Goal: Task Accomplishment & Management: Manage account settings

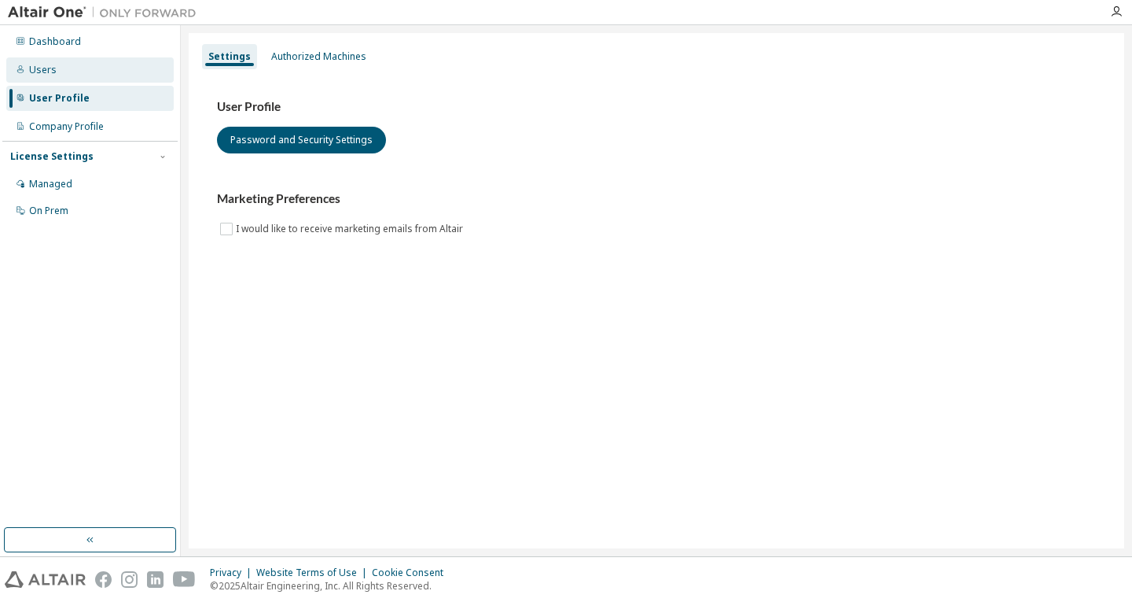
click at [56, 72] on div "Users" at bounding box center [89, 69] width 167 height 25
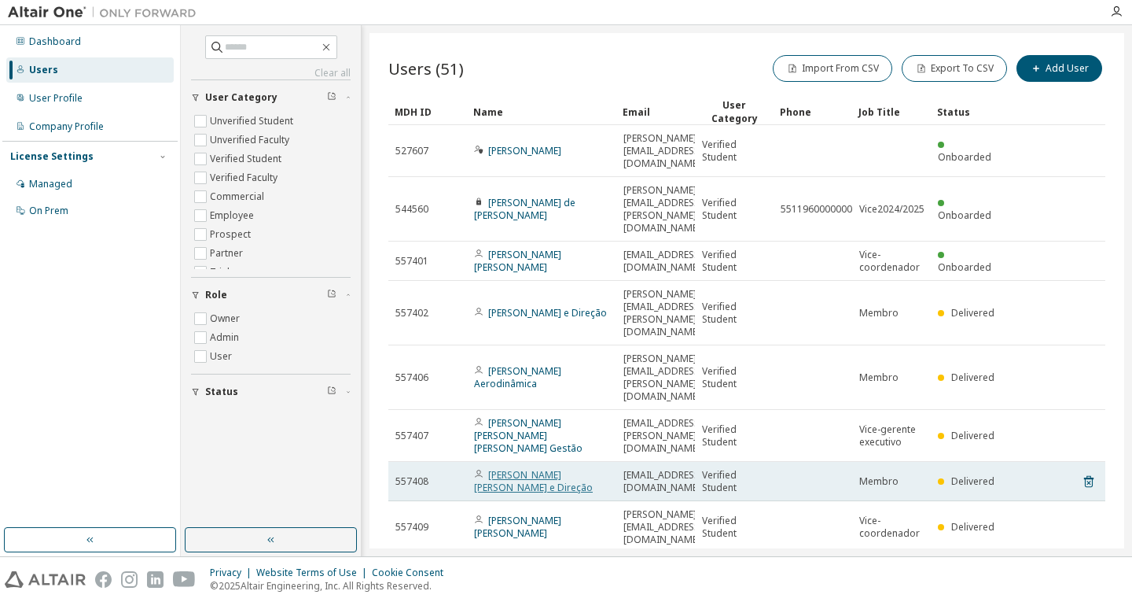
click at [547, 468] on link "[PERSON_NAME] [PERSON_NAME] e Direção" at bounding box center [533, 481] width 119 height 26
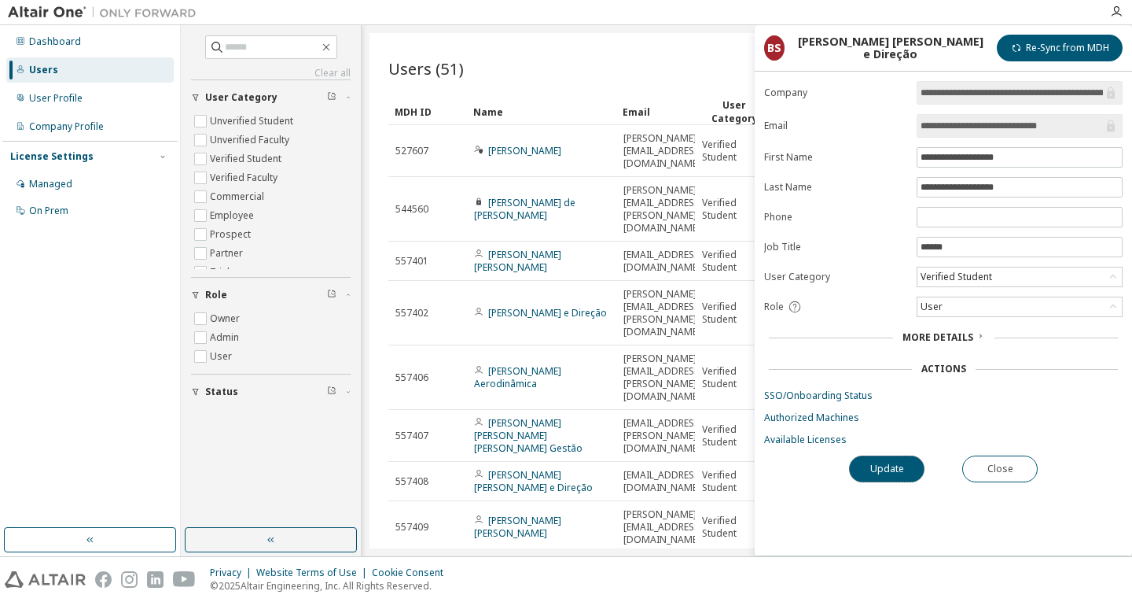
click at [885, 466] on button "Update" at bounding box center [886, 468] width 75 height 27
click at [948, 341] on span "More Details" at bounding box center [938, 336] width 71 height 13
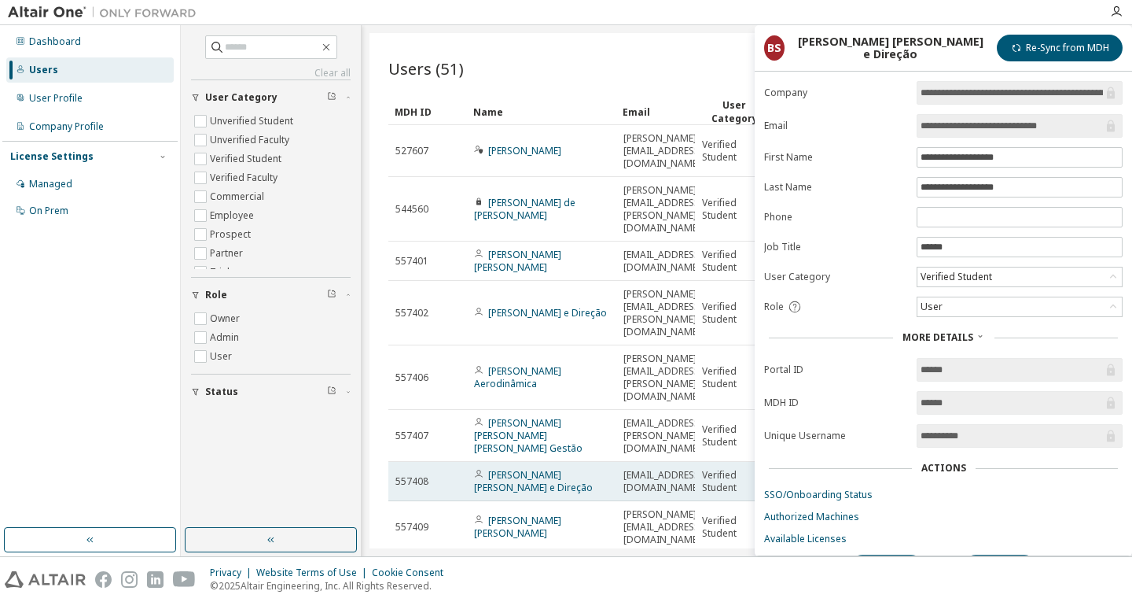
click at [668, 469] on span "[EMAIL_ADDRESS][DOMAIN_NAME]" at bounding box center [663, 481] width 79 height 25
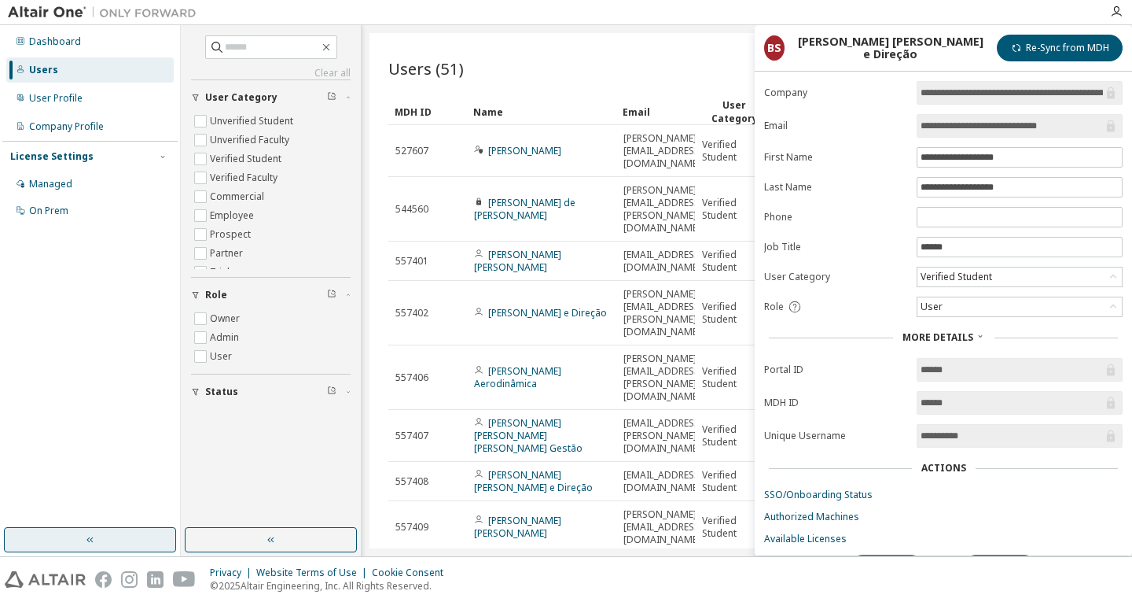
click at [136, 539] on button "button" at bounding box center [90, 539] width 172 height 25
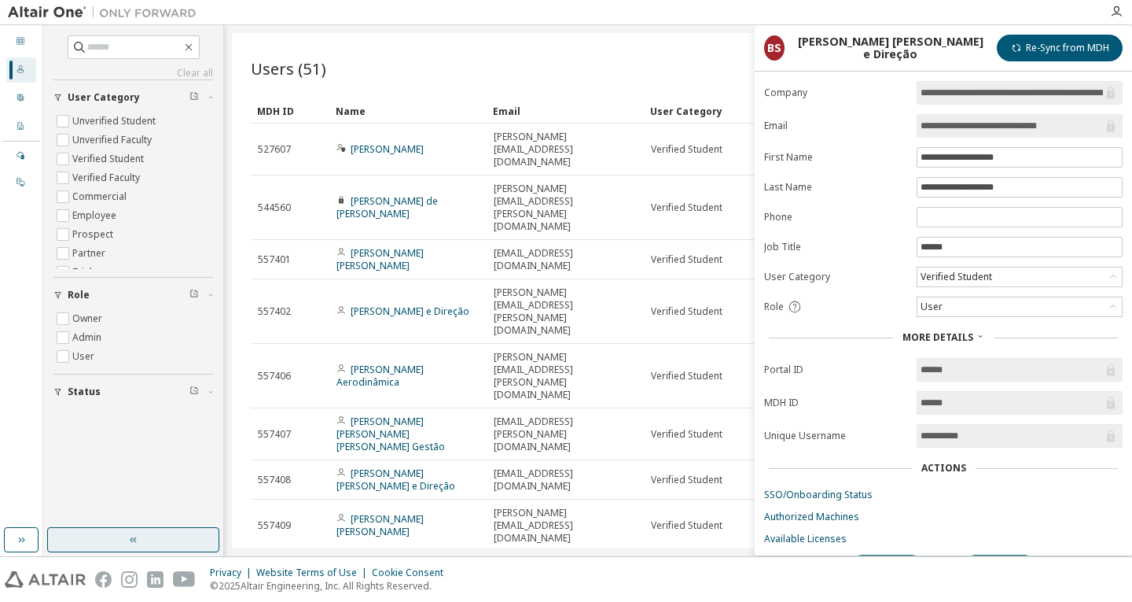
click at [137, 540] on icon "button" at bounding box center [133, 539] width 13 height 13
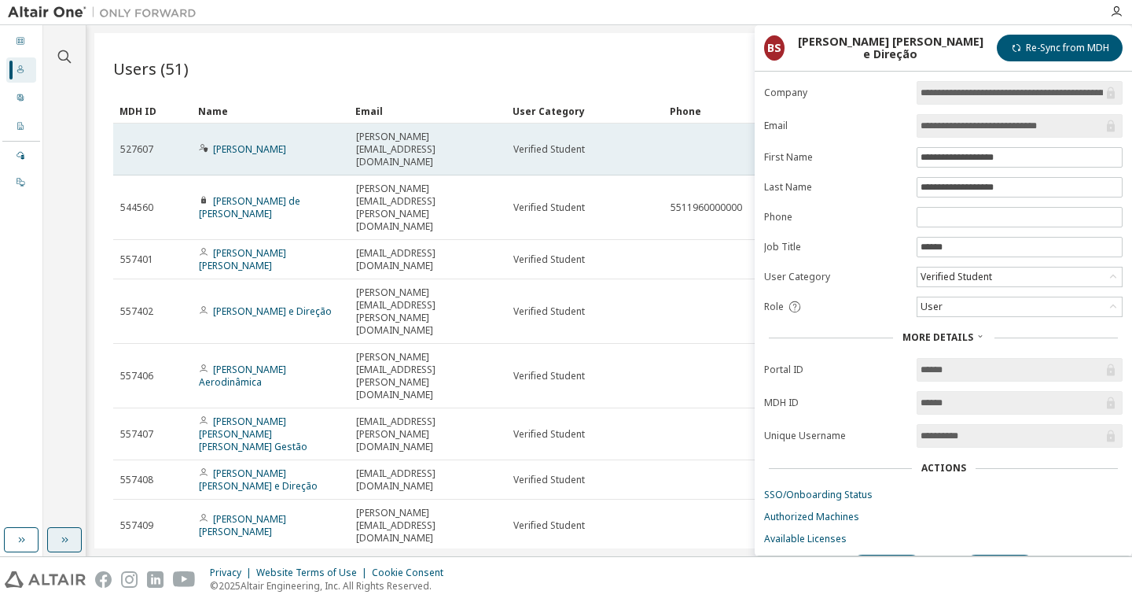
click at [304, 123] on td "[PERSON_NAME]" at bounding box center [270, 149] width 157 height 52
drag, startPoint x: 308, startPoint y: 133, endPoint x: 284, endPoint y: 133, distance: 24.4
click at [300, 143] on div "[PERSON_NAME]" at bounding box center [270, 149] width 143 height 13
click at [284, 142] on link "[PERSON_NAME]" at bounding box center [249, 148] width 73 height 13
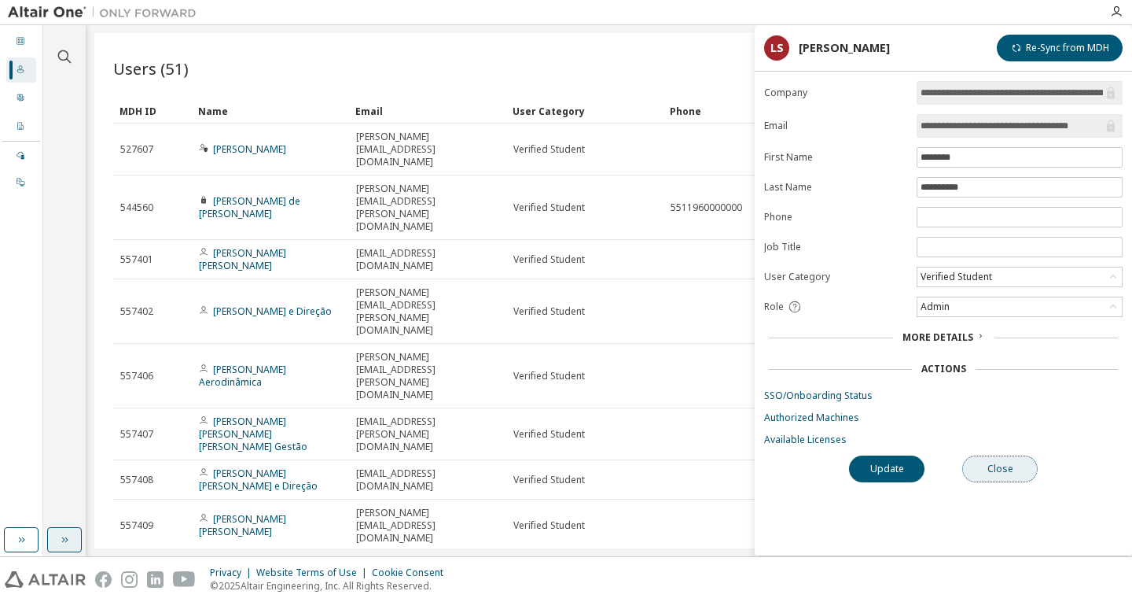
click at [992, 458] on button "Close" at bounding box center [1000, 468] width 75 height 27
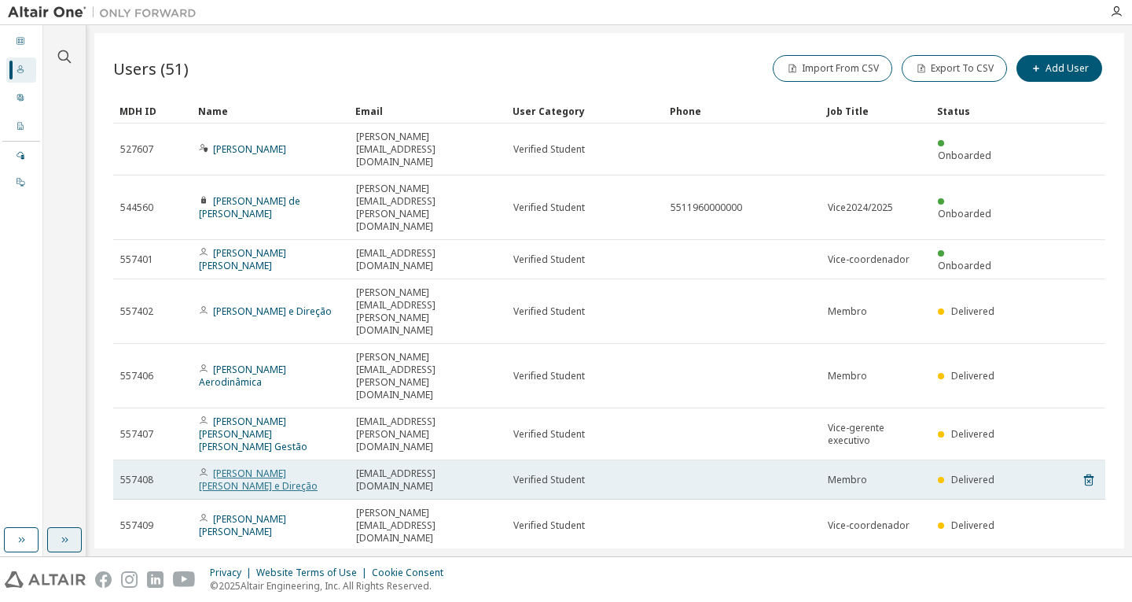
click at [253, 466] on link "[PERSON_NAME] [PERSON_NAME] e Direção" at bounding box center [258, 479] width 119 height 26
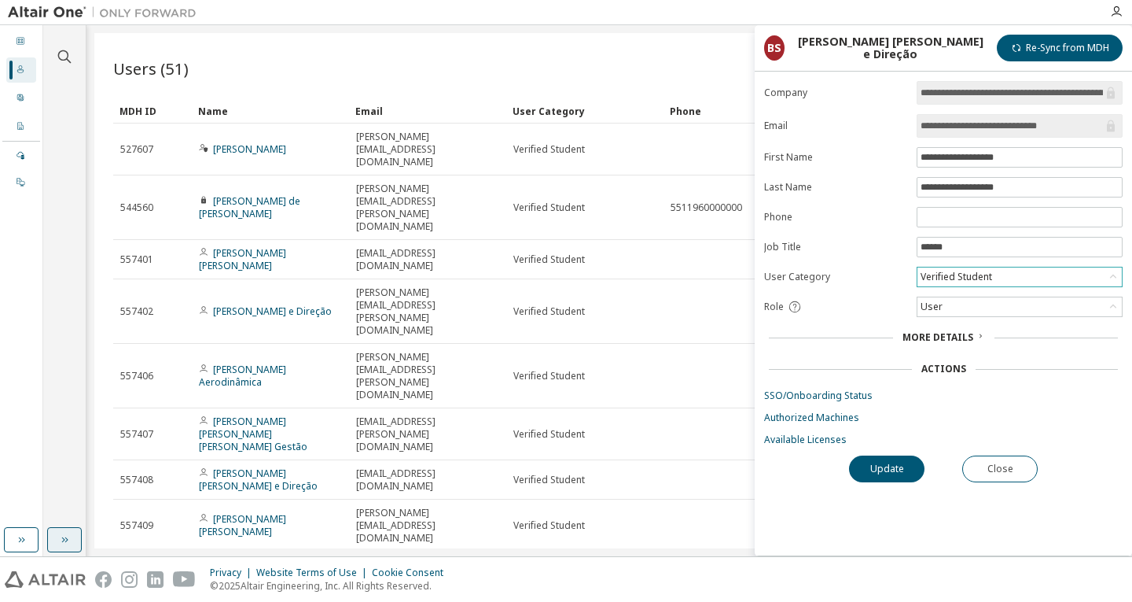
click at [983, 270] on div "Verified Student" at bounding box center [956, 276] width 76 height 17
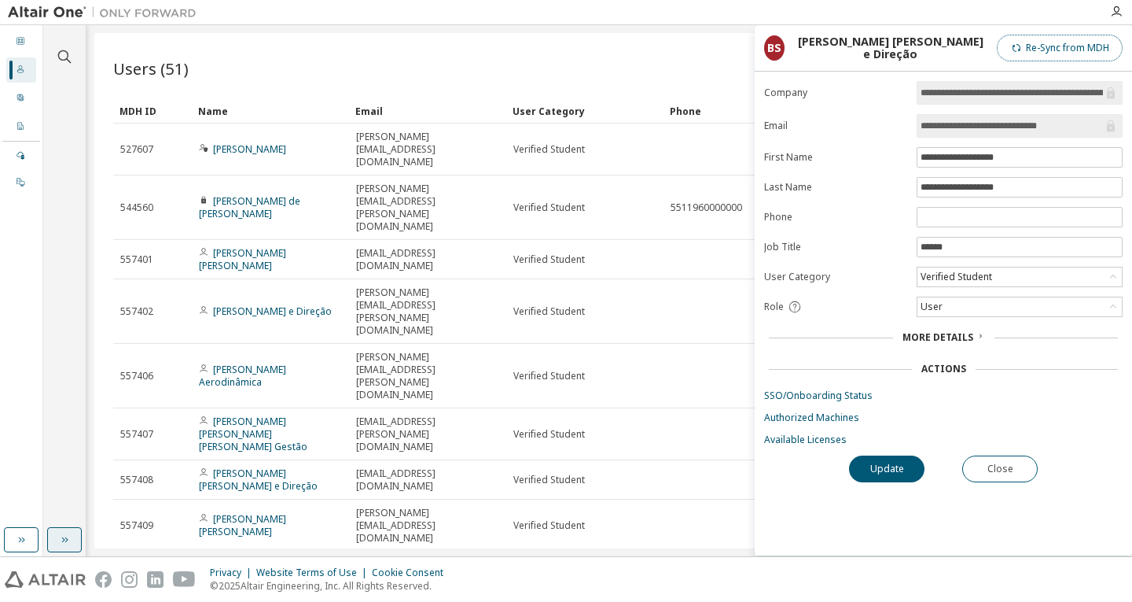
click at [1045, 57] on button "Re-Sync from MDH" at bounding box center [1060, 48] width 126 height 27
click at [952, 338] on span "More Details" at bounding box center [938, 336] width 71 height 13
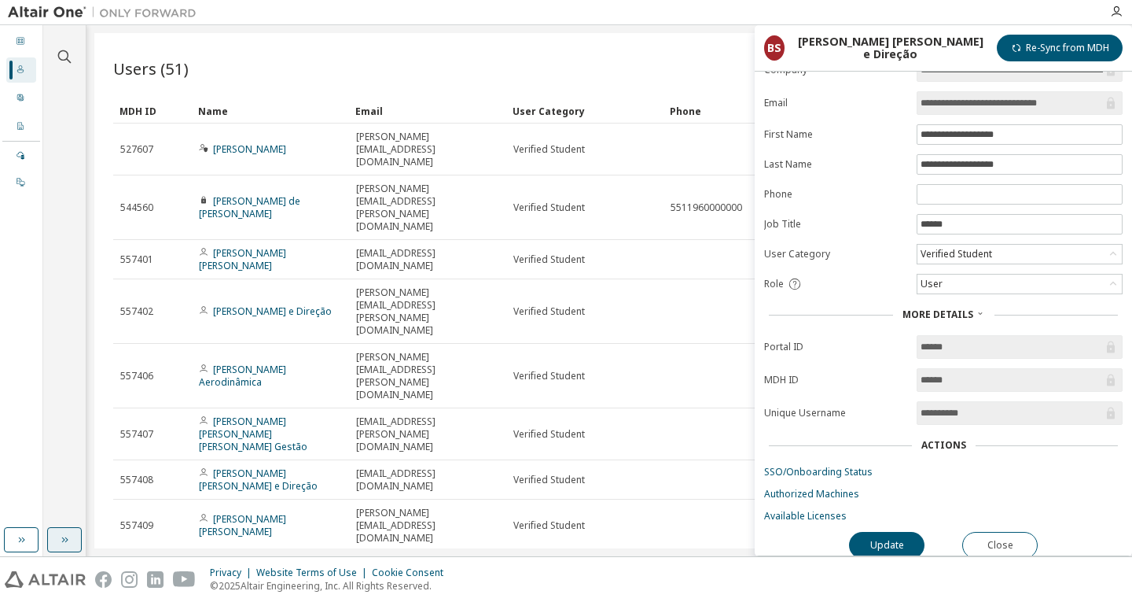
scroll to position [34, 0]
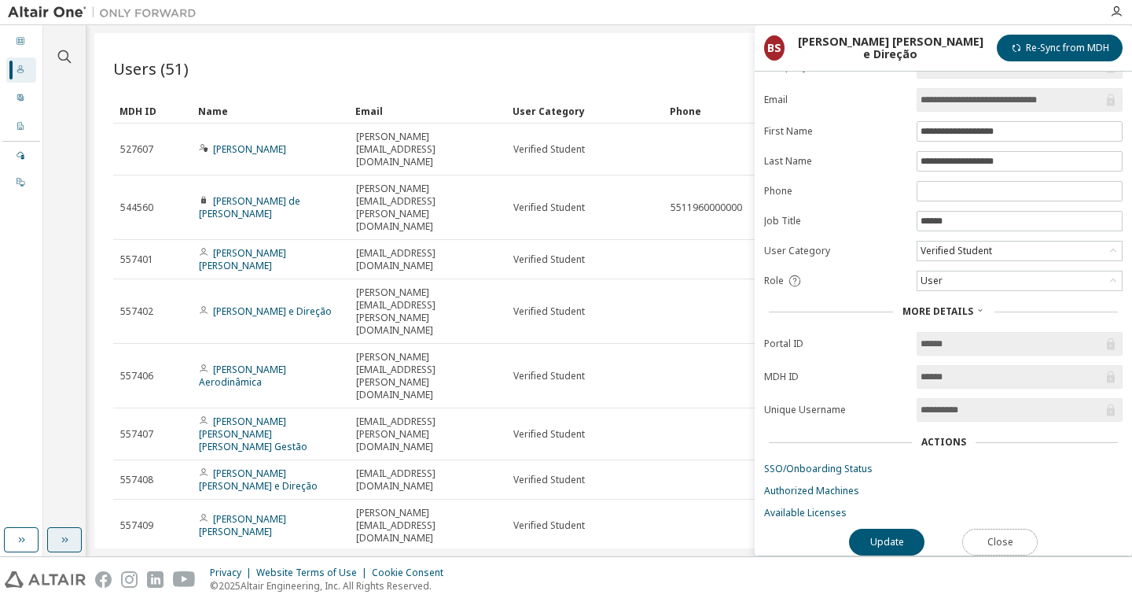
click at [999, 528] on button "Close" at bounding box center [1000, 541] width 75 height 27
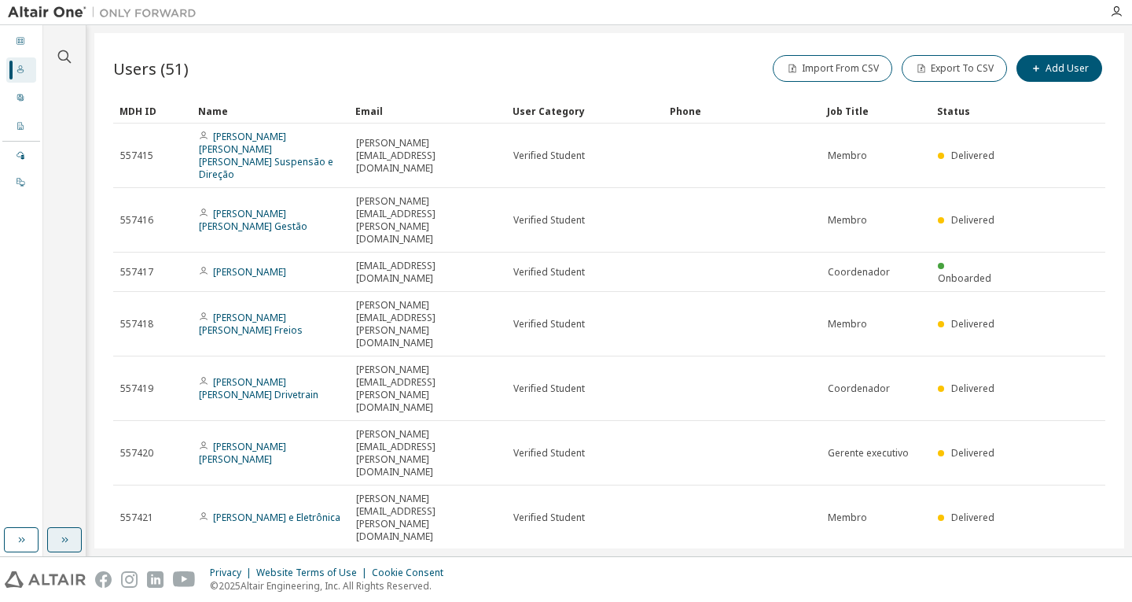
type input "*"
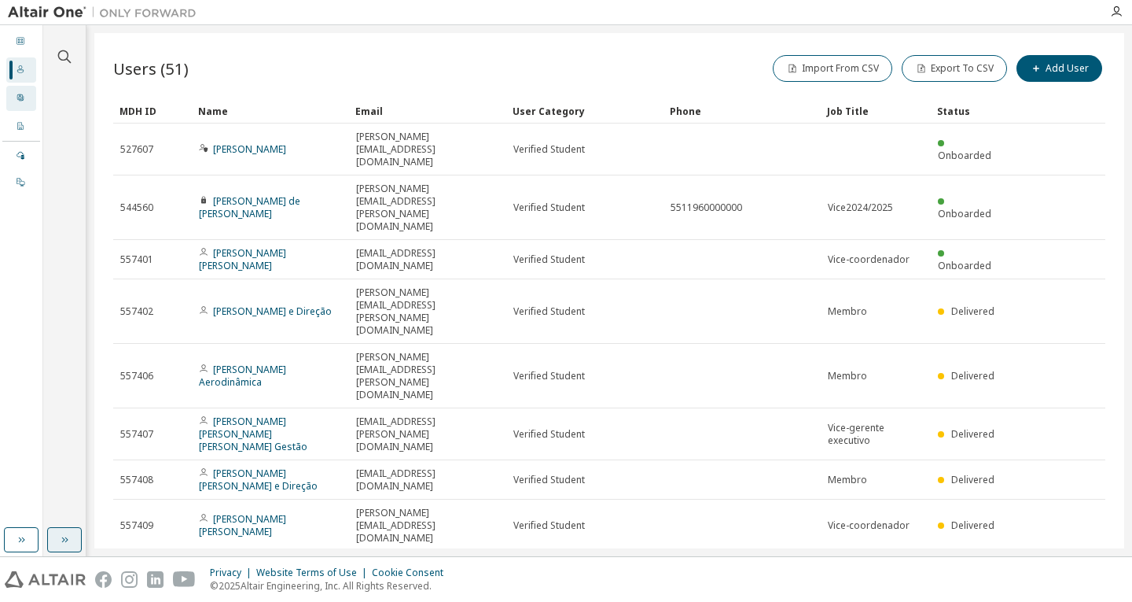
click at [28, 89] on div "User Profile" at bounding box center [21, 98] width 30 height 25
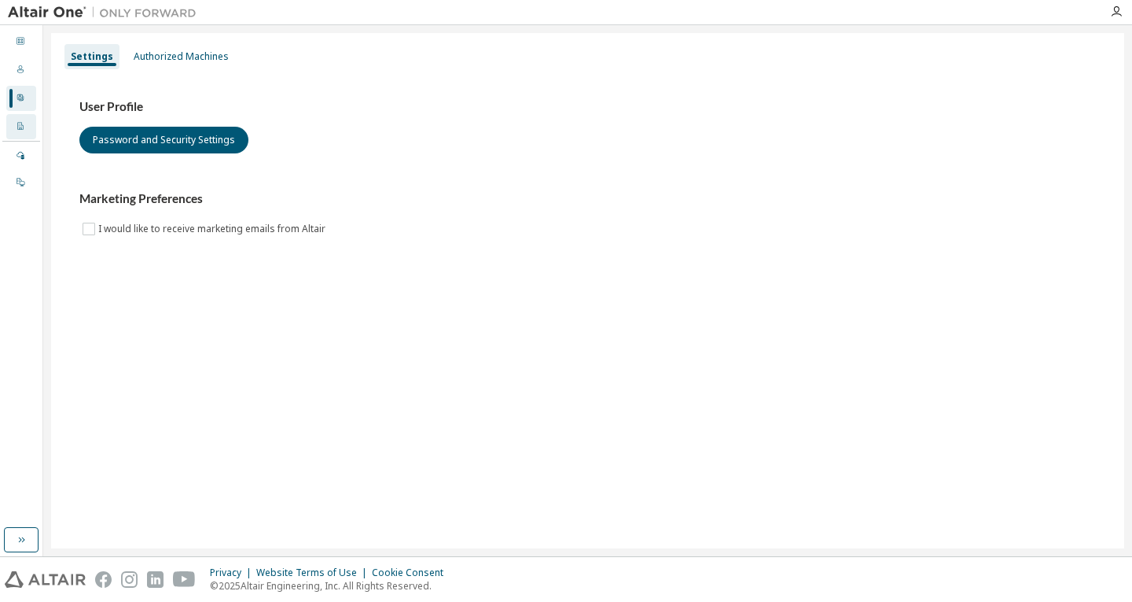
click at [20, 126] on icon at bounding box center [20, 125] width 9 height 9
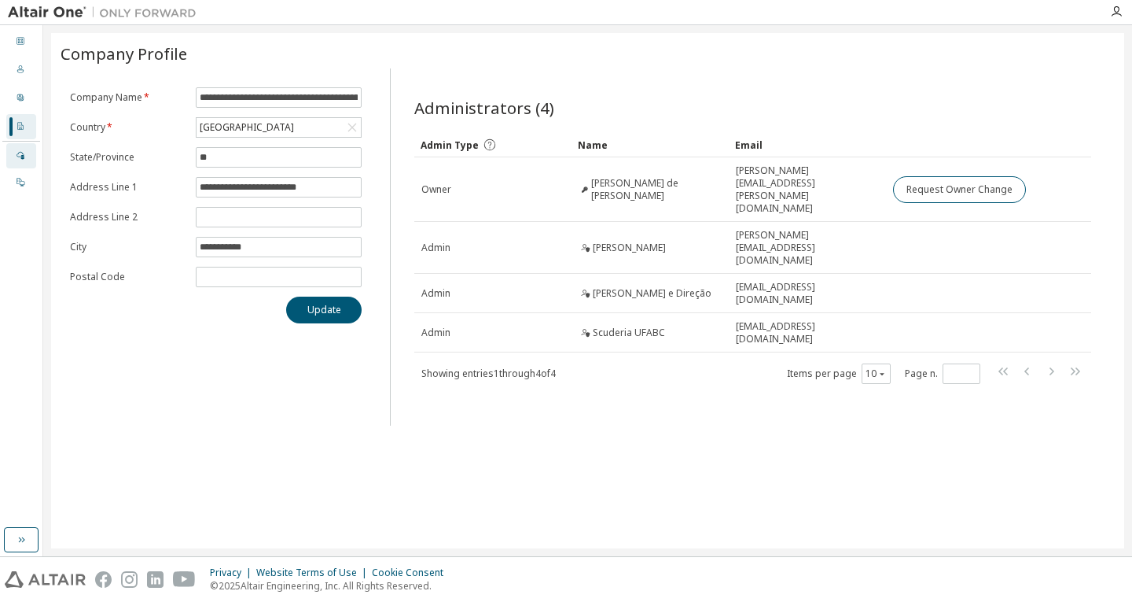
click at [19, 154] on icon at bounding box center [20, 154] width 9 height 9
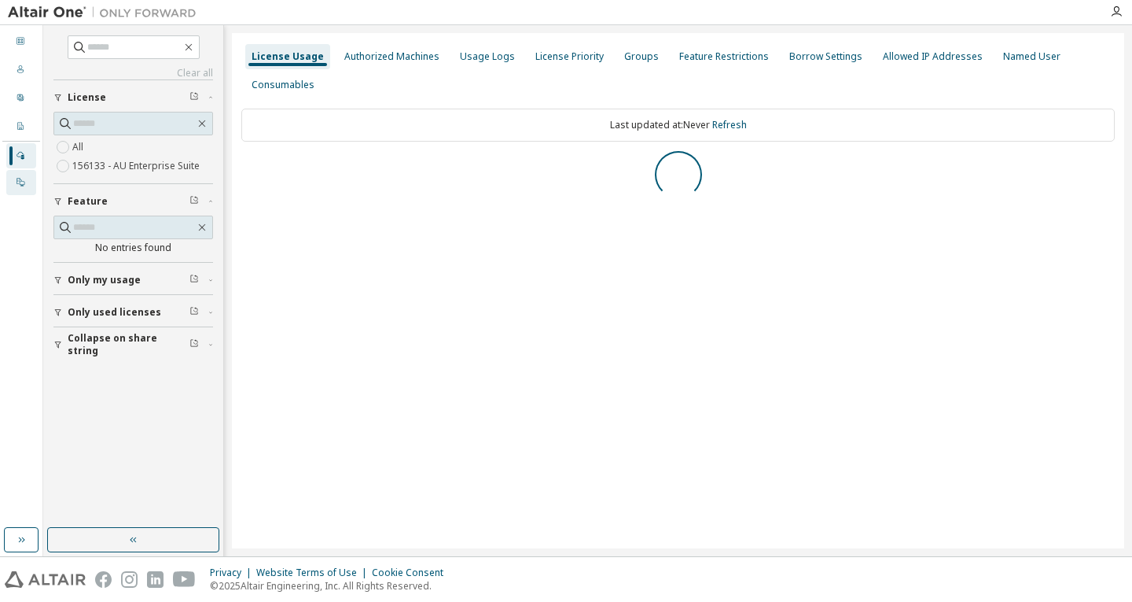
click at [19, 181] on icon at bounding box center [20, 181] width 9 height 9
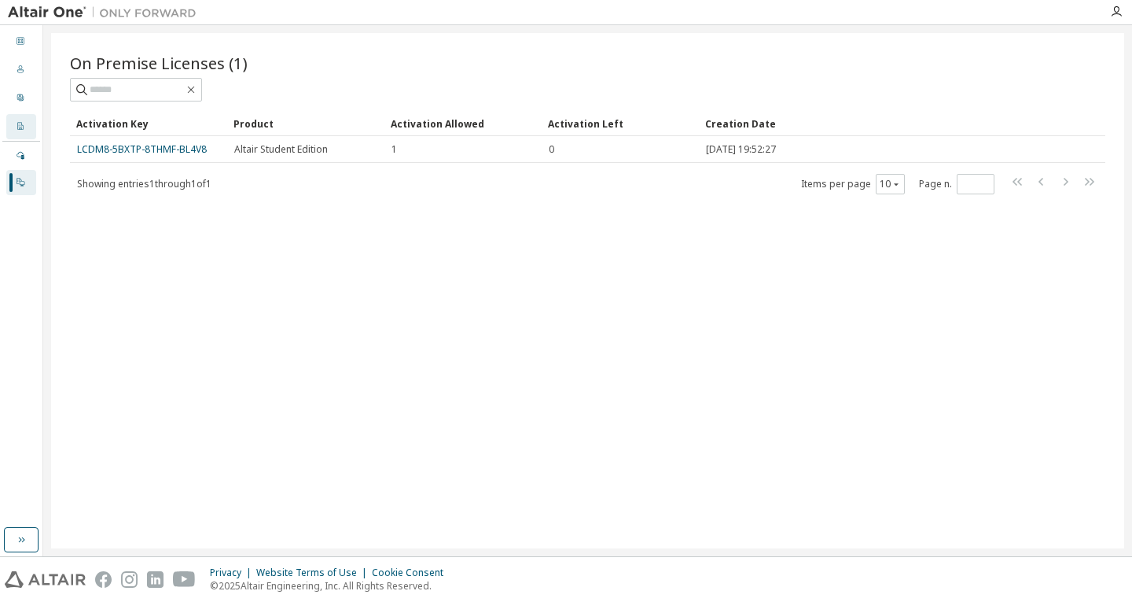
click at [22, 130] on icon at bounding box center [20, 125] width 9 height 9
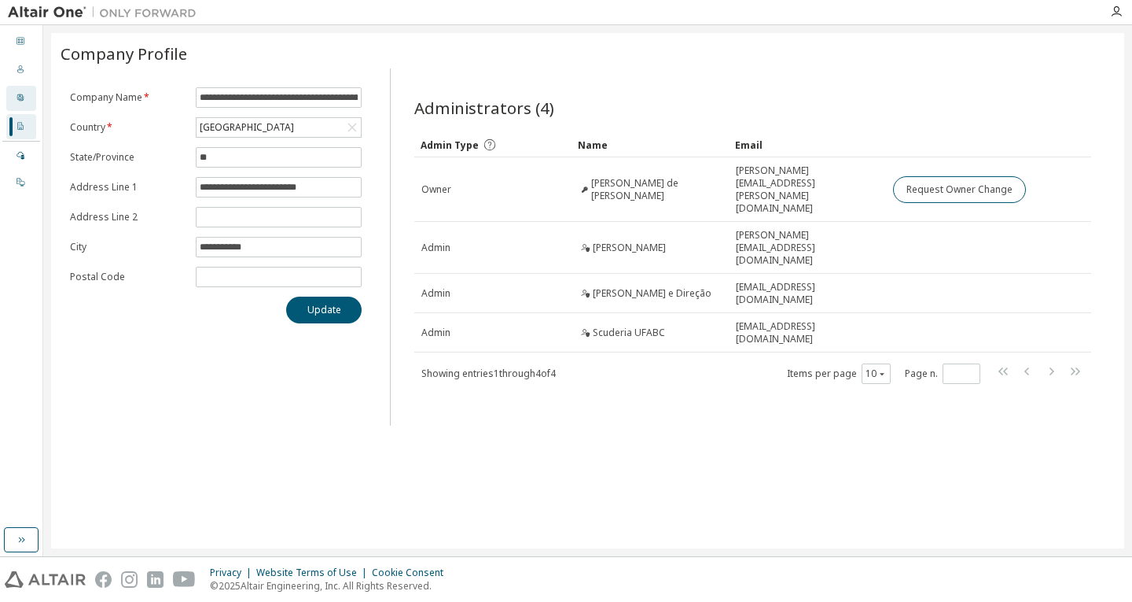
click at [32, 105] on div "User Profile" at bounding box center [21, 98] width 30 height 25
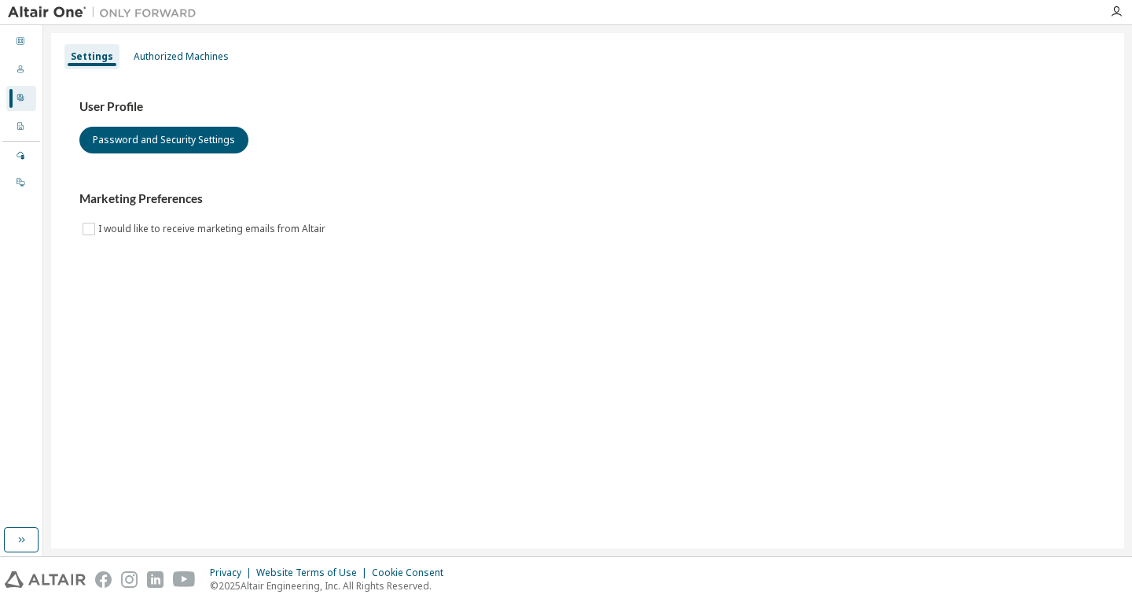
click at [24, 86] on div "User Profile" at bounding box center [21, 98] width 30 height 25
click at [20, 76] on div "Users" at bounding box center [21, 69] width 30 height 25
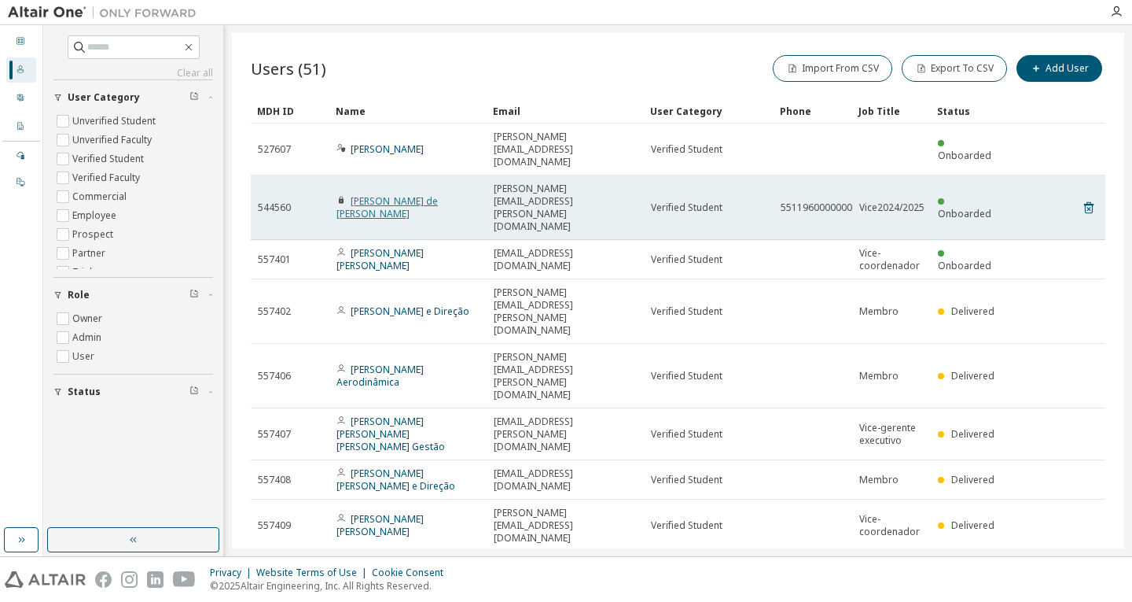
click at [436, 194] on link "[PERSON_NAME] de [PERSON_NAME]" at bounding box center [387, 207] width 101 height 26
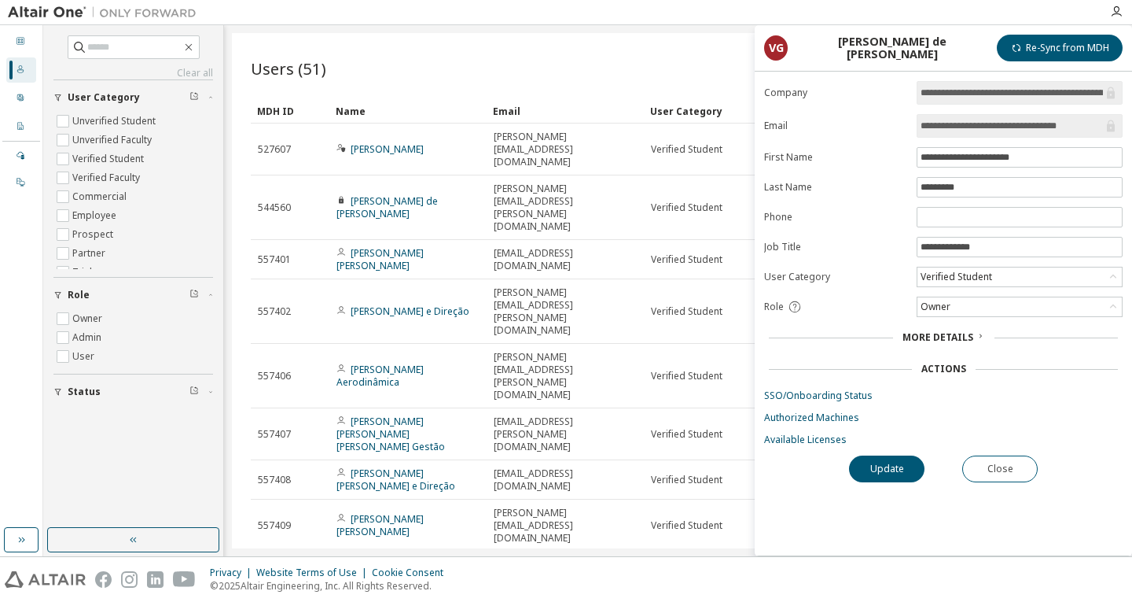
click at [955, 334] on span "More Details" at bounding box center [938, 336] width 71 height 13
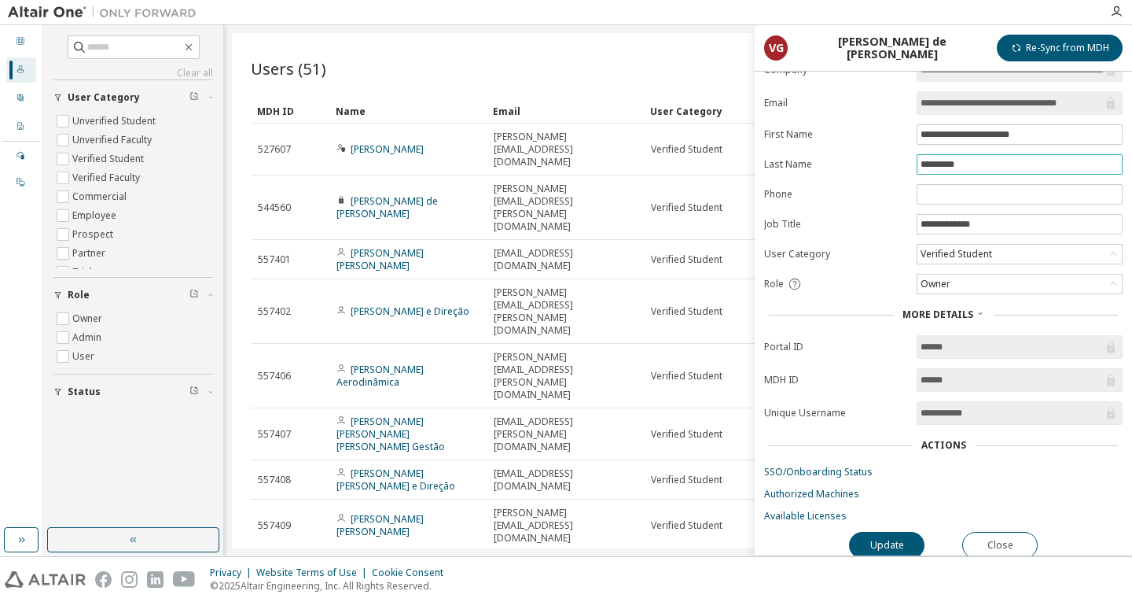
scroll to position [34, 0]
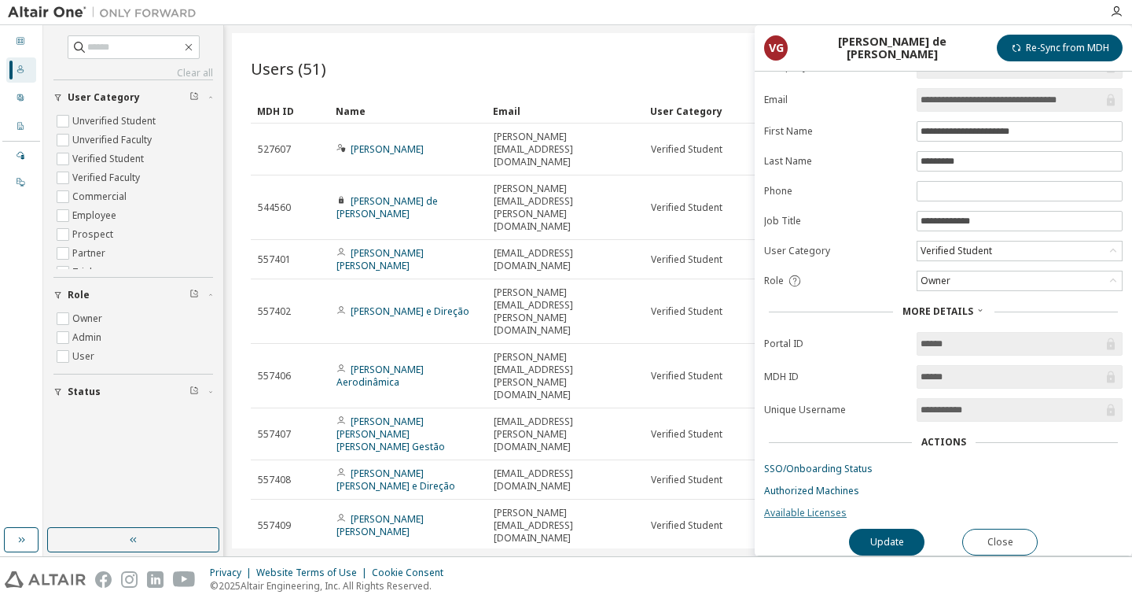
click at [794, 506] on link "Available Licenses" at bounding box center [943, 512] width 359 height 13
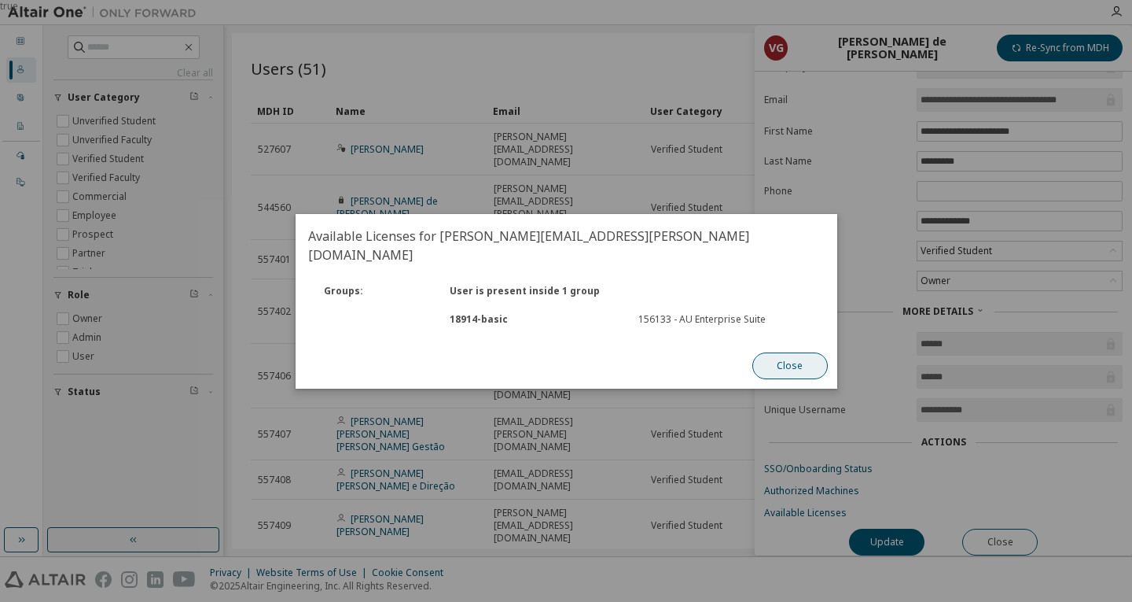
click at [783, 355] on button "Close" at bounding box center [789, 365] width 75 height 27
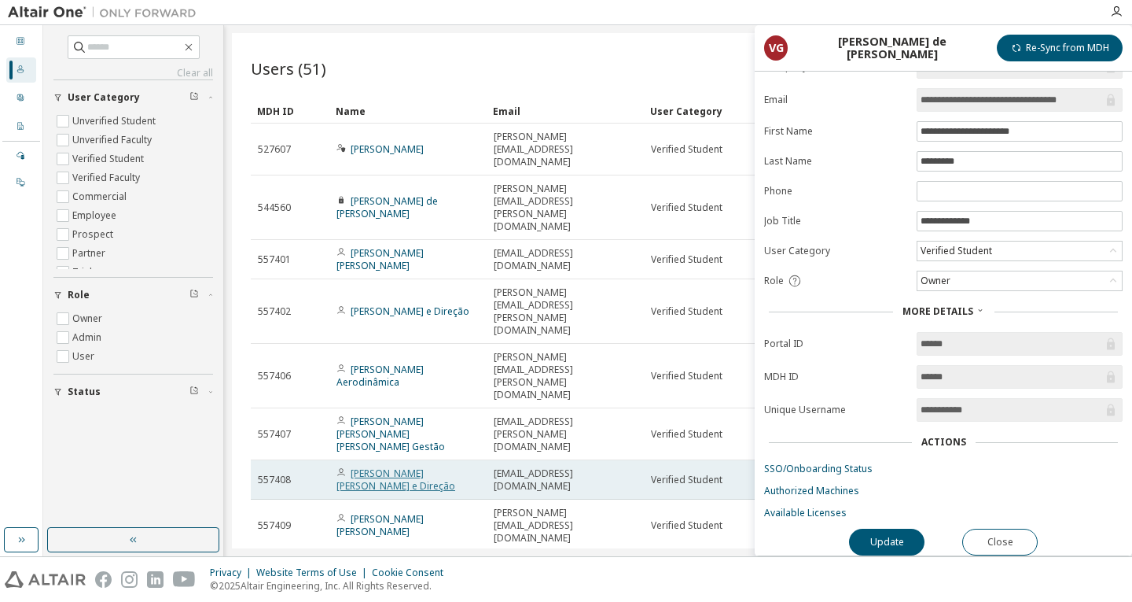
click at [403, 466] on link "[PERSON_NAME] [PERSON_NAME] e Direção" at bounding box center [396, 479] width 119 height 26
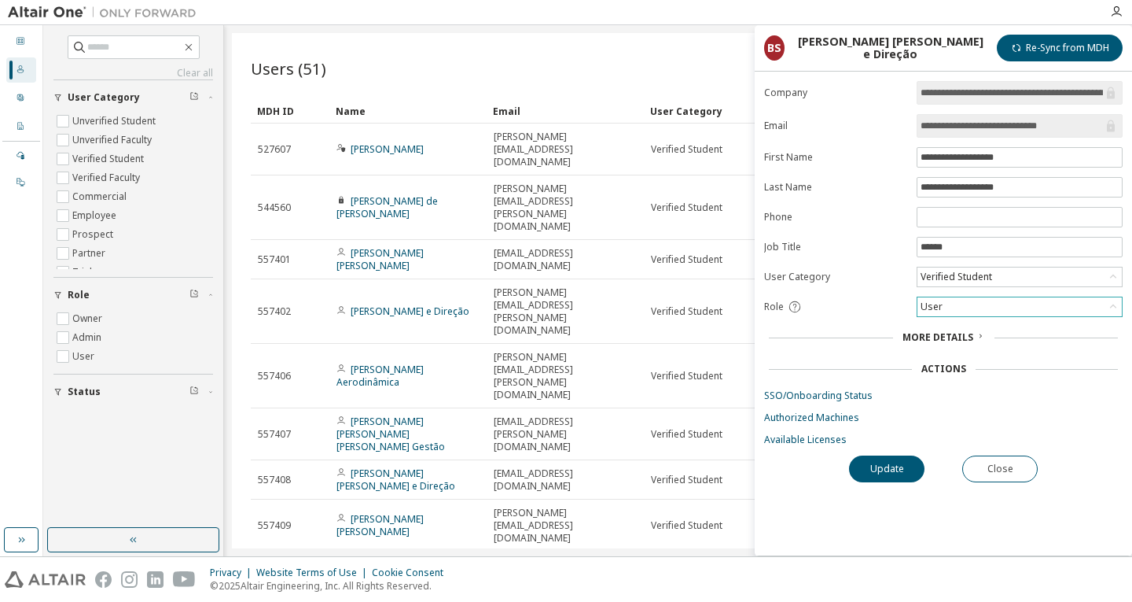
click at [963, 300] on div "User" at bounding box center [1020, 306] width 204 height 19
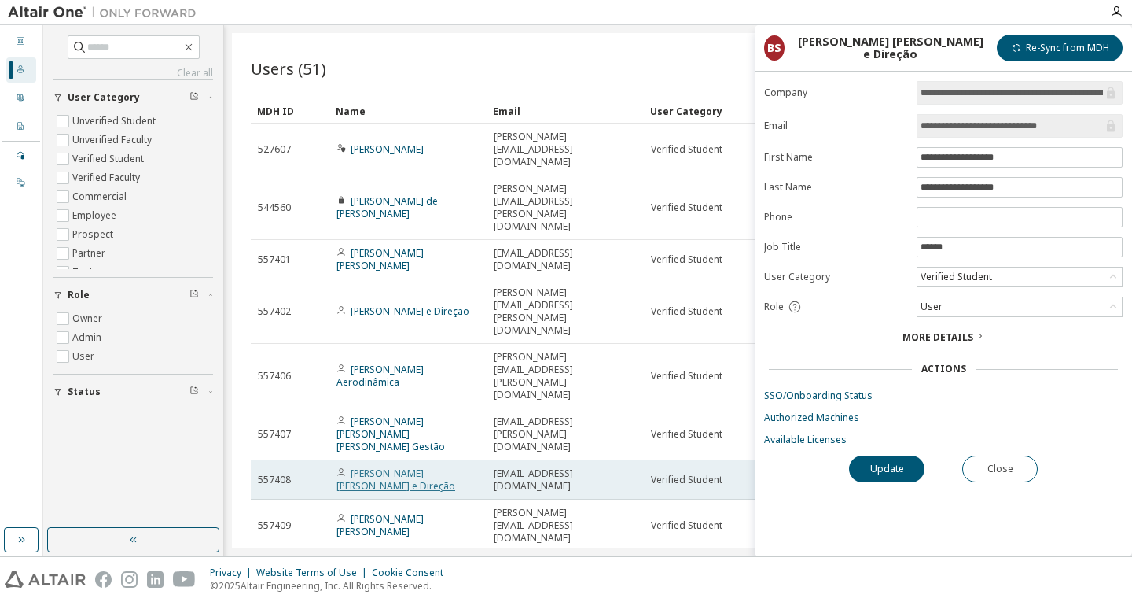
click at [423, 466] on link "[PERSON_NAME] [PERSON_NAME] e Direção" at bounding box center [396, 479] width 119 height 26
click at [525, 467] on span "[EMAIL_ADDRESS][DOMAIN_NAME]" at bounding box center [565, 479] width 143 height 25
click at [528, 467] on span "[EMAIL_ADDRESS][DOMAIN_NAME]" at bounding box center [565, 479] width 143 height 25
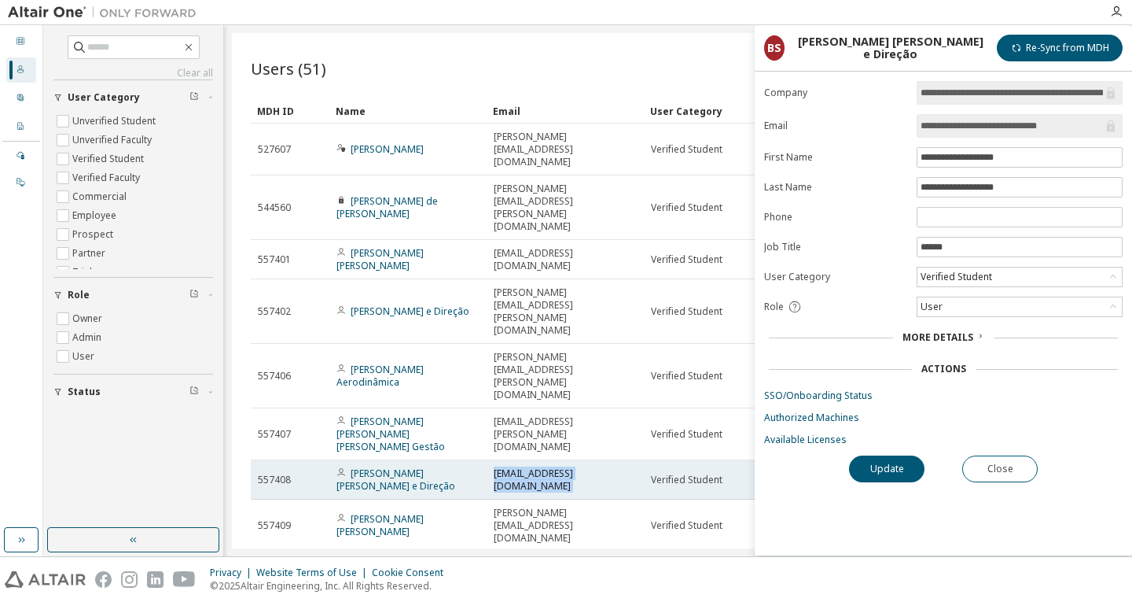
click at [528, 467] on span "[EMAIL_ADDRESS][DOMAIN_NAME]" at bounding box center [565, 479] width 143 height 25
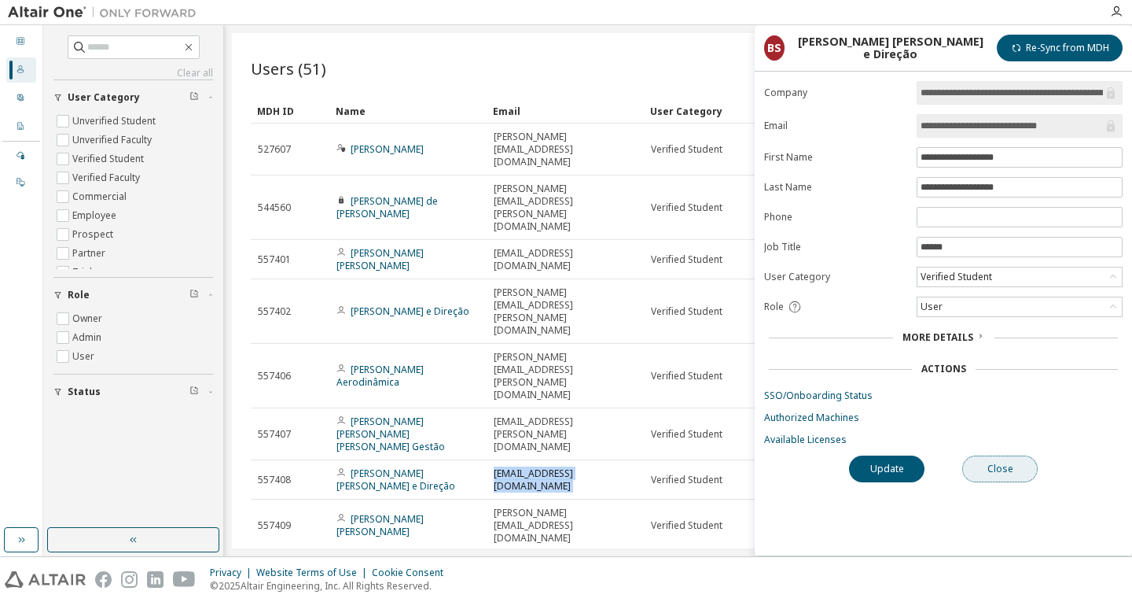
click at [1028, 458] on button "Close" at bounding box center [1000, 468] width 75 height 27
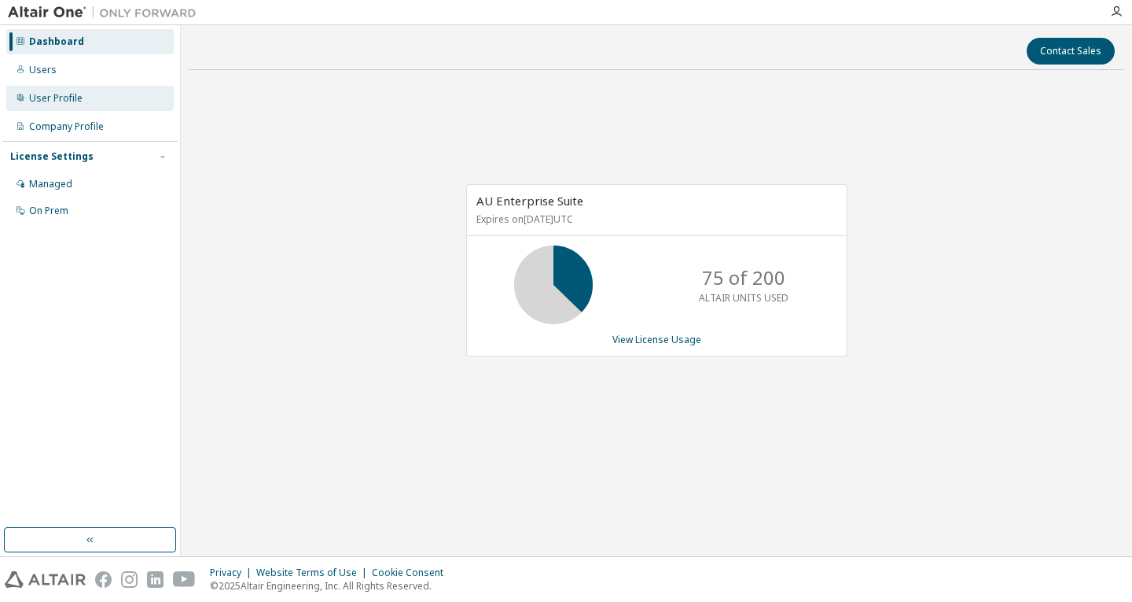
click at [85, 94] on div "User Profile" at bounding box center [89, 98] width 167 height 25
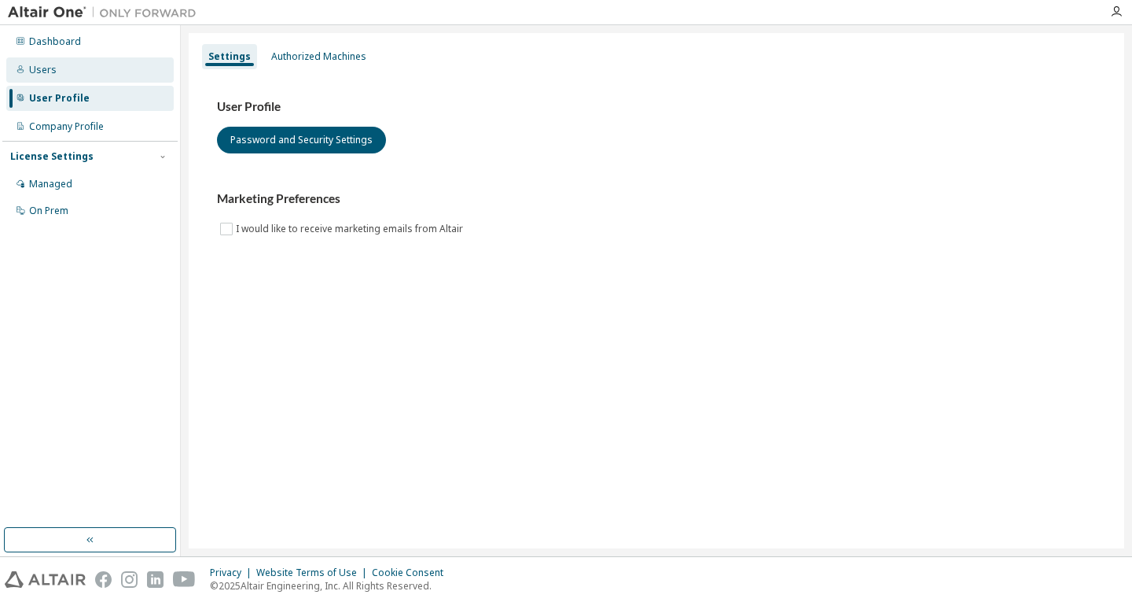
click at [97, 75] on div "Users" at bounding box center [89, 69] width 167 height 25
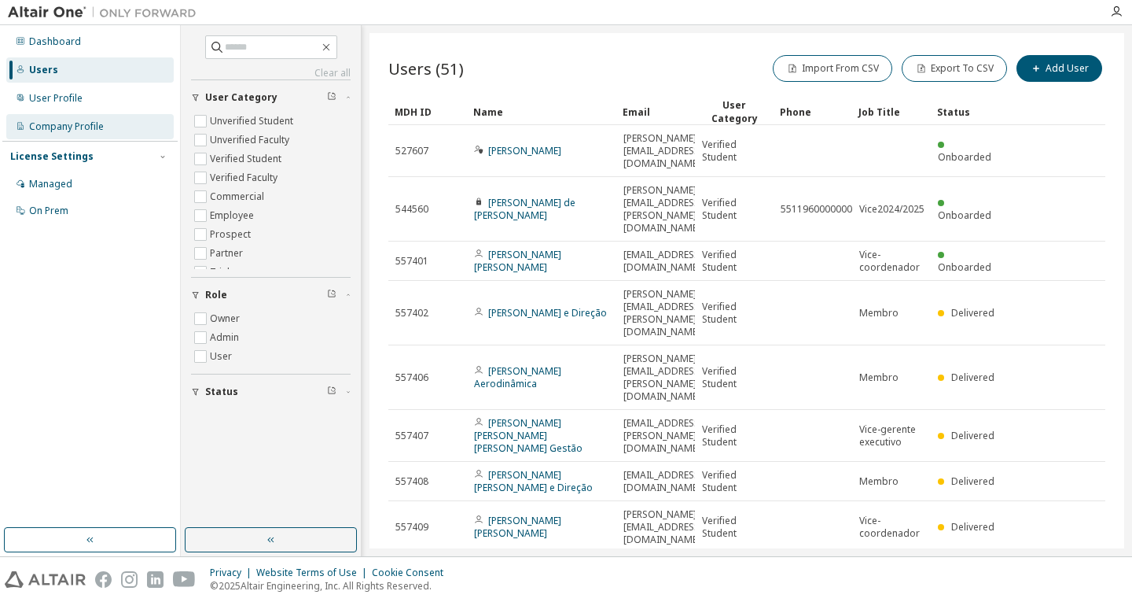
click at [111, 125] on div "Company Profile" at bounding box center [89, 126] width 167 height 25
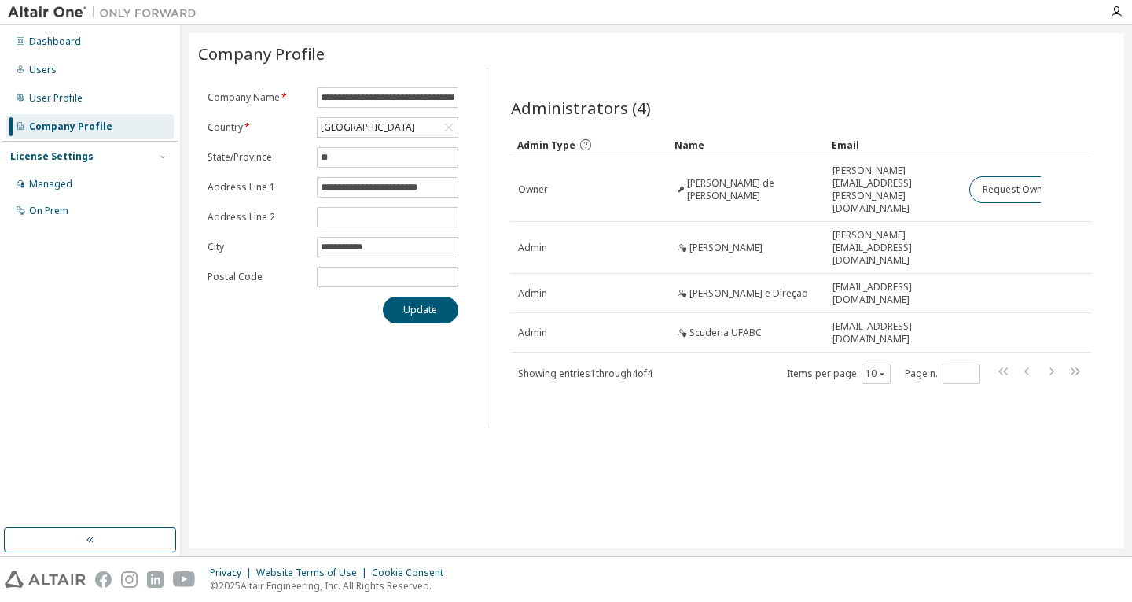
click at [72, 57] on div "Dashboard Users User Profile Company Profile License Settings Managed On Prem" at bounding box center [89, 126] width 175 height 197
click at [76, 64] on div "Users" at bounding box center [89, 69] width 167 height 25
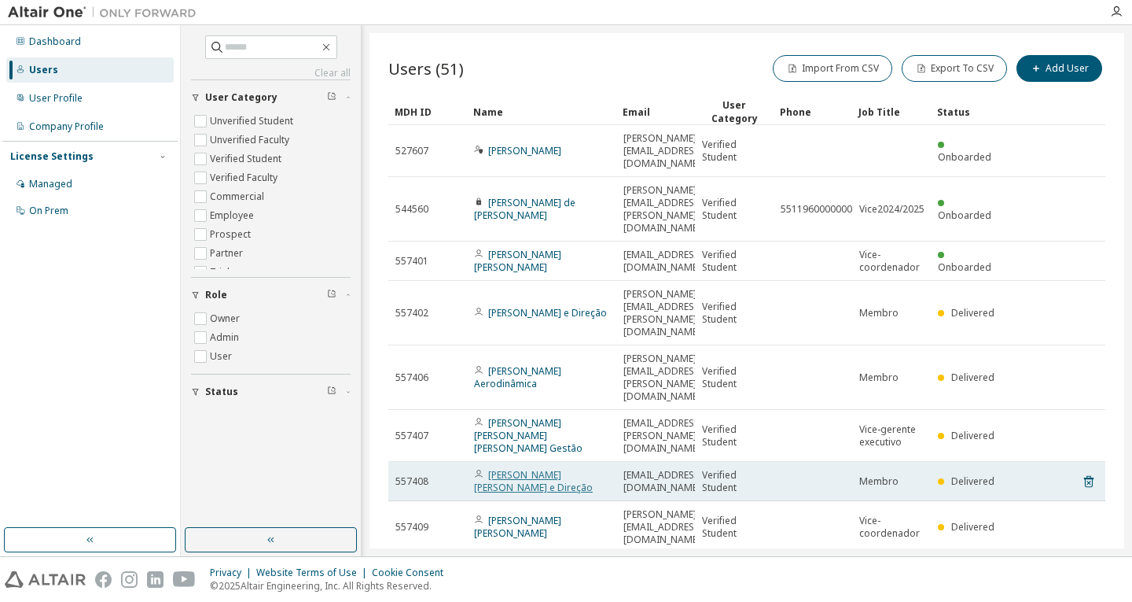
click at [558, 468] on link "[PERSON_NAME] [PERSON_NAME] e Direção" at bounding box center [533, 481] width 119 height 26
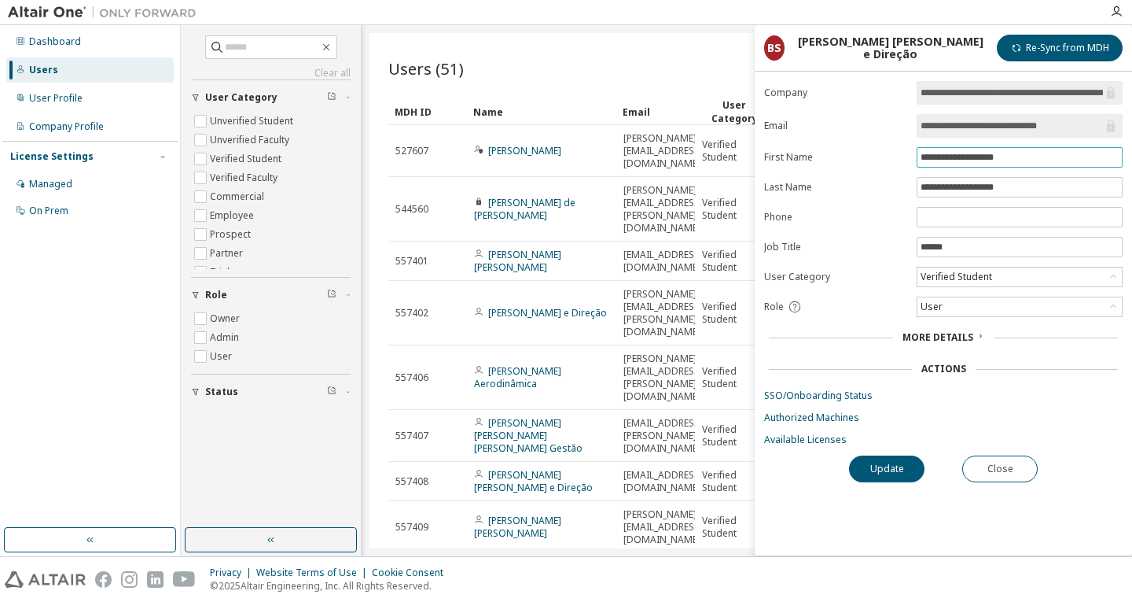
click at [992, 160] on input "**********" at bounding box center [1020, 157] width 198 height 13
click at [906, 330] on div "More Details" at bounding box center [943, 337] width 359 height 22
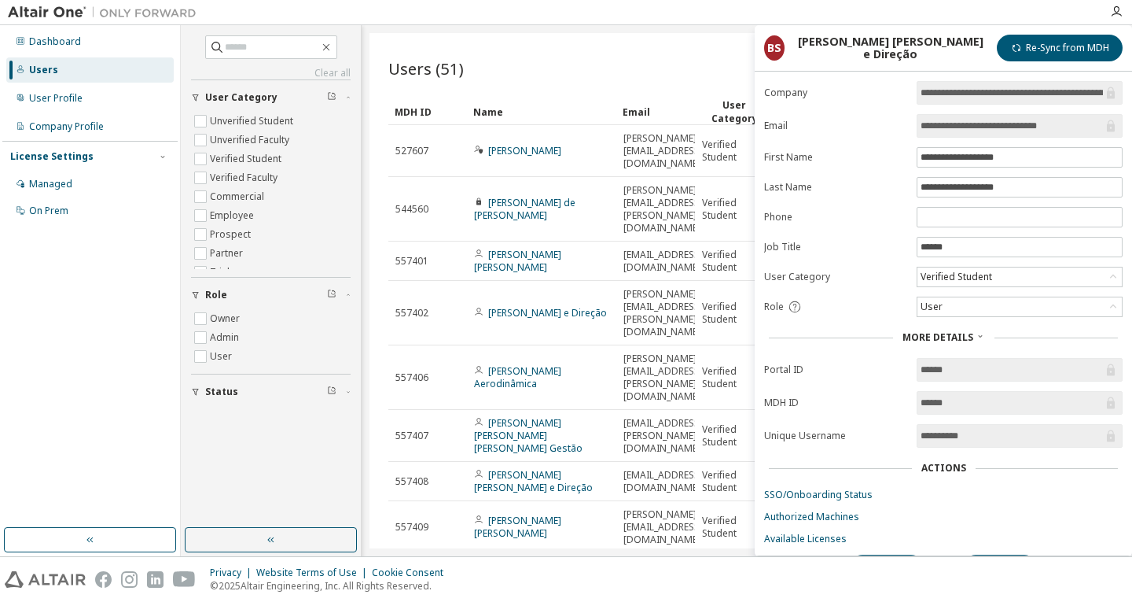
drag, startPoint x: 967, startPoint y: 430, endPoint x: 931, endPoint y: 360, distance: 78.8
click at [933, 359] on form "**********" at bounding box center [943, 313] width 359 height 464
click at [926, 366] on input "******" at bounding box center [1012, 370] width 182 height 16
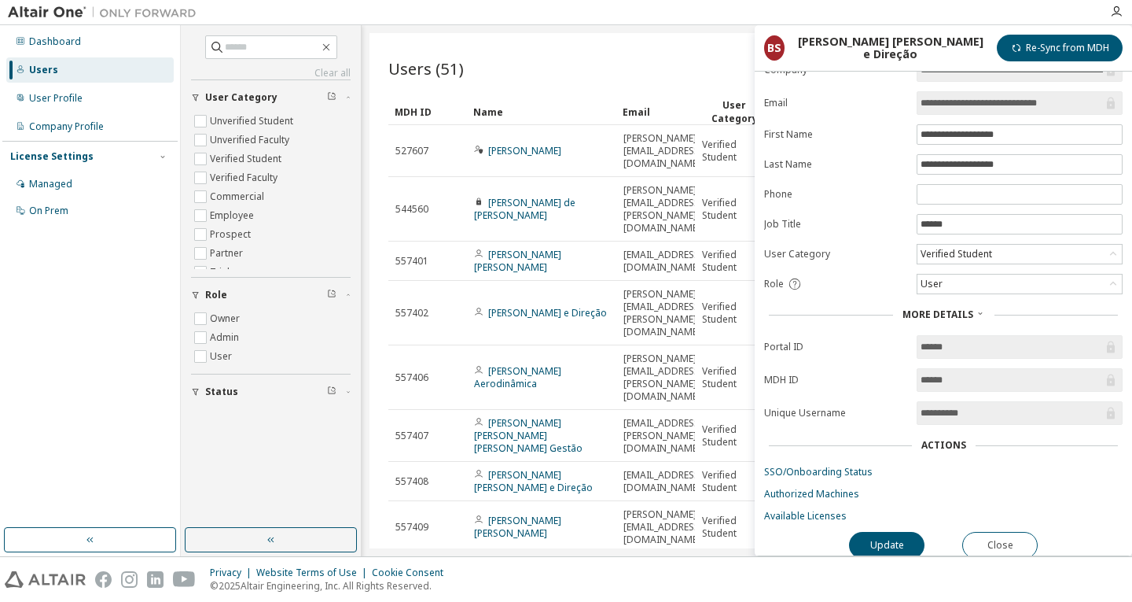
scroll to position [34, 0]
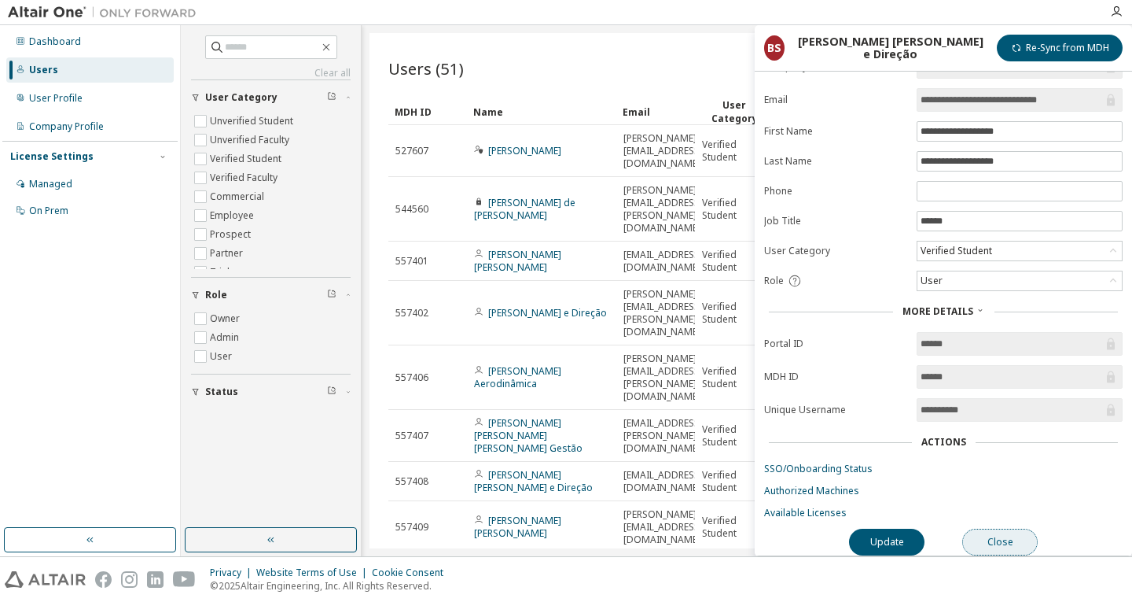
click at [1014, 528] on button "Close" at bounding box center [1000, 541] width 75 height 27
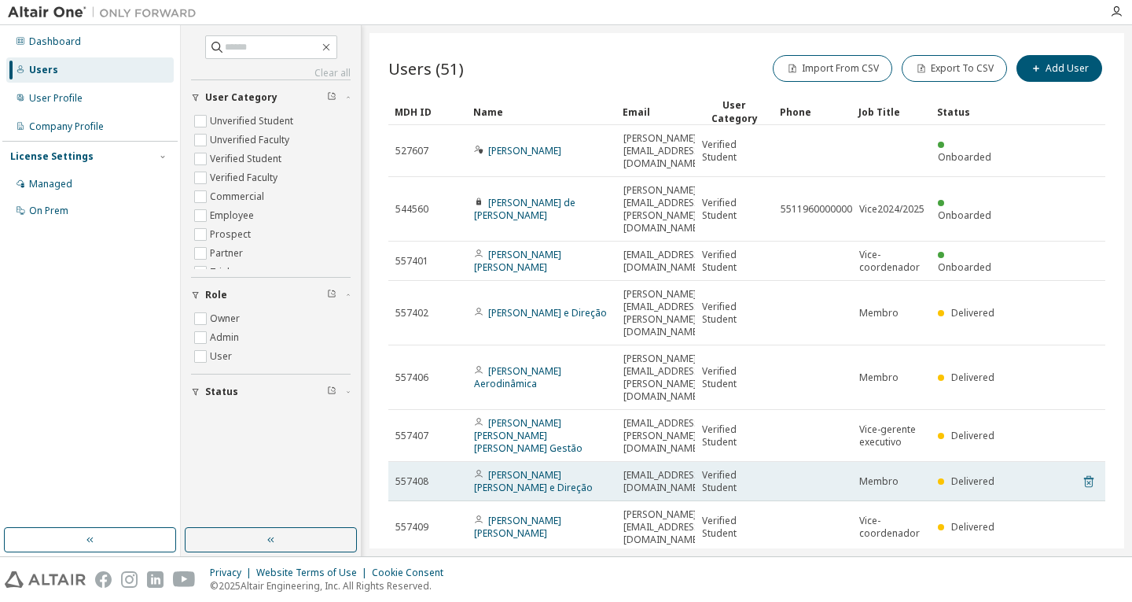
click at [1083, 472] on icon at bounding box center [1089, 481] width 14 height 19
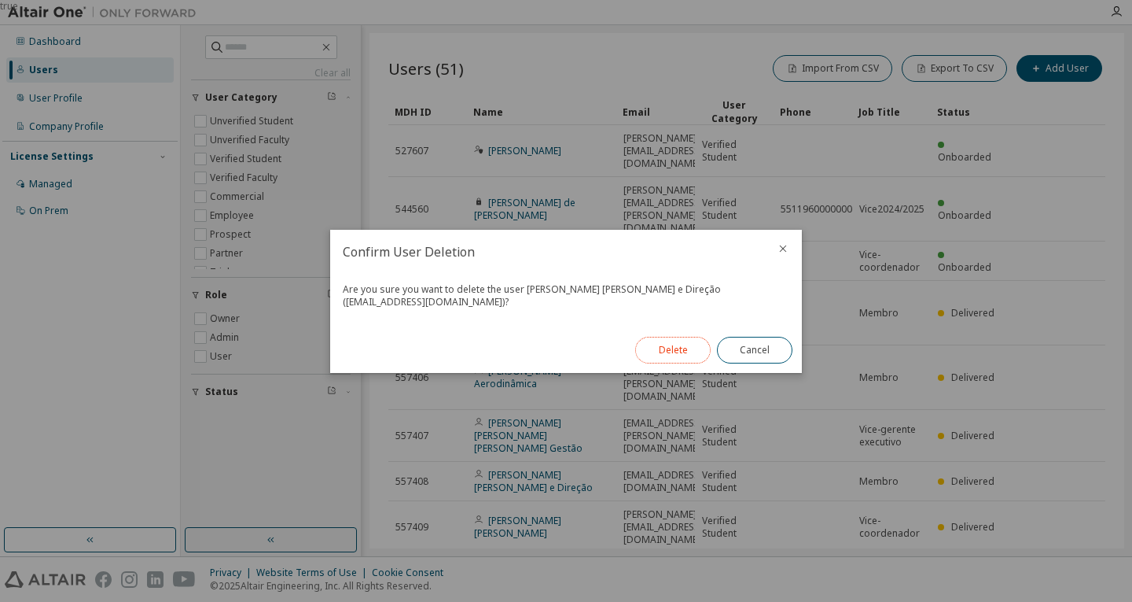
click at [678, 346] on button "Delete" at bounding box center [672, 350] width 75 height 27
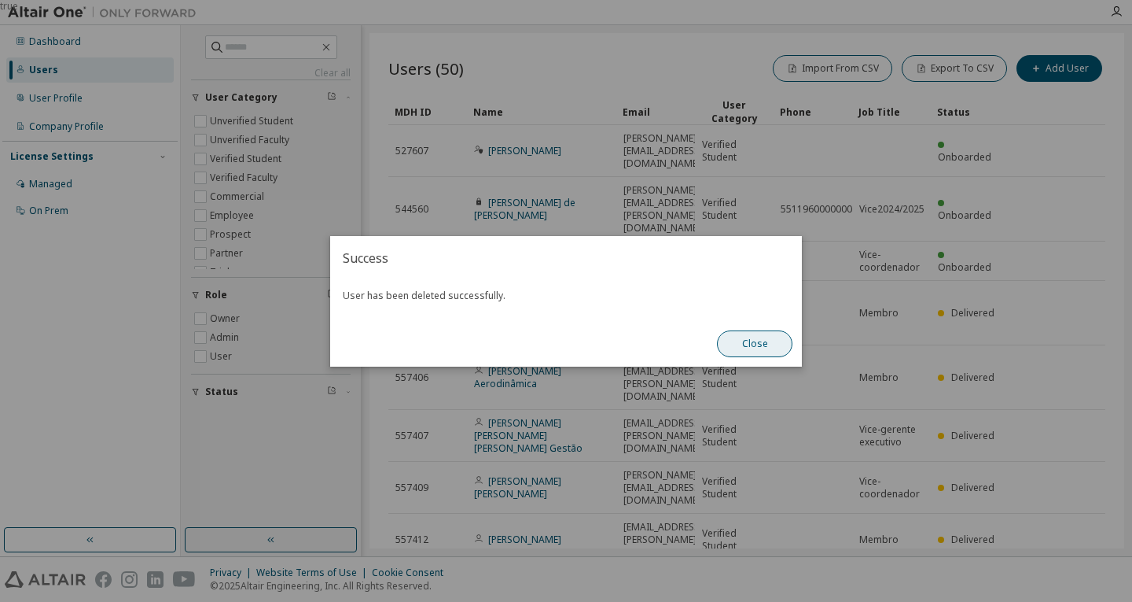
click at [724, 348] on button "Close" at bounding box center [754, 343] width 75 height 27
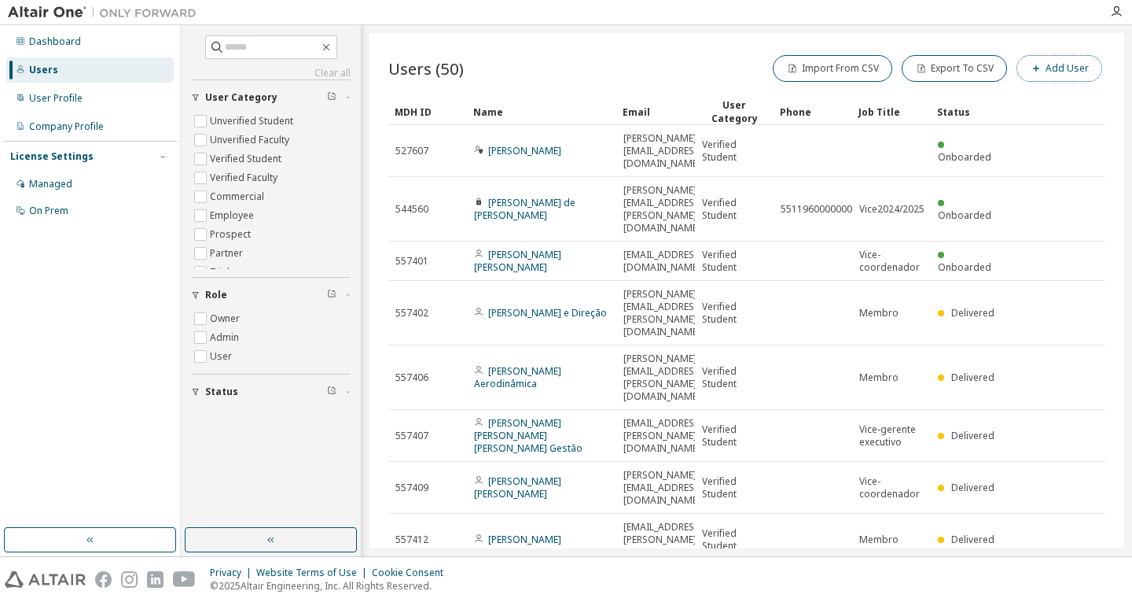
click at [1026, 80] on button "Add User" at bounding box center [1060, 68] width 86 height 27
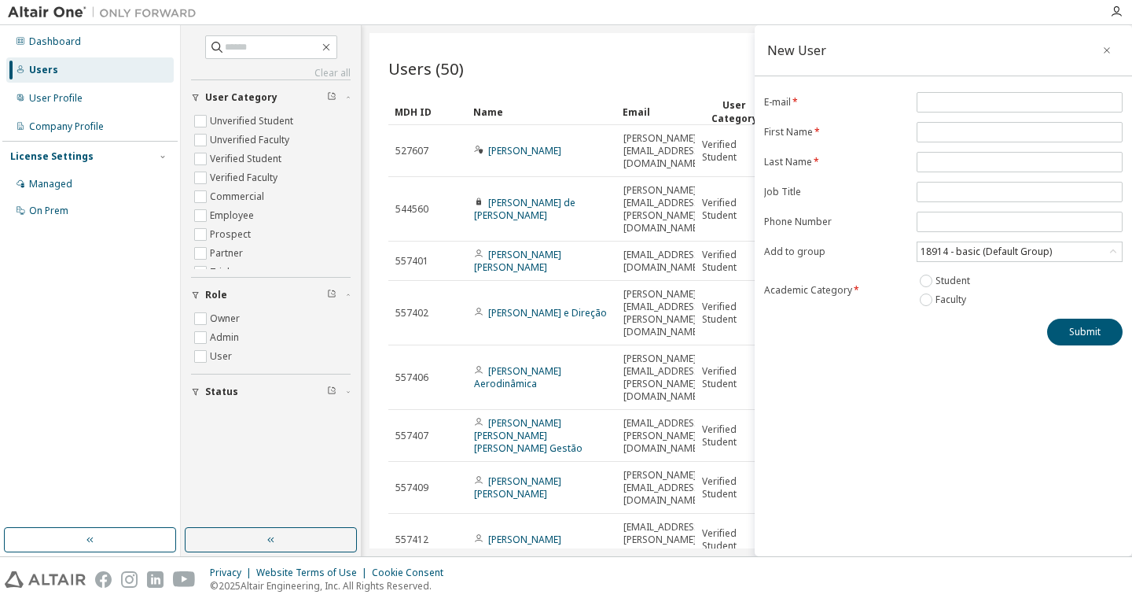
click at [951, 115] on form "E-mail * First Name * Last Name * Job Title Phone Number Add to group 18914 - b…" at bounding box center [943, 200] width 359 height 217
click at [963, 106] on input "email" at bounding box center [1020, 102] width 198 height 13
type input "**********"
click at [1010, 123] on div "**********" at bounding box center [943, 218] width 377 height 253
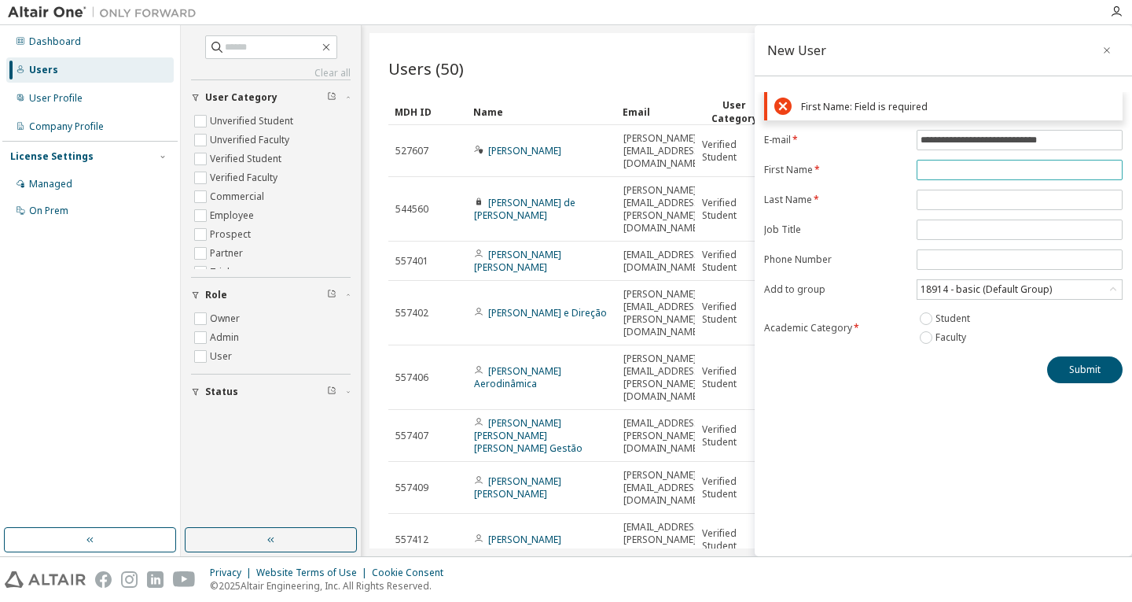
click at [1017, 168] on input "text" at bounding box center [1020, 170] width 198 height 13
type input "**********"
click at [1014, 200] on form "**********" at bounding box center [943, 238] width 359 height 217
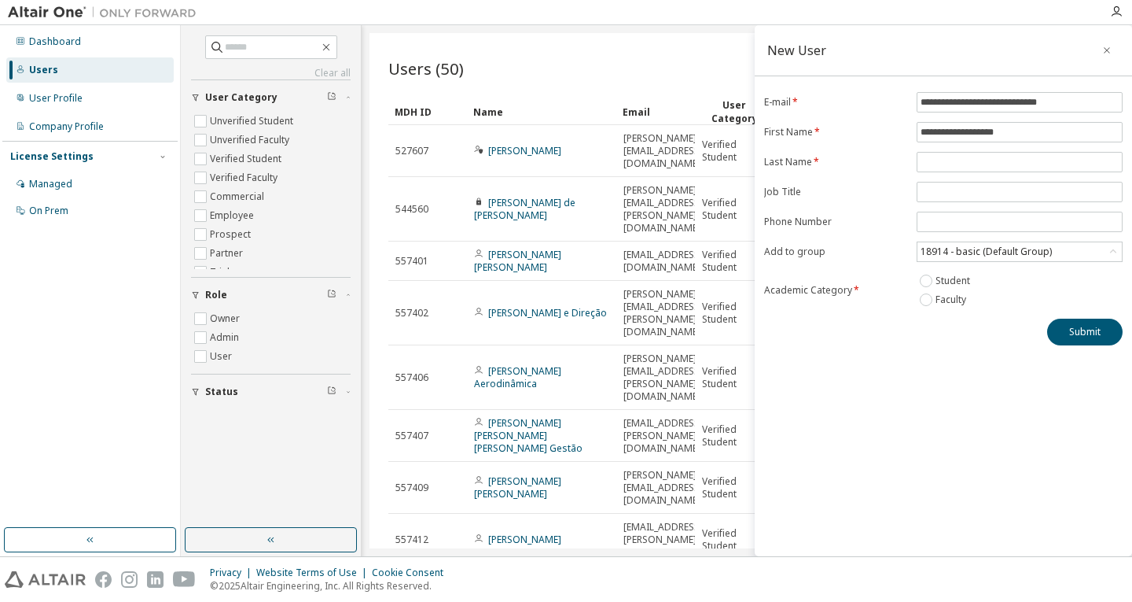
drag, startPoint x: 1017, startPoint y: 155, endPoint x: 1020, endPoint y: 168, distance: 13.7
click at [1017, 156] on form "**********" at bounding box center [943, 200] width 359 height 217
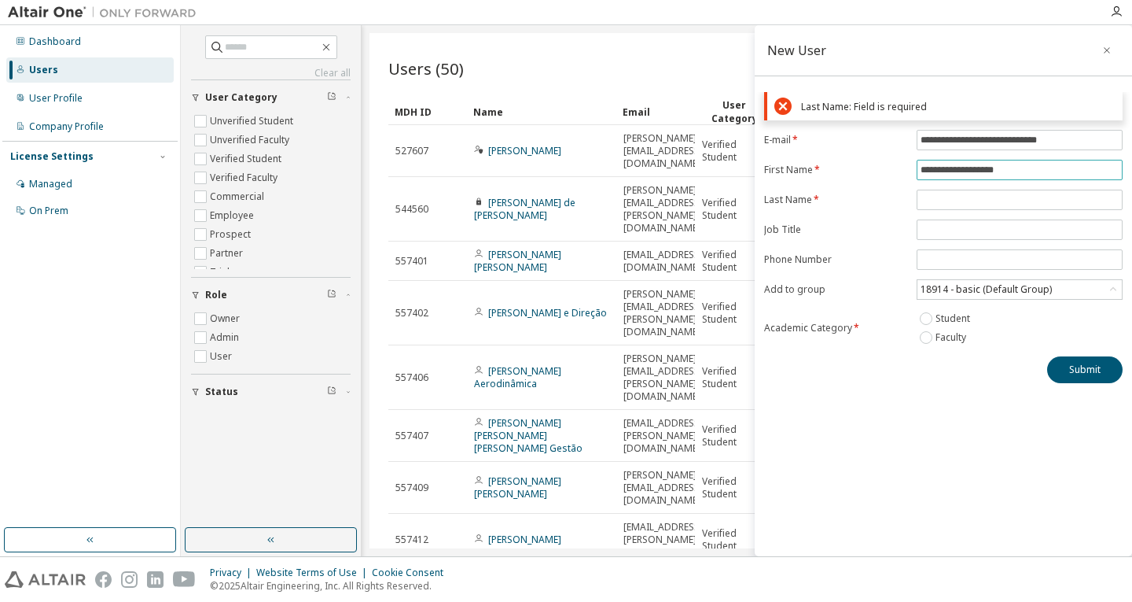
click at [1020, 168] on input "**********" at bounding box center [1020, 170] width 198 height 13
click at [883, 176] on form "**********" at bounding box center [943, 238] width 359 height 217
click at [952, 197] on input "text" at bounding box center [1020, 199] width 198 height 13
type input "**********"
click at [966, 227] on form "**********" at bounding box center [943, 238] width 359 height 217
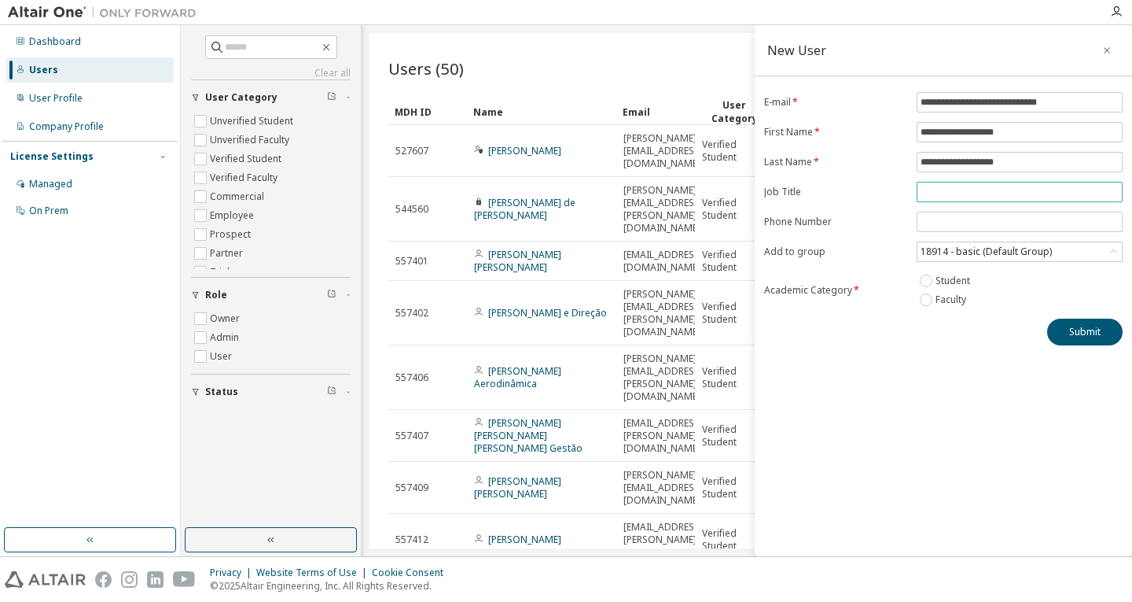
type input "*"
click at [987, 447] on div "**********" at bounding box center [943, 290] width 377 height 531
click at [964, 257] on div "18914 - basic (Default Group)" at bounding box center [986, 251] width 136 height 17
click at [971, 254] on div "18914 - basic (Default Group)" at bounding box center [986, 251] width 136 height 17
click at [1079, 327] on button "Submit" at bounding box center [1084, 331] width 75 height 27
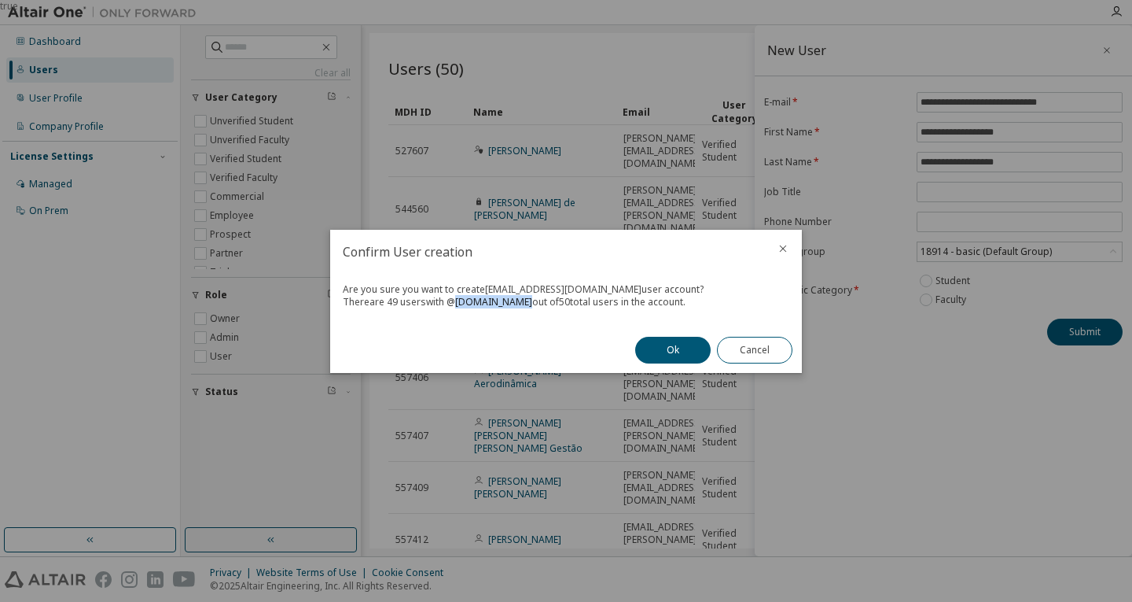
drag, startPoint x: 451, startPoint y: 300, endPoint x: 515, endPoint y: 300, distance: 64.5
click at [515, 300] on div "There are 49 users with @ [DOMAIN_NAME] out of 50 total users in the account." at bounding box center [566, 302] width 447 height 13
click at [667, 353] on button "Ok" at bounding box center [672, 350] width 75 height 27
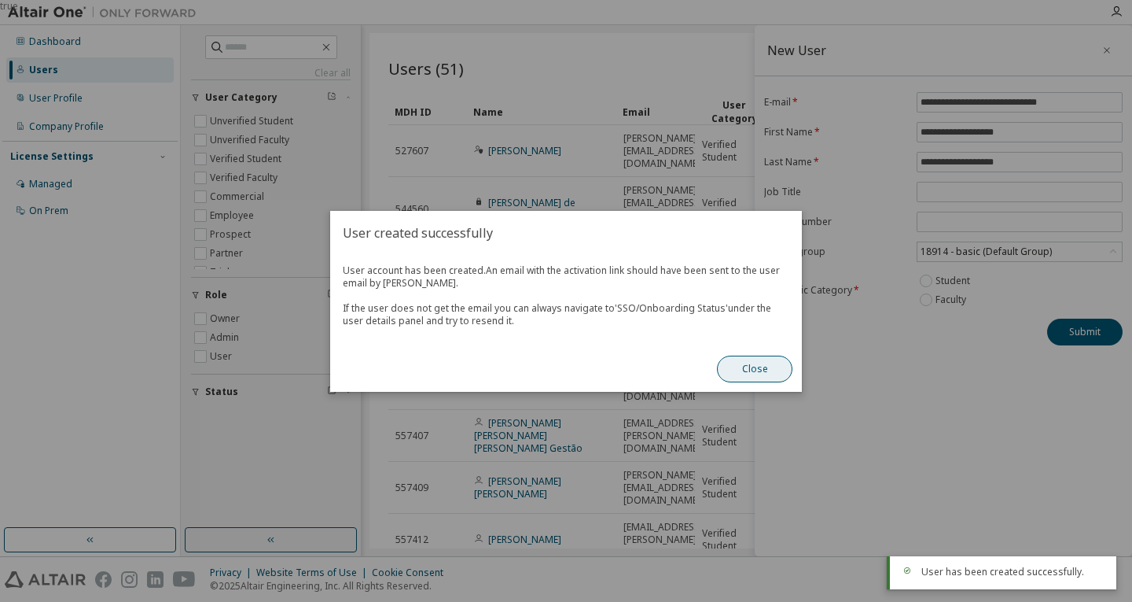
click at [760, 371] on button "Close" at bounding box center [754, 368] width 75 height 27
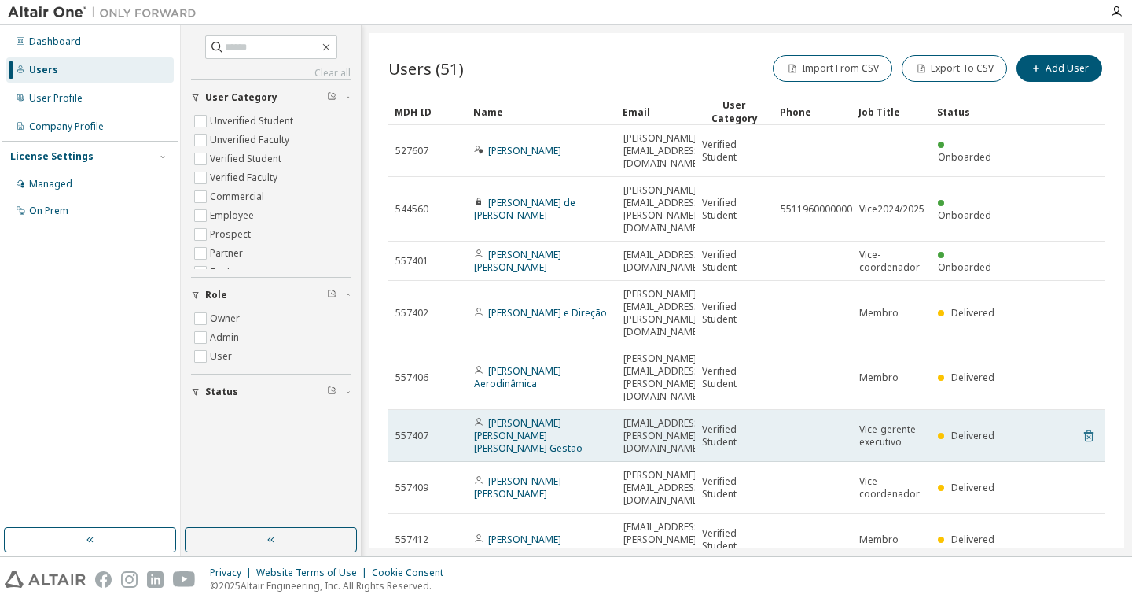
click at [1082, 426] on icon at bounding box center [1089, 435] width 14 height 19
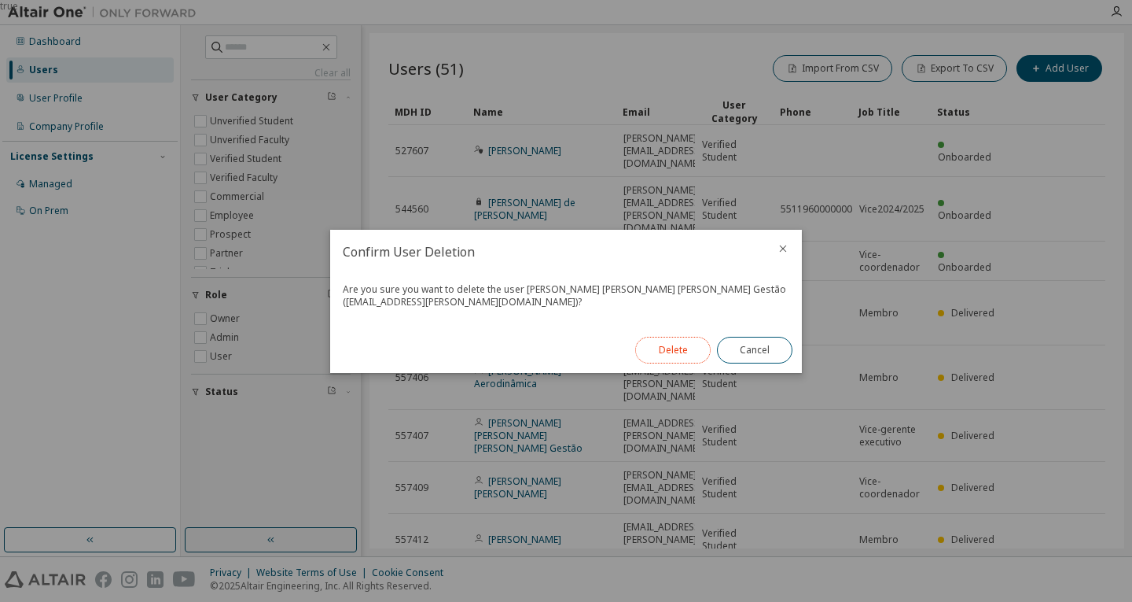
click at [679, 347] on button "Delete" at bounding box center [672, 350] width 75 height 27
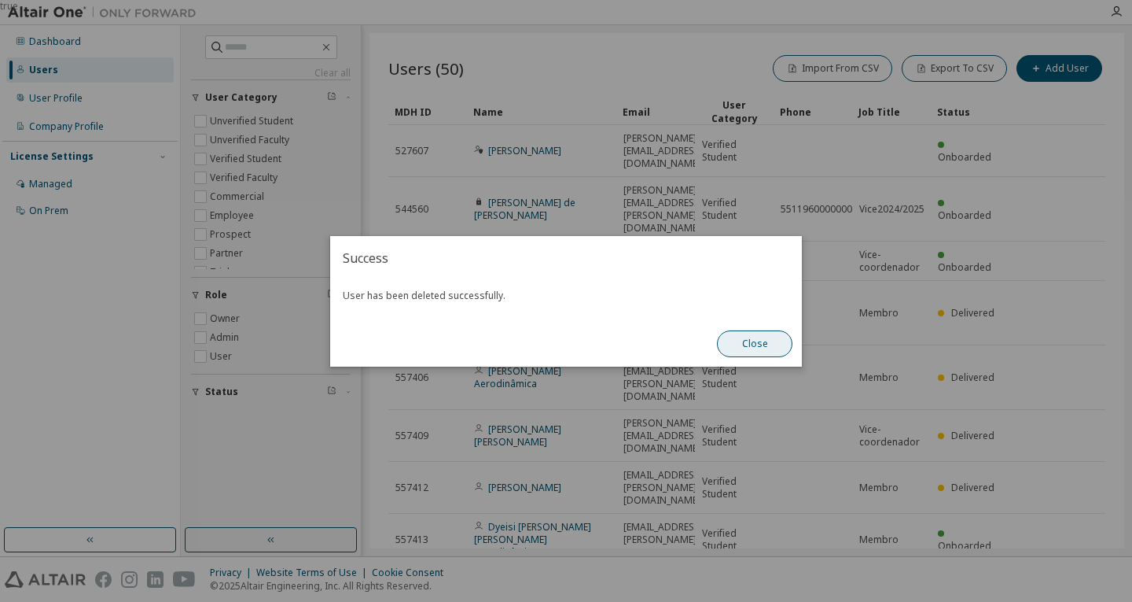
click at [739, 354] on button "Close" at bounding box center [754, 343] width 75 height 27
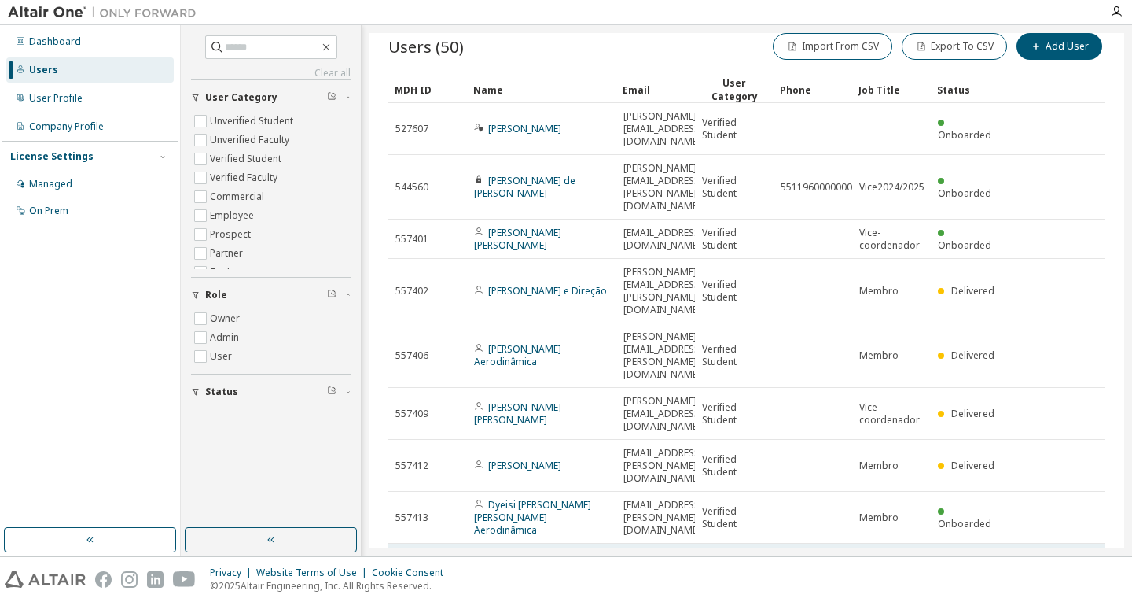
scroll to position [54, 0]
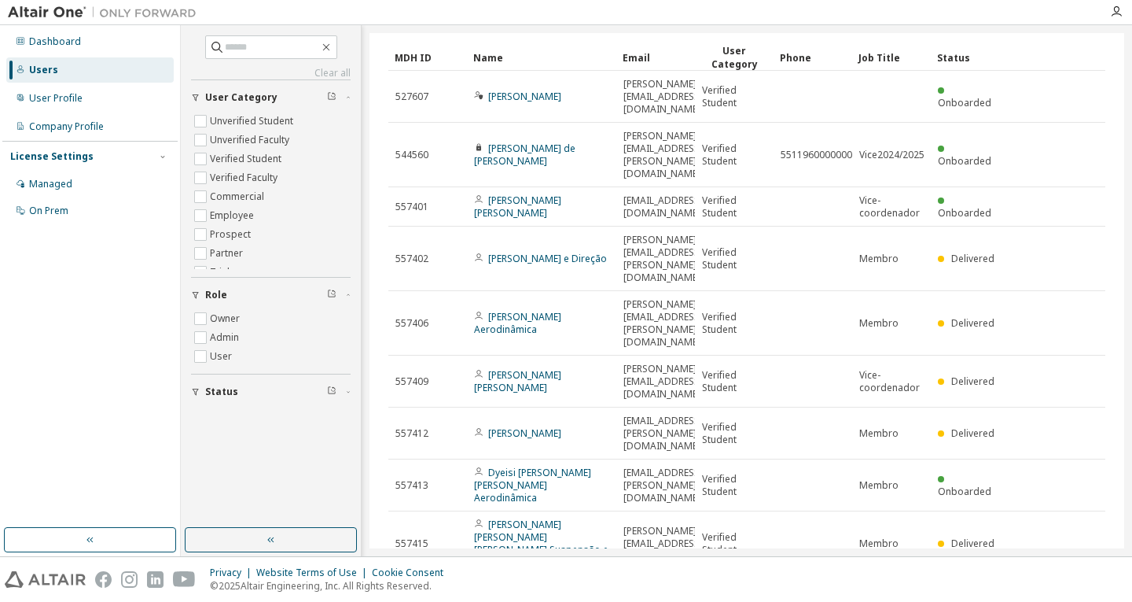
click at [1084, 598] on icon at bounding box center [1089, 607] width 14 height 19
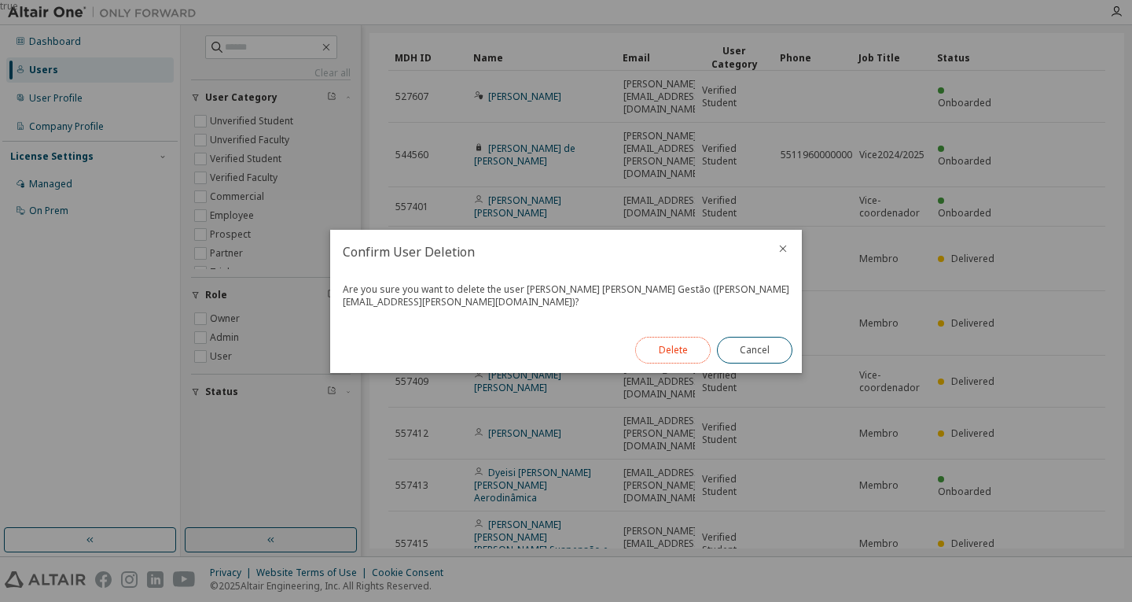
click at [687, 357] on button "Delete" at bounding box center [672, 350] width 75 height 27
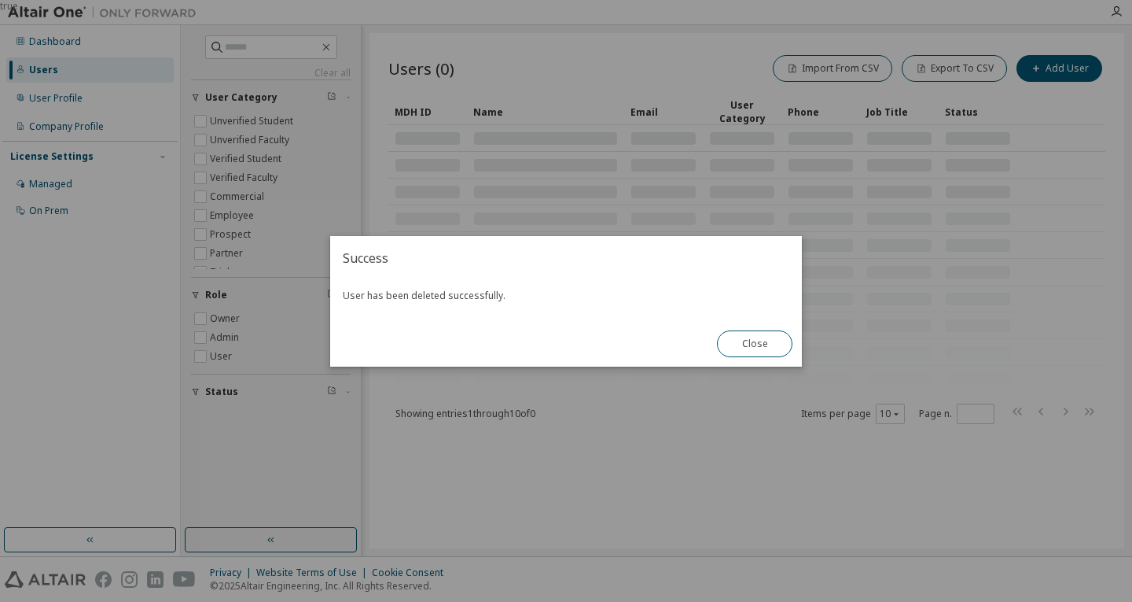
scroll to position [0, 0]
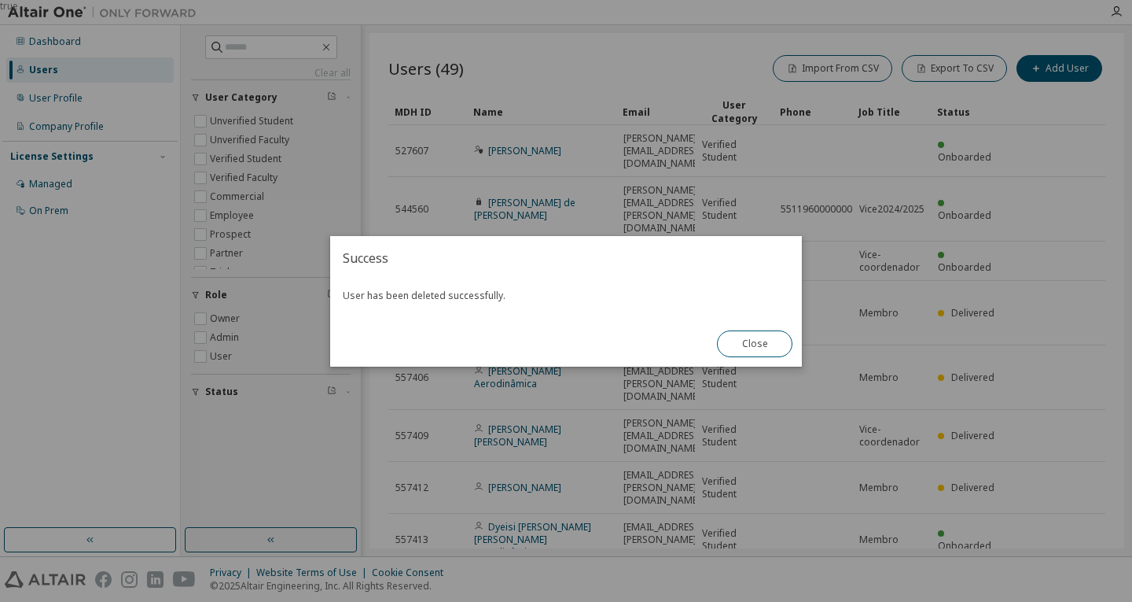
click at [861, 440] on div "true" at bounding box center [566, 301] width 1132 height 602
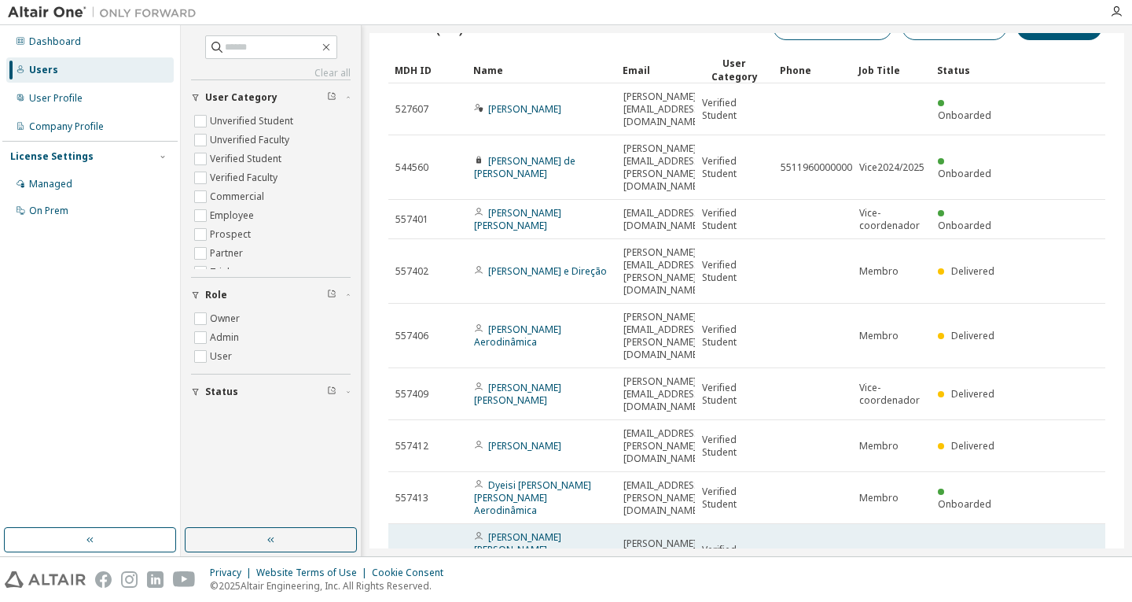
scroll to position [54, 0]
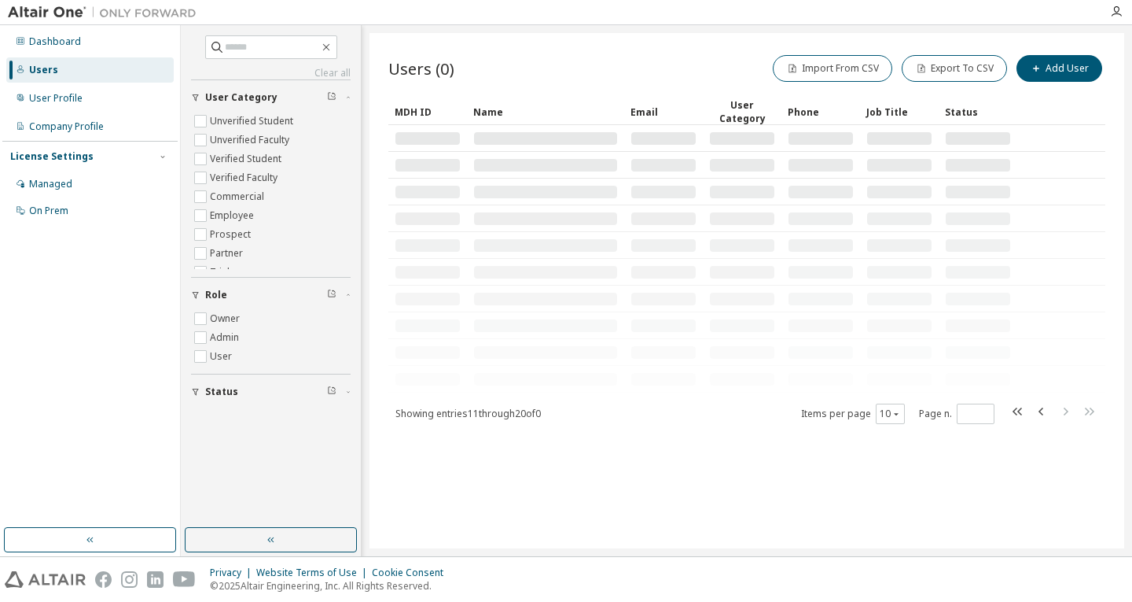
scroll to position [0, 0]
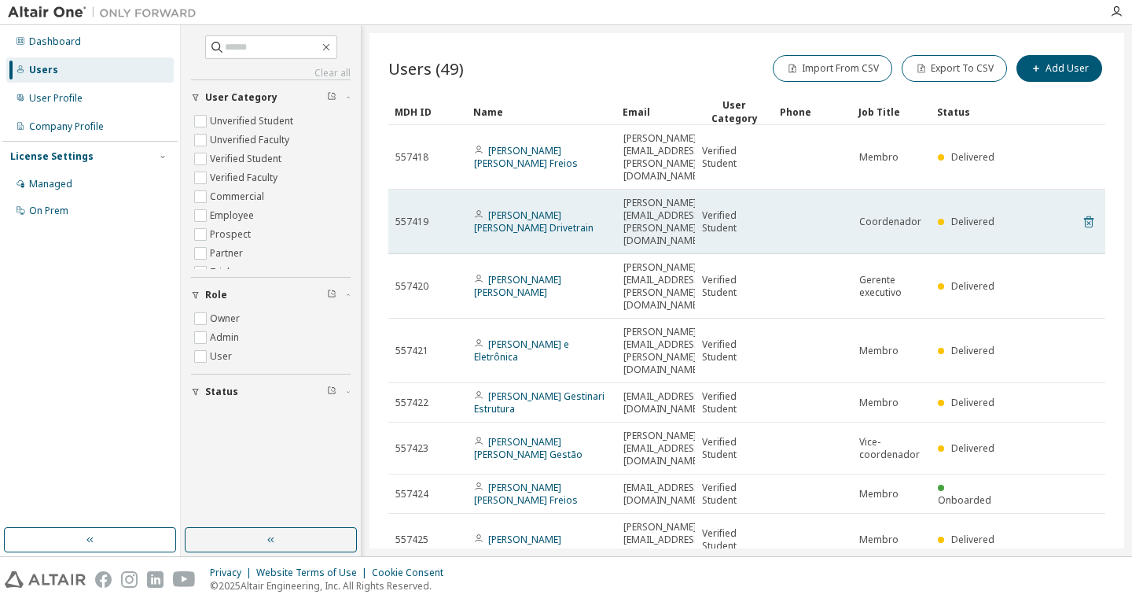
click at [1086, 212] on icon at bounding box center [1089, 221] width 14 height 19
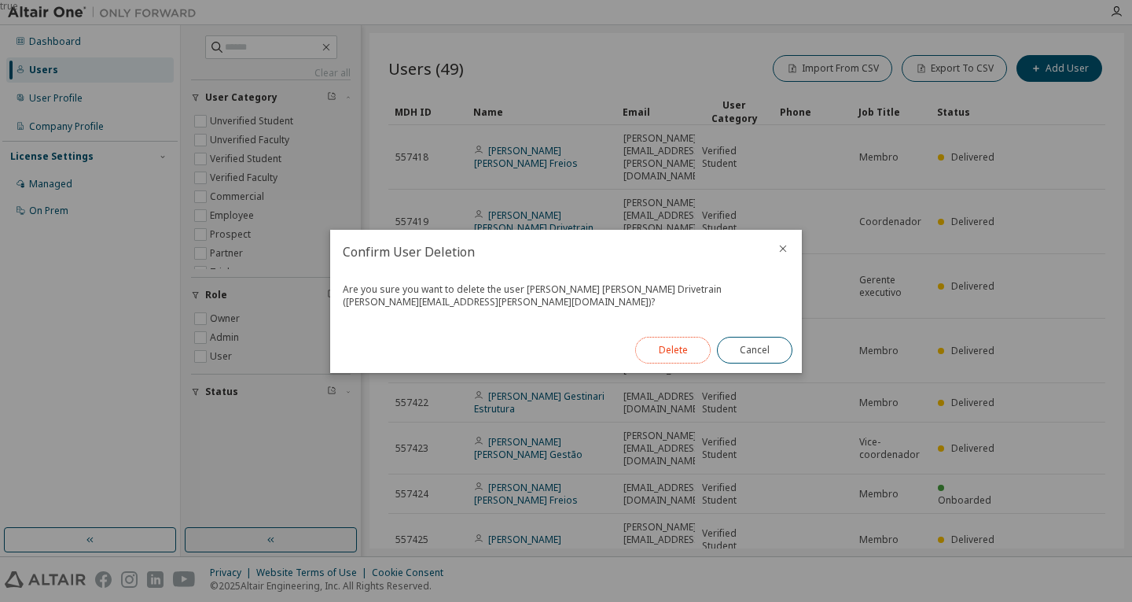
click at [666, 345] on button "Delete" at bounding box center [672, 350] width 75 height 27
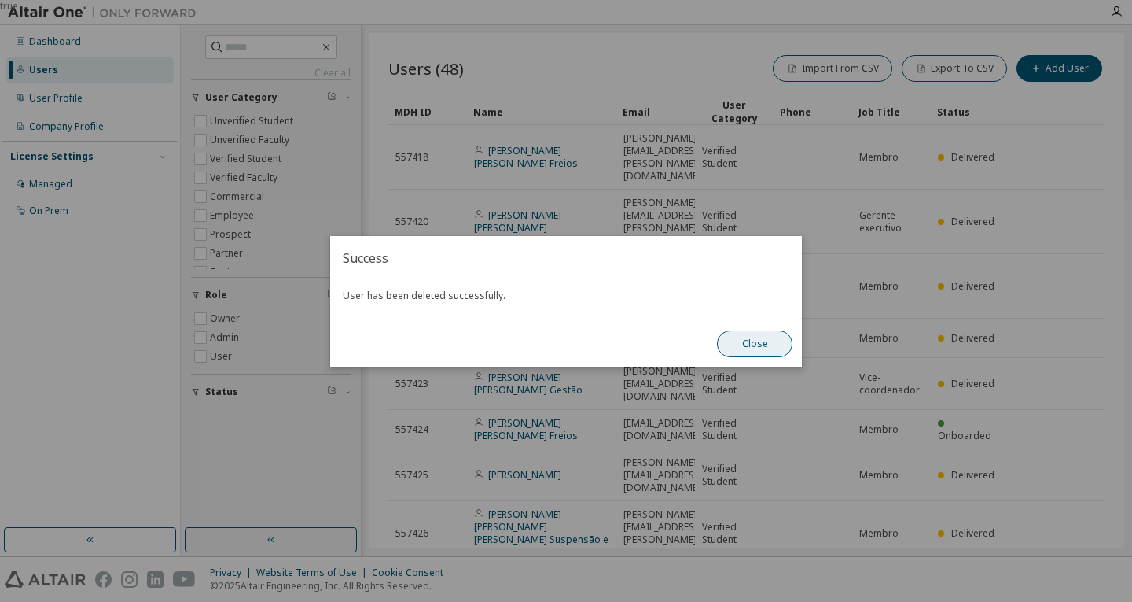
click at [742, 345] on button "Close" at bounding box center [754, 343] width 75 height 27
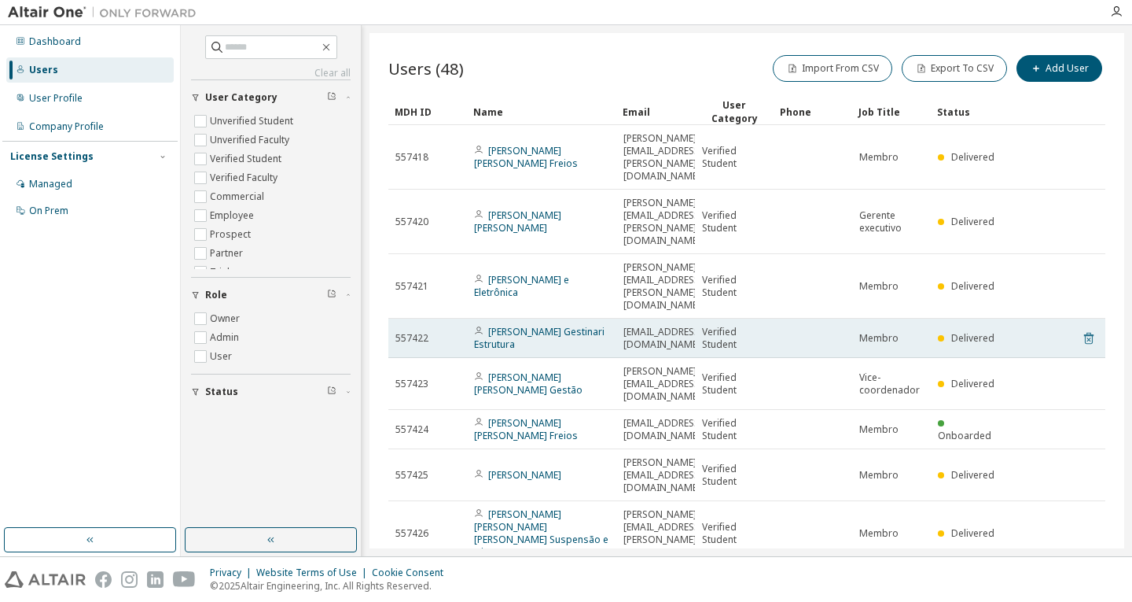
click at [1082, 329] on icon at bounding box center [1089, 338] width 14 height 19
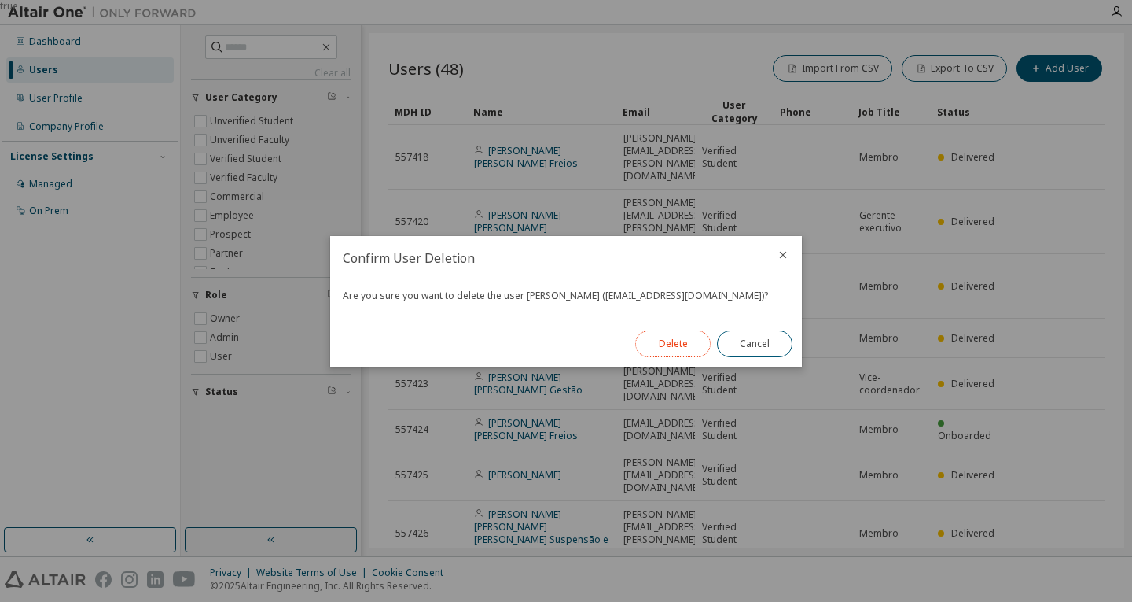
click at [667, 342] on button "Delete" at bounding box center [672, 343] width 75 height 27
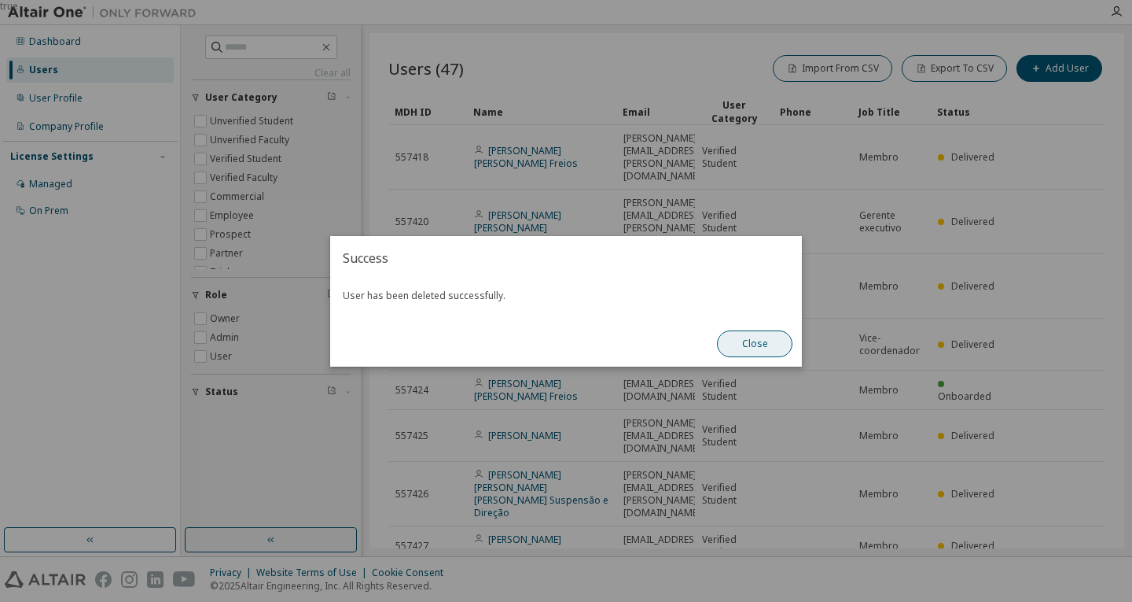
click at [767, 334] on button "Close" at bounding box center [754, 343] width 75 height 27
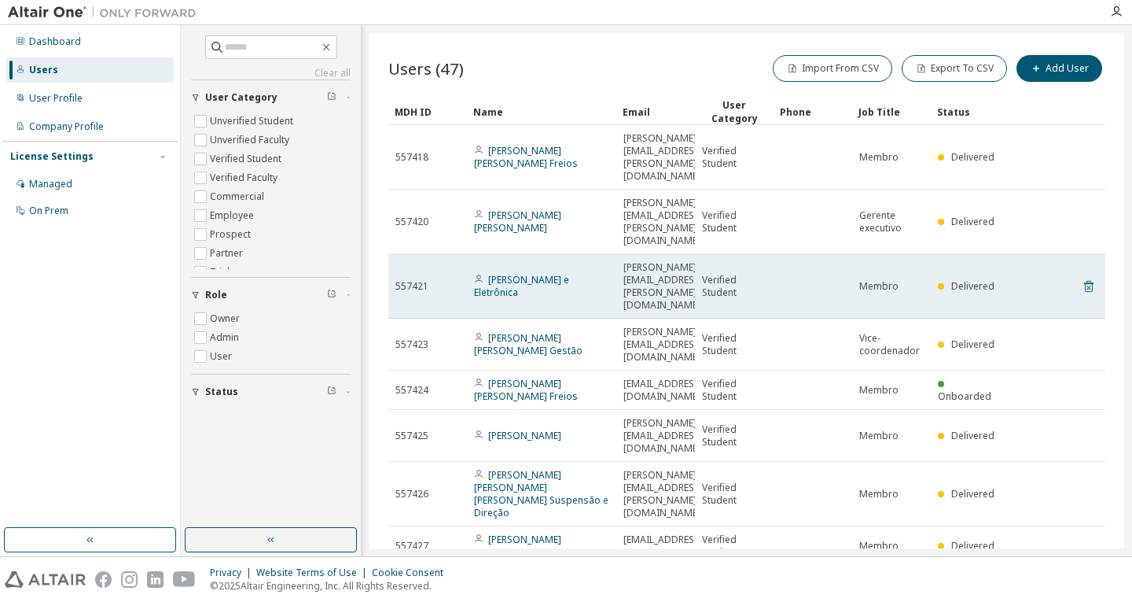
click at [1086, 277] on icon at bounding box center [1089, 286] width 14 height 19
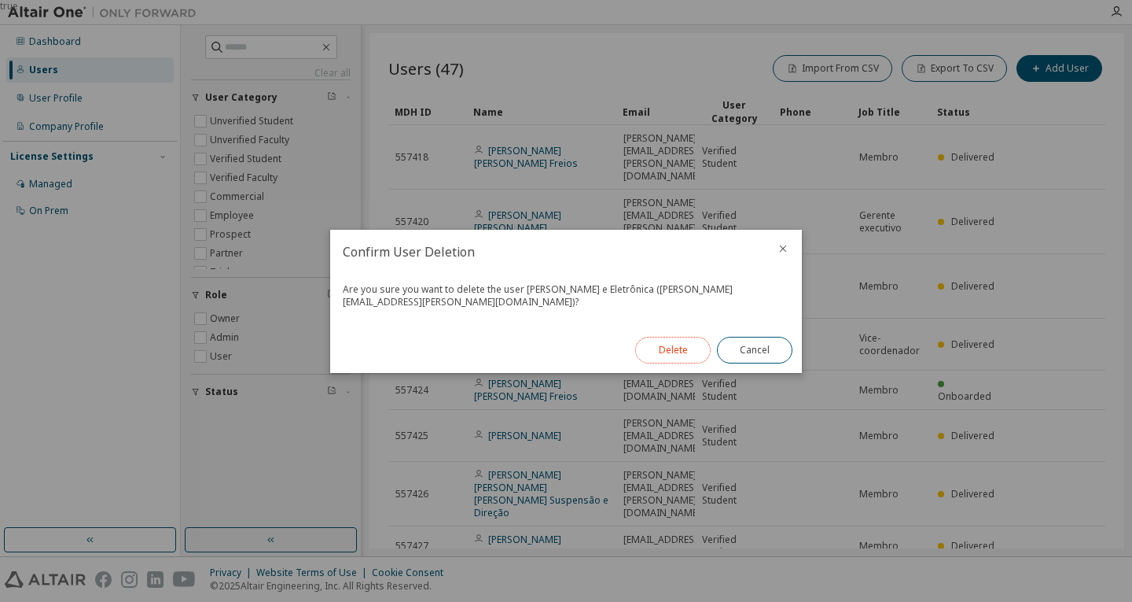
click at [682, 354] on button "Delete" at bounding box center [672, 350] width 75 height 27
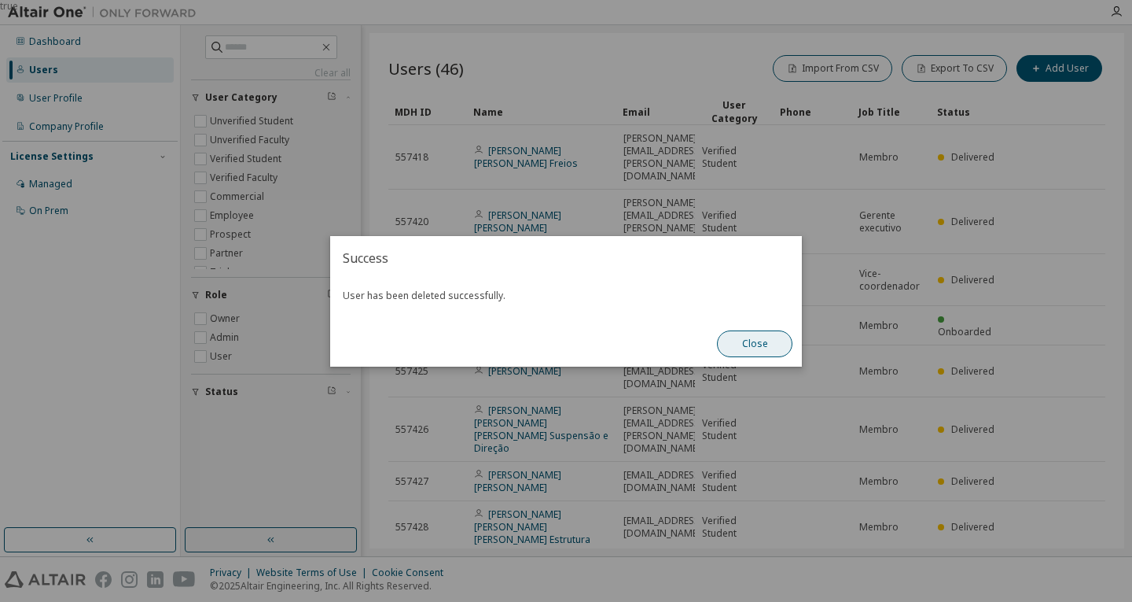
click at [738, 338] on button "Close" at bounding box center [754, 343] width 75 height 27
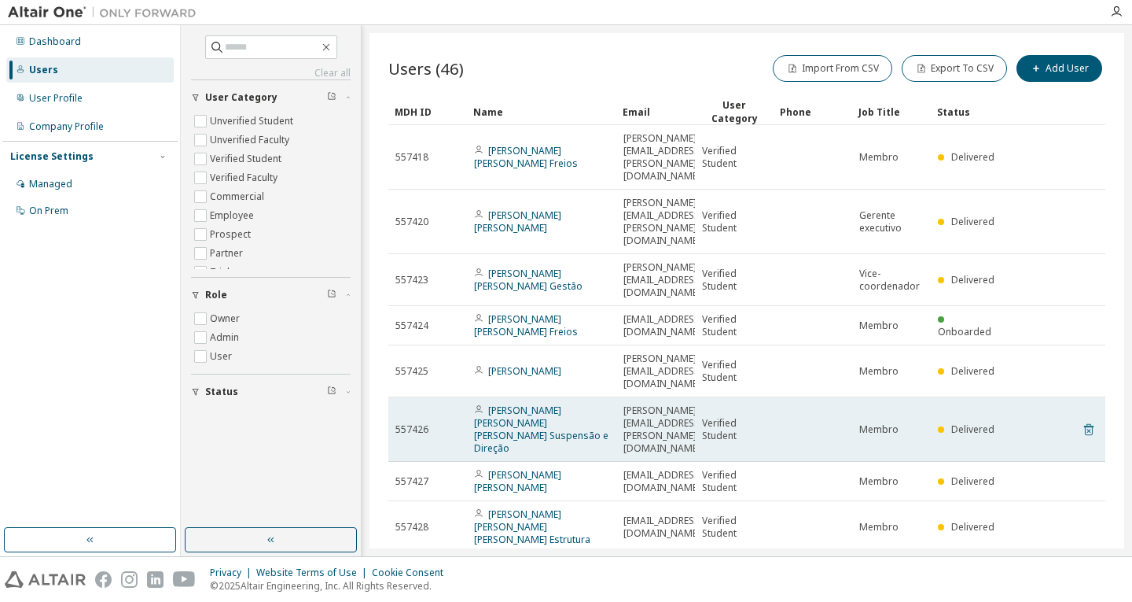
click at [1082, 420] on icon at bounding box center [1089, 429] width 14 height 19
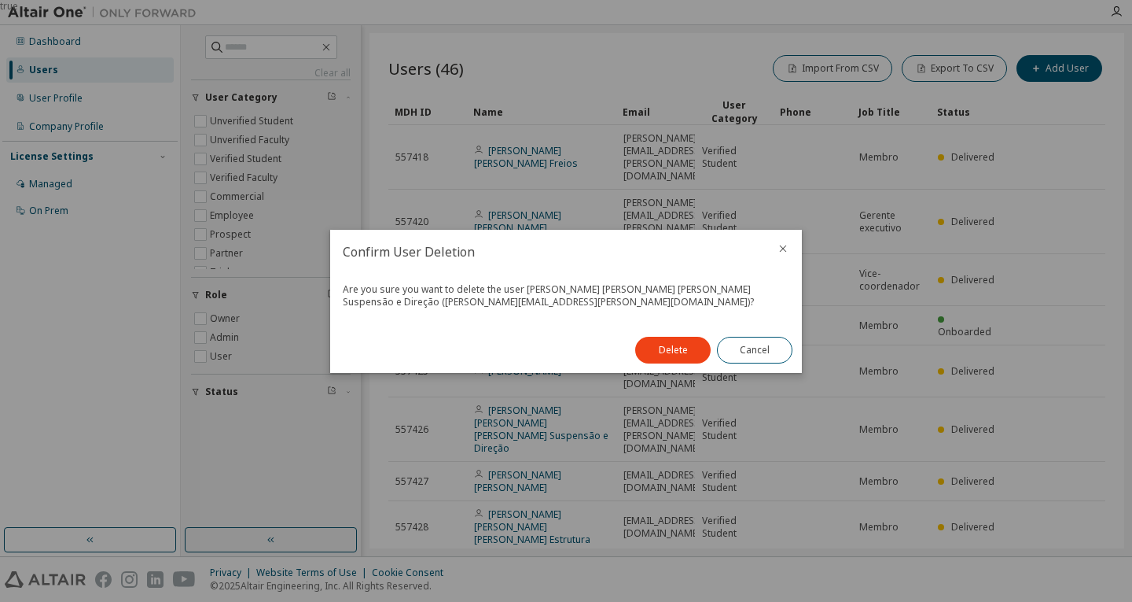
click at [664, 336] on div "Delete Cancel" at bounding box center [714, 350] width 176 height 46
click at [672, 351] on button "Delete" at bounding box center [672, 350] width 75 height 27
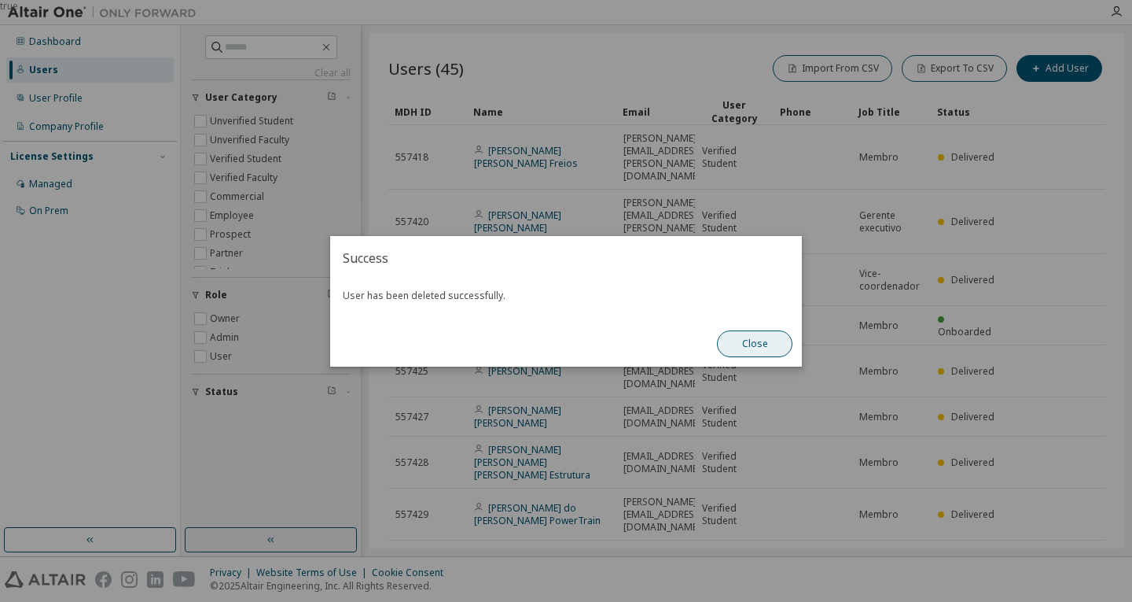
click at [756, 348] on button "Close" at bounding box center [754, 343] width 75 height 27
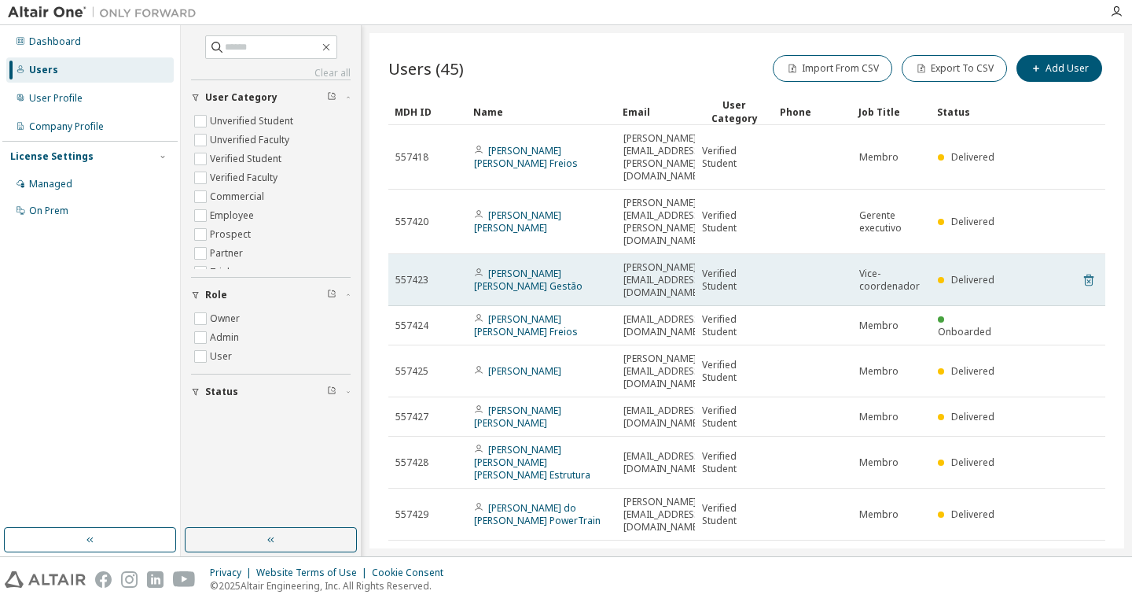
click at [1084, 271] on icon at bounding box center [1089, 280] width 14 height 19
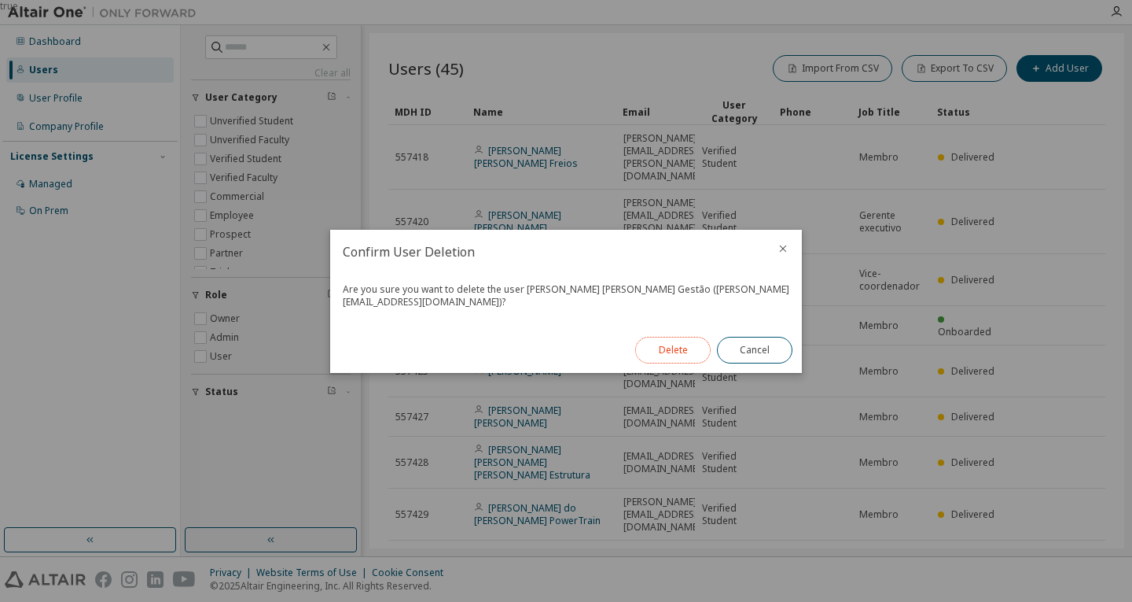
click at [675, 357] on button "Delete" at bounding box center [672, 350] width 75 height 27
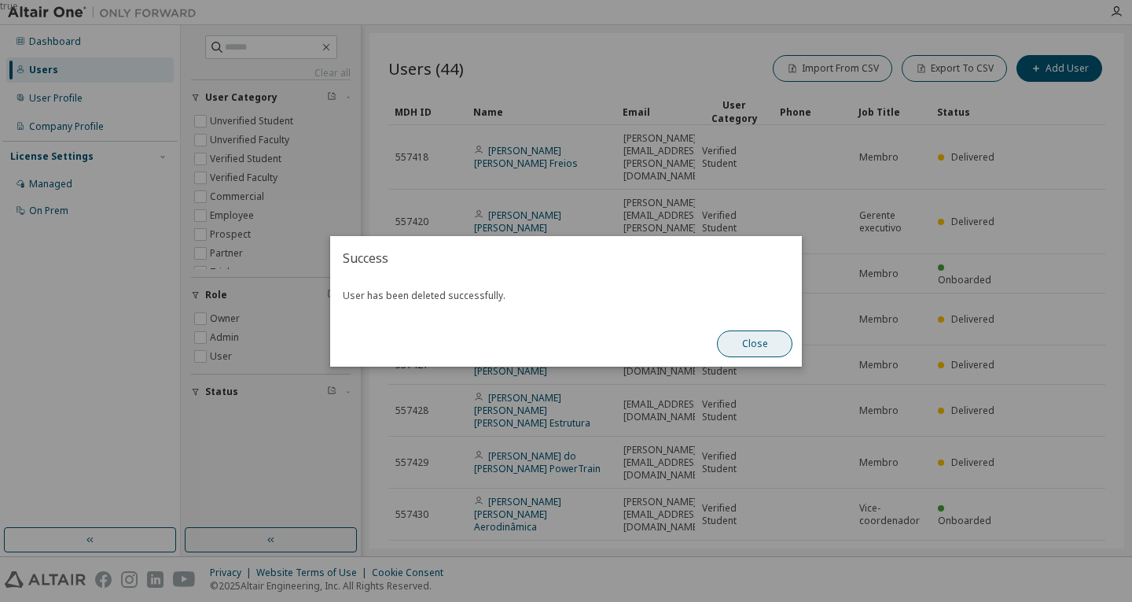
click at [753, 339] on button "Close" at bounding box center [754, 343] width 75 height 27
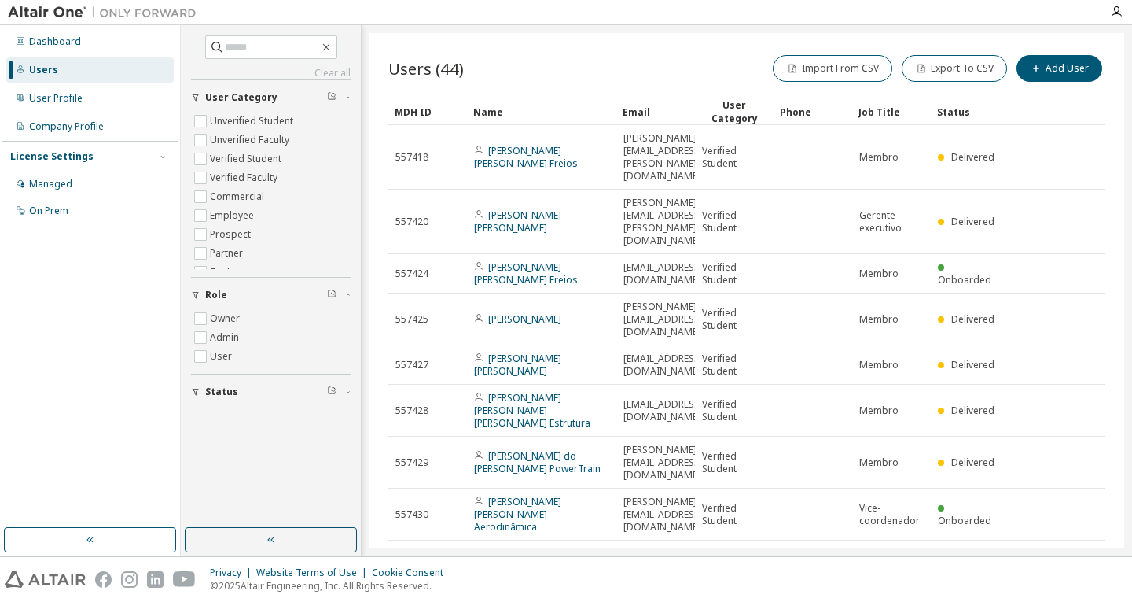
click at [1082, 601] on icon at bounding box center [1089, 611] width 14 height 19
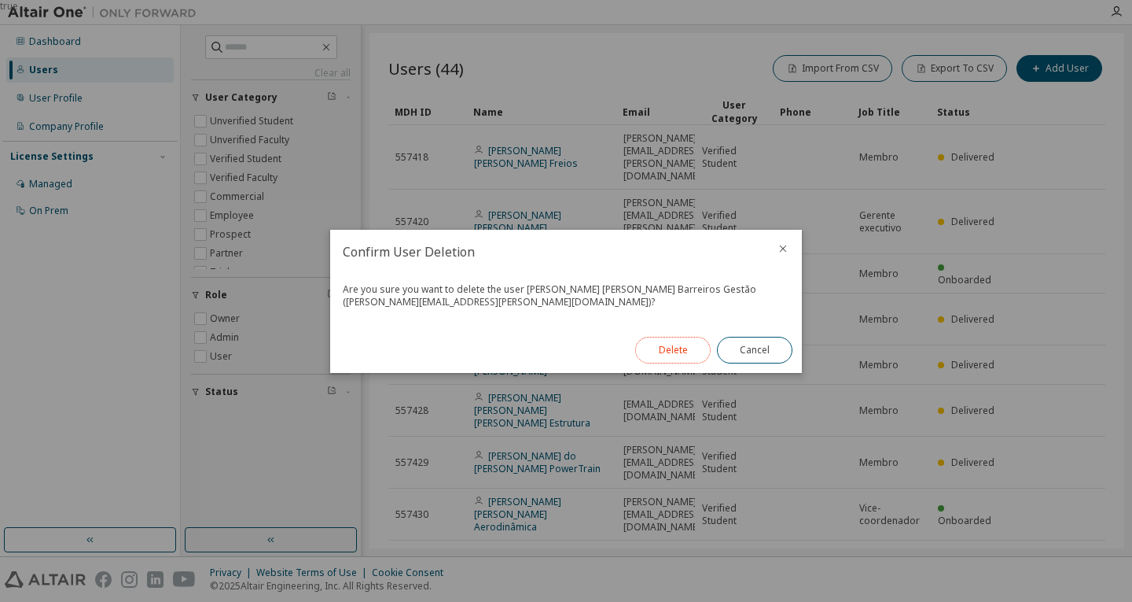
click at [683, 353] on button "Delete" at bounding box center [672, 350] width 75 height 27
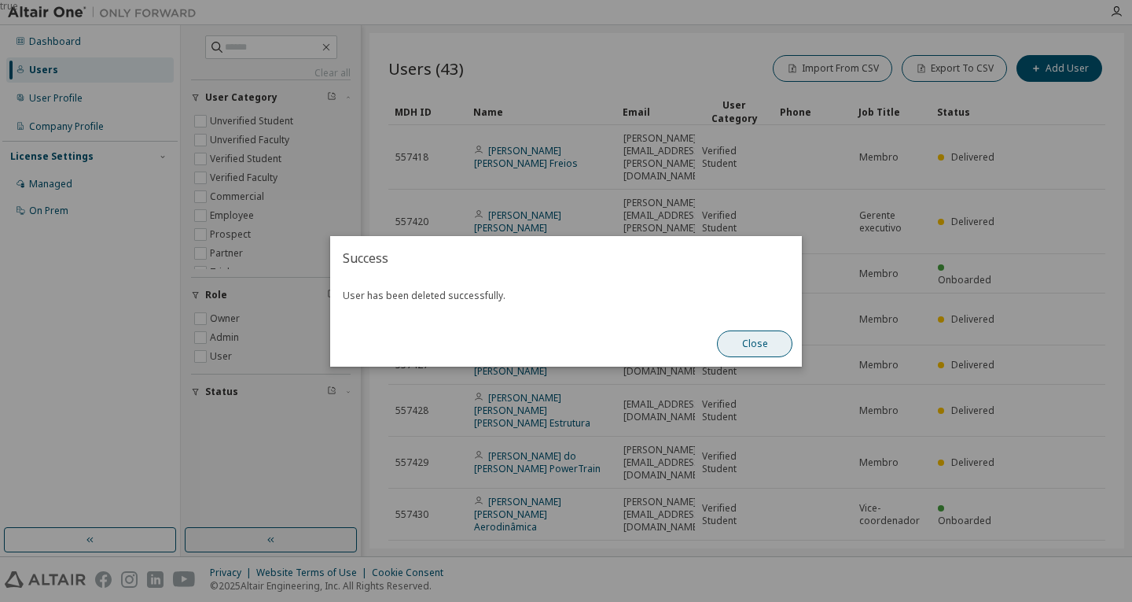
click at [764, 354] on button "Close" at bounding box center [754, 343] width 75 height 27
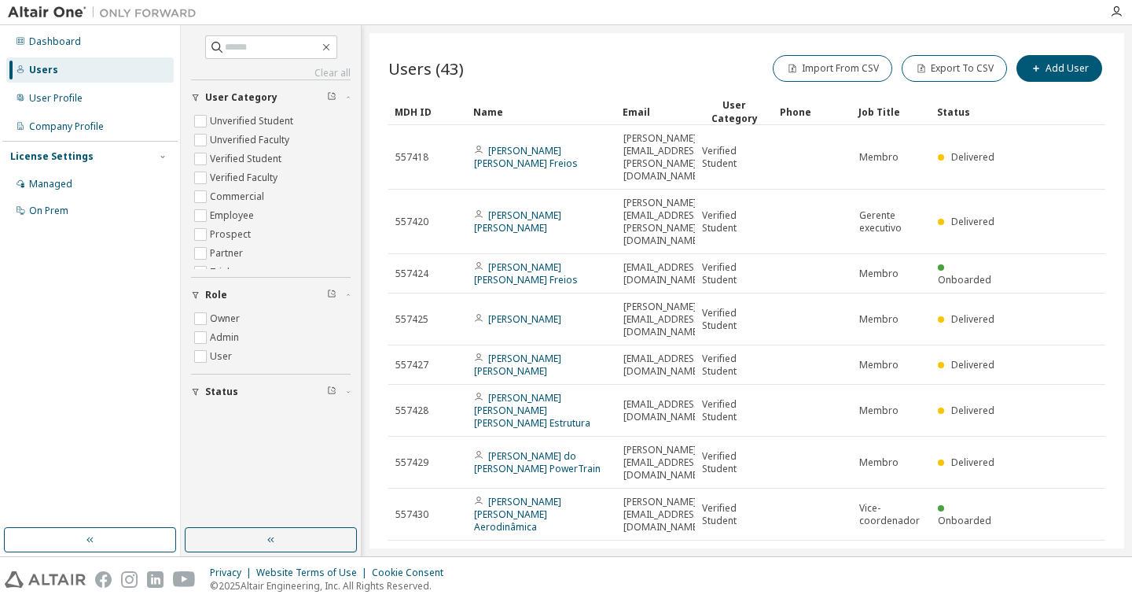
click at [1073, 580] on tr "557433 [PERSON_NAME] [PERSON_NAME] Elétrica e Eletrônica [PERSON_NAME][EMAIL_AD…" at bounding box center [746, 612] width 717 height 64
click at [1088, 601] on icon at bounding box center [1089, 611] width 14 height 19
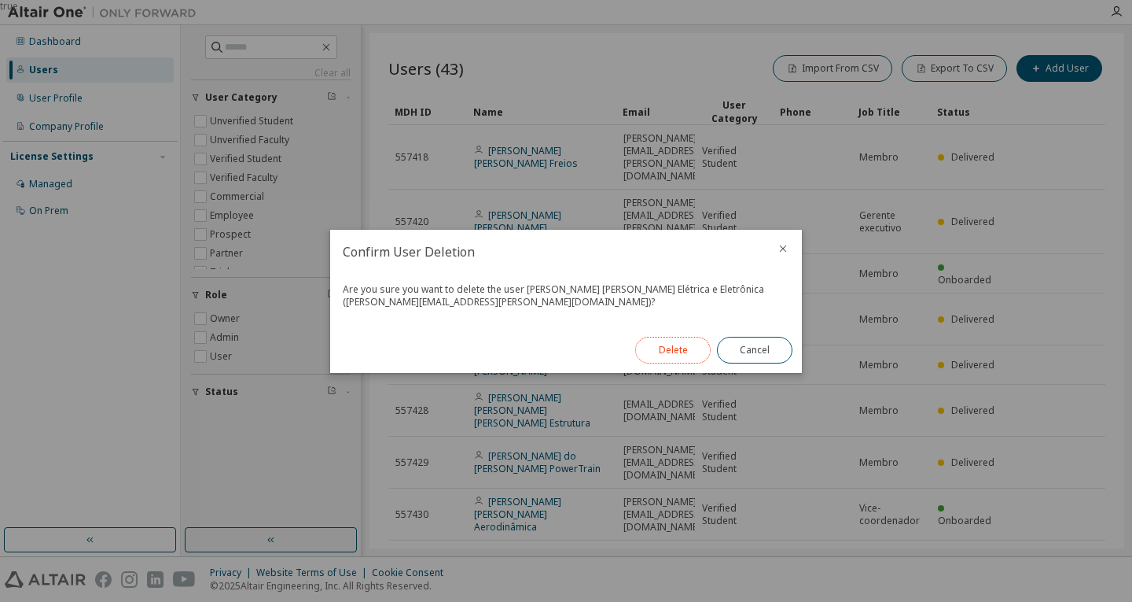
click at [679, 359] on button "Delete" at bounding box center [672, 350] width 75 height 27
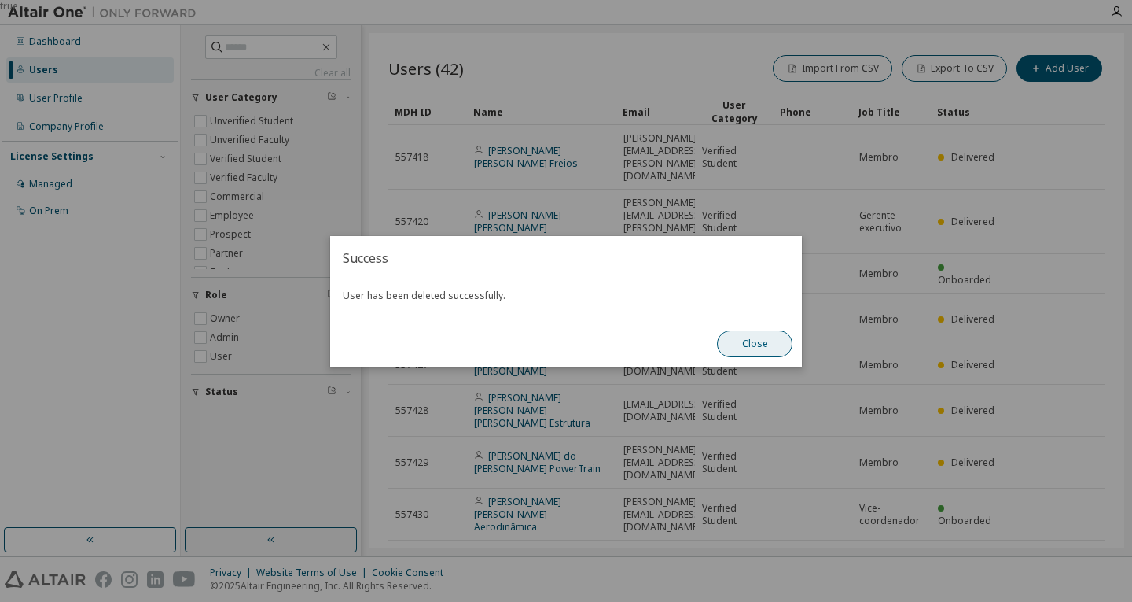
click at [755, 352] on button "Close" at bounding box center [754, 343] width 75 height 27
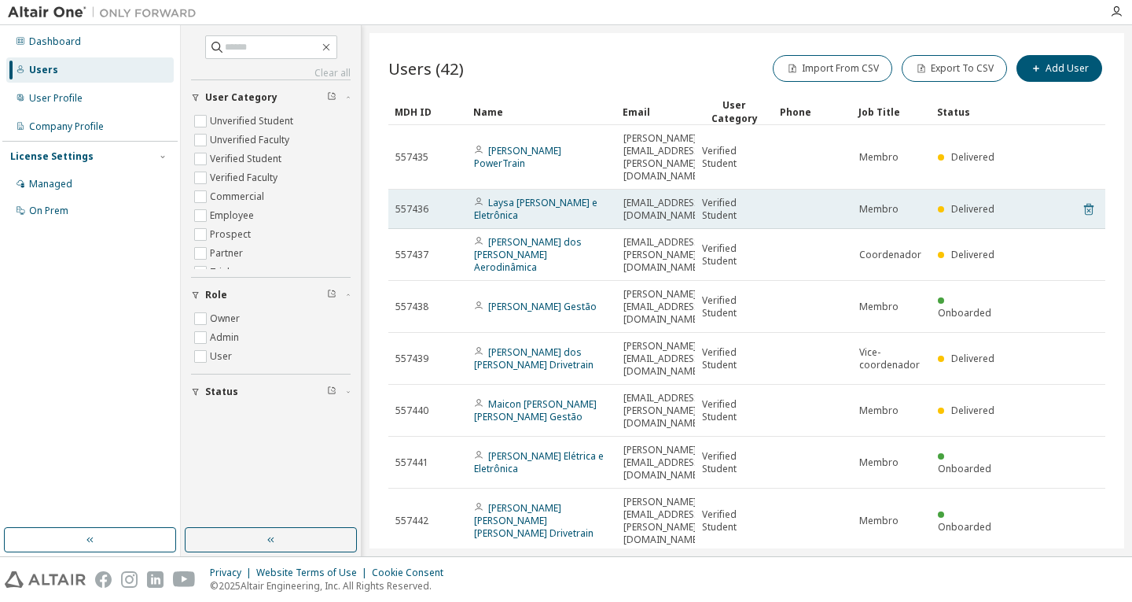
click at [1087, 200] on icon at bounding box center [1089, 209] width 14 height 19
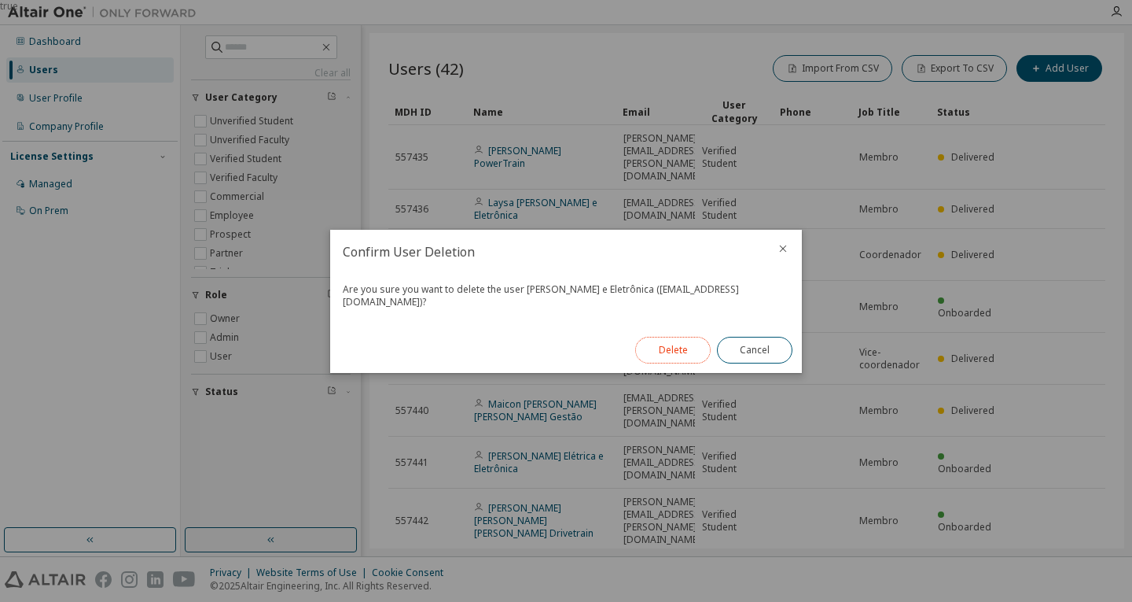
click at [672, 348] on button "Delete" at bounding box center [672, 350] width 75 height 27
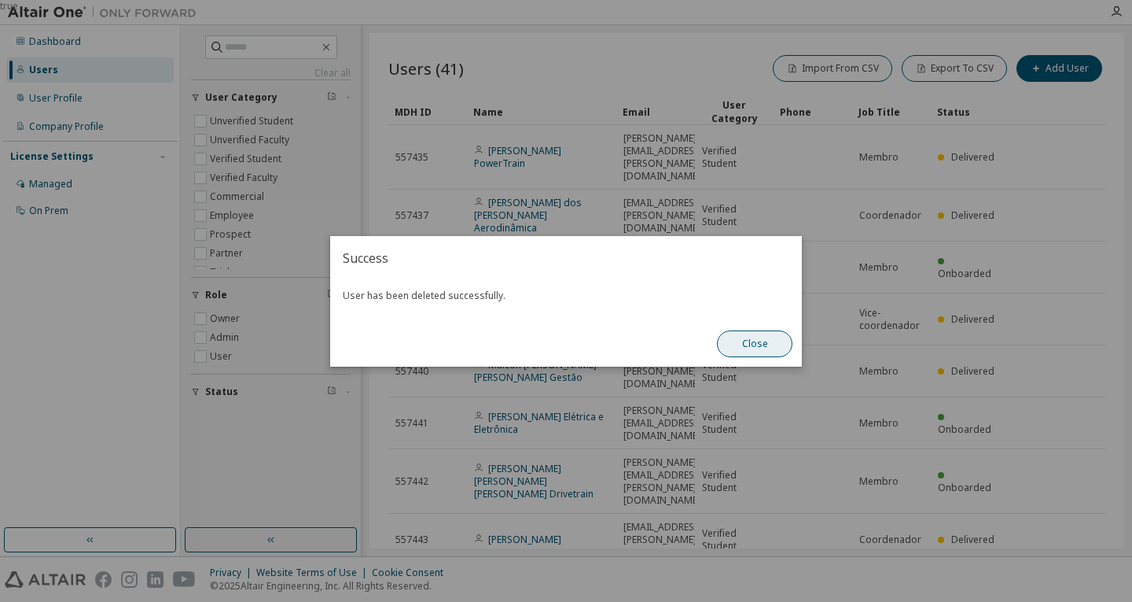
click at [754, 342] on button "Close" at bounding box center [754, 343] width 75 height 27
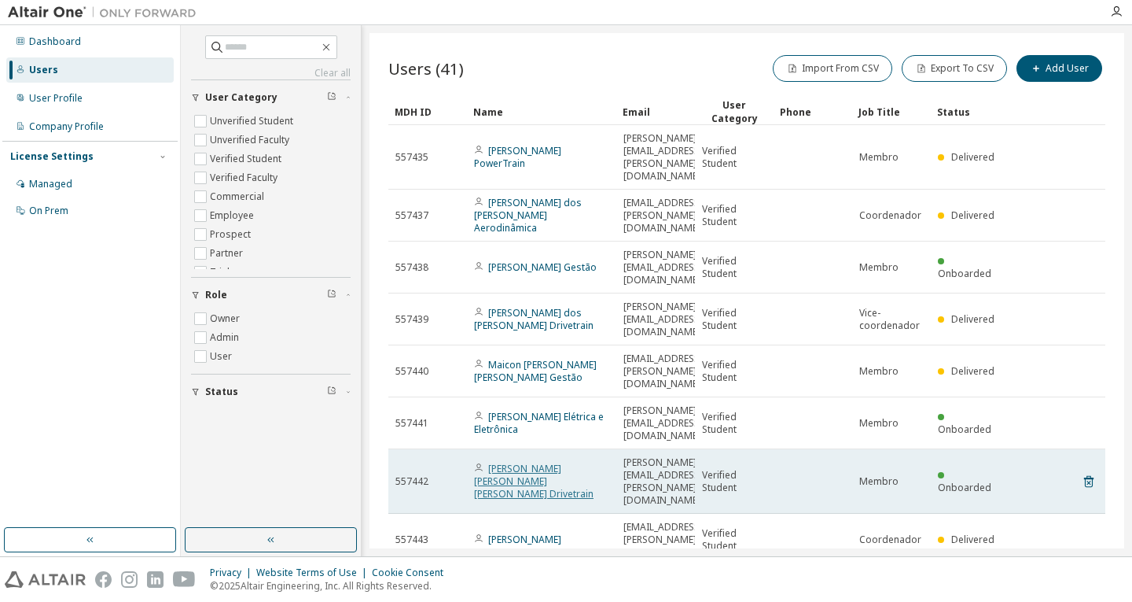
scroll to position [42, 0]
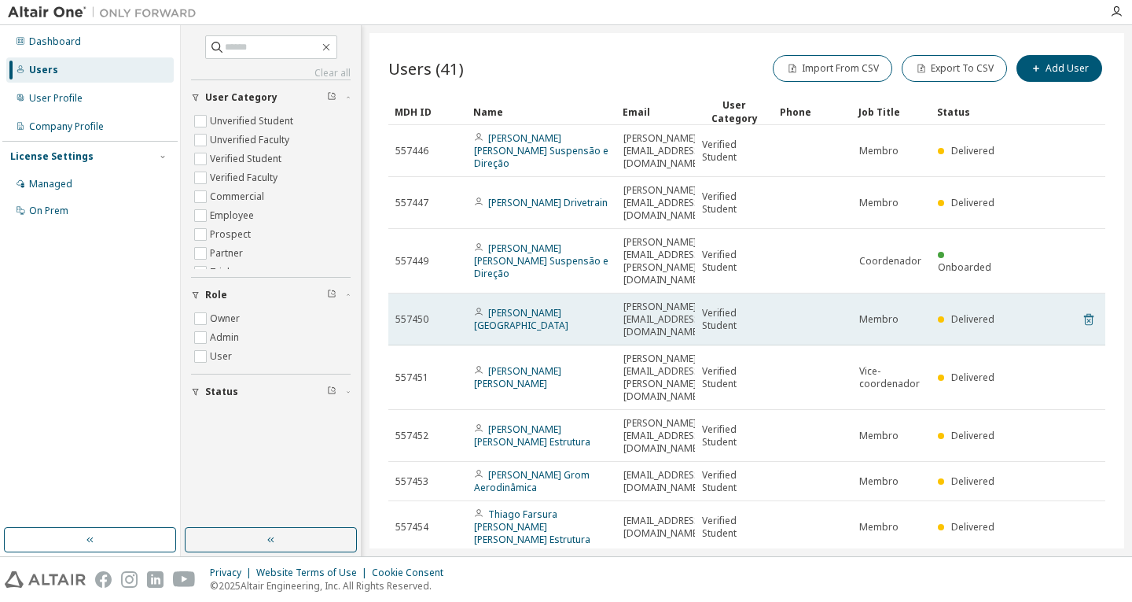
click at [1084, 314] on icon at bounding box center [1088, 320] width 9 height 12
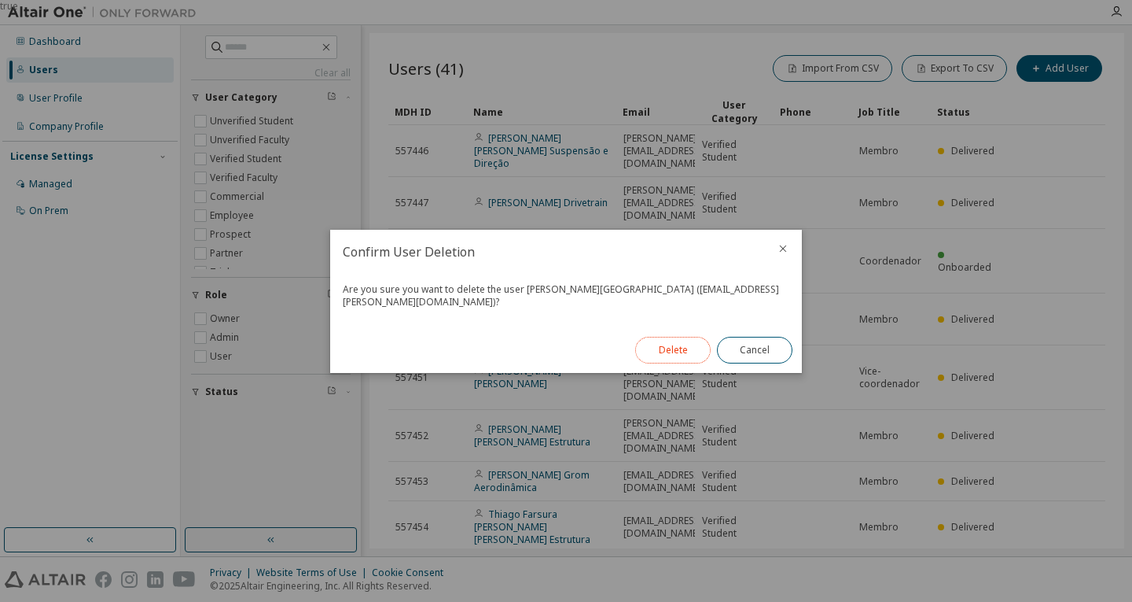
click at [653, 353] on button "Delete" at bounding box center [672, 350] width 75 height 27
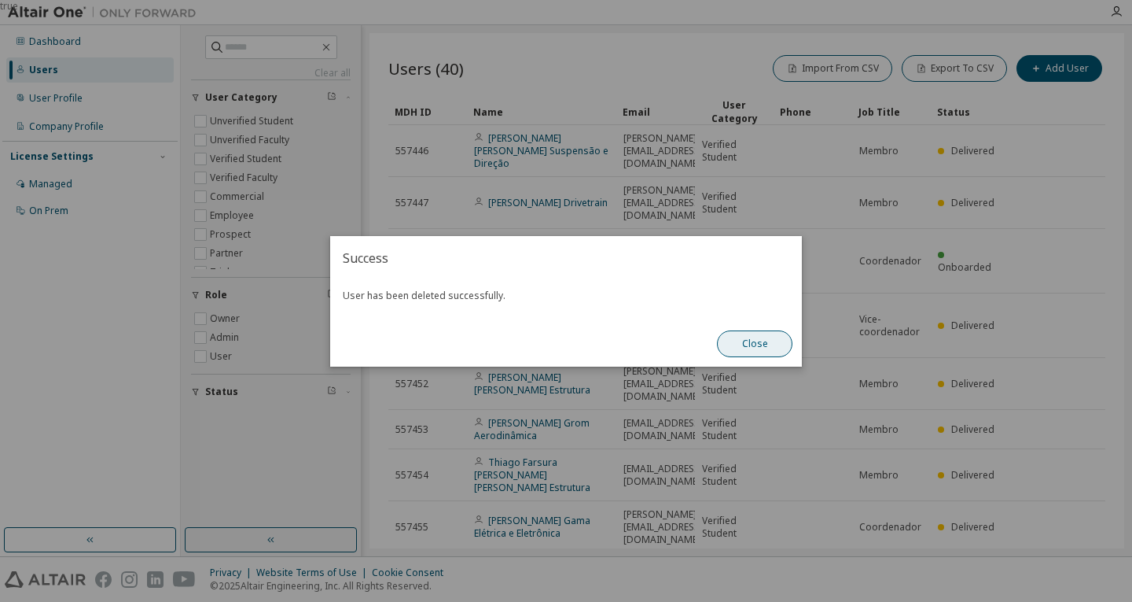
click at [747, 352] on button "Close" at bounding box center [754, 343] width 75 height 27
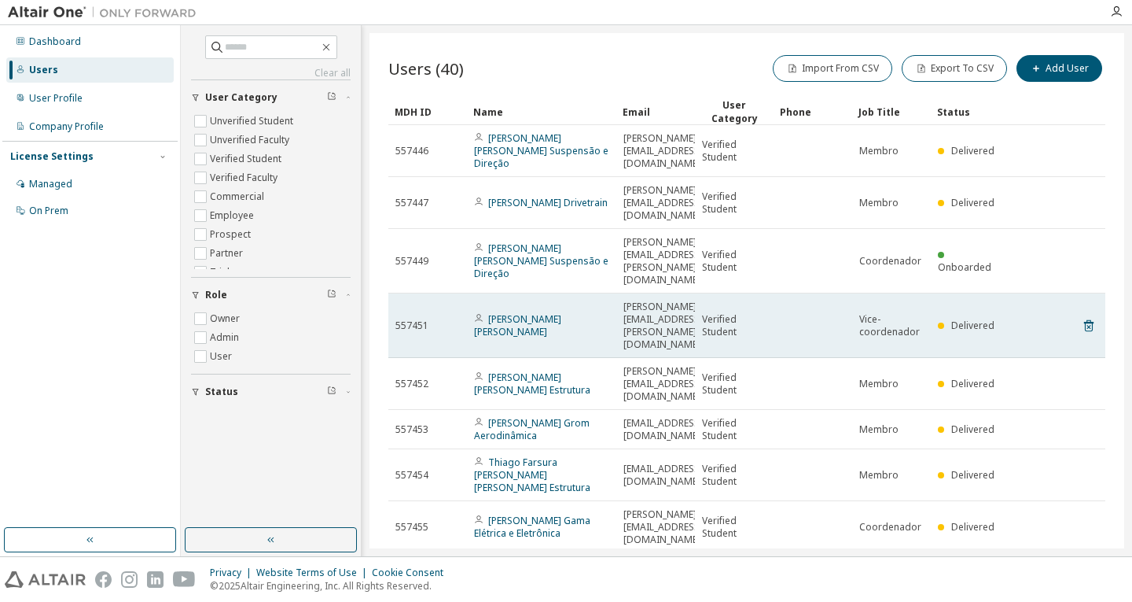
click at [1072, 293] on tr "557451 [PERSON_NAME] [PERSON_NAME] [PERSON_NAME][EMAIL_ADDRESS][PERSON_NAME][DO…" at bounding box center [746, 325] width 717 height 64
click at [1085, 320] on icon at bounding box center [1088, 326] width 9 height 12
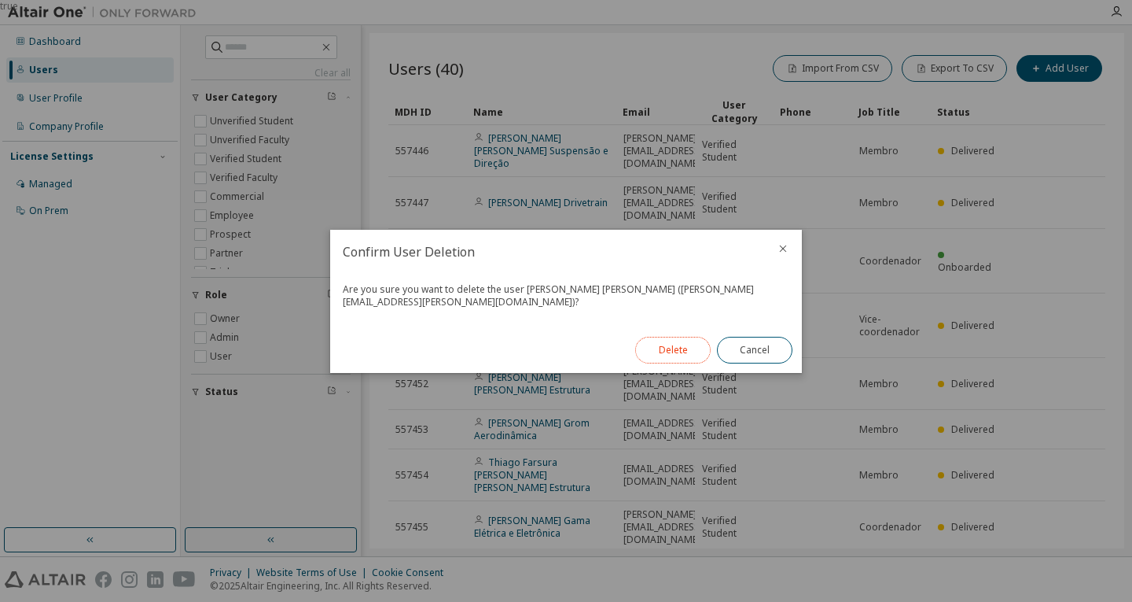
click at [664, 353] on button "Delete" at bounding box center [672, 350] width 75 height 27
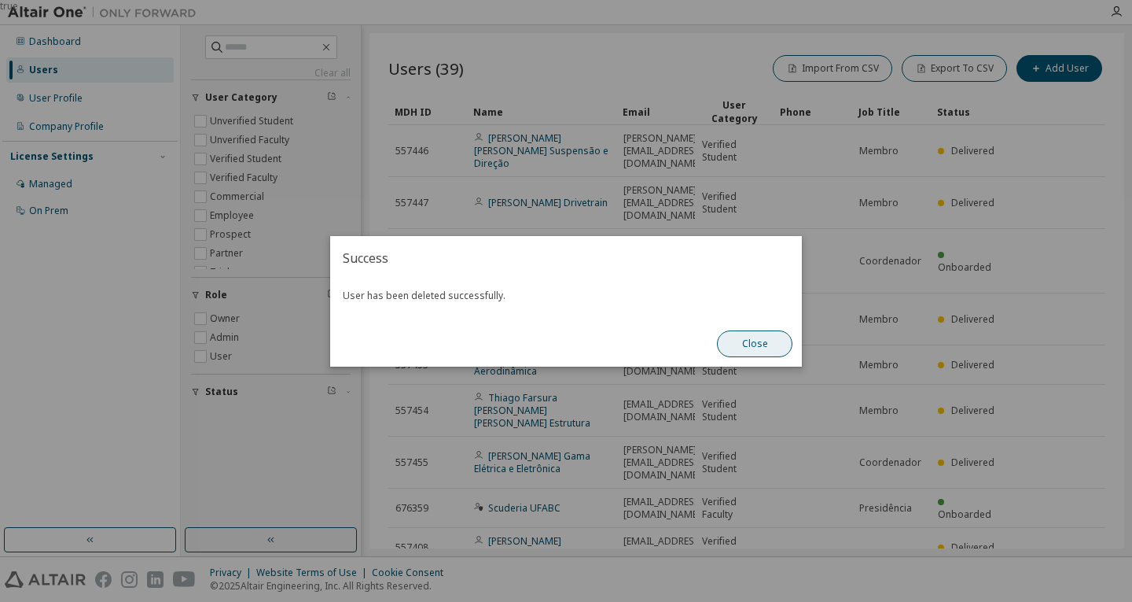
click at [771, 349] on button "Close" at bounding box center [754, 343] width 75 height 27
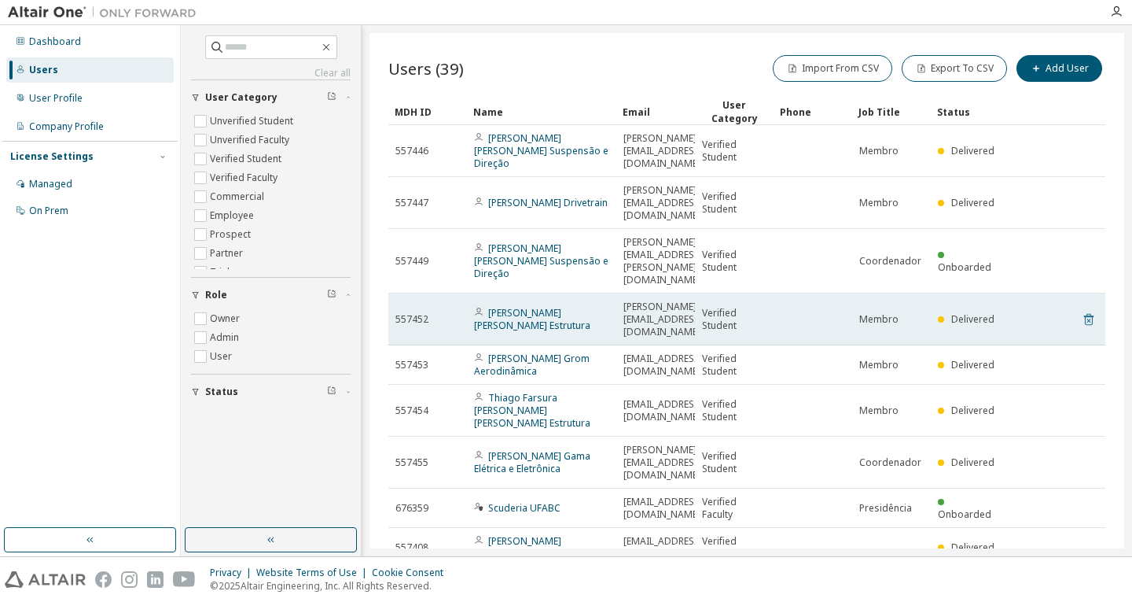
click at [1084, 314] on icon at bounding box center [1088, 320] width 9 height 12
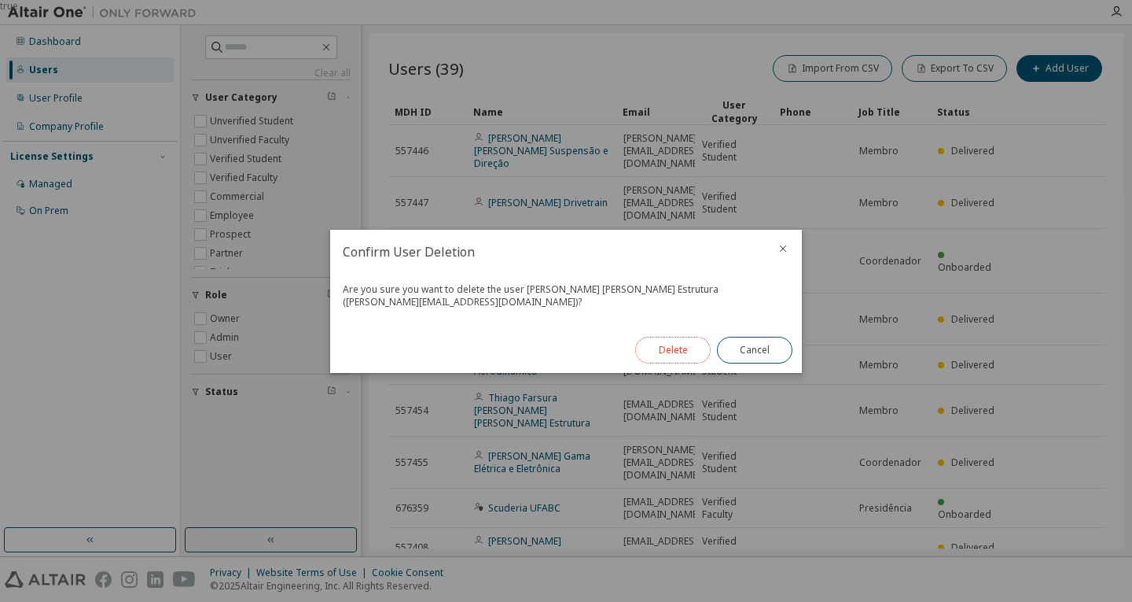
click at [690, 344] on button "Delete" at bounding box center [672, 350] width 75 height 27
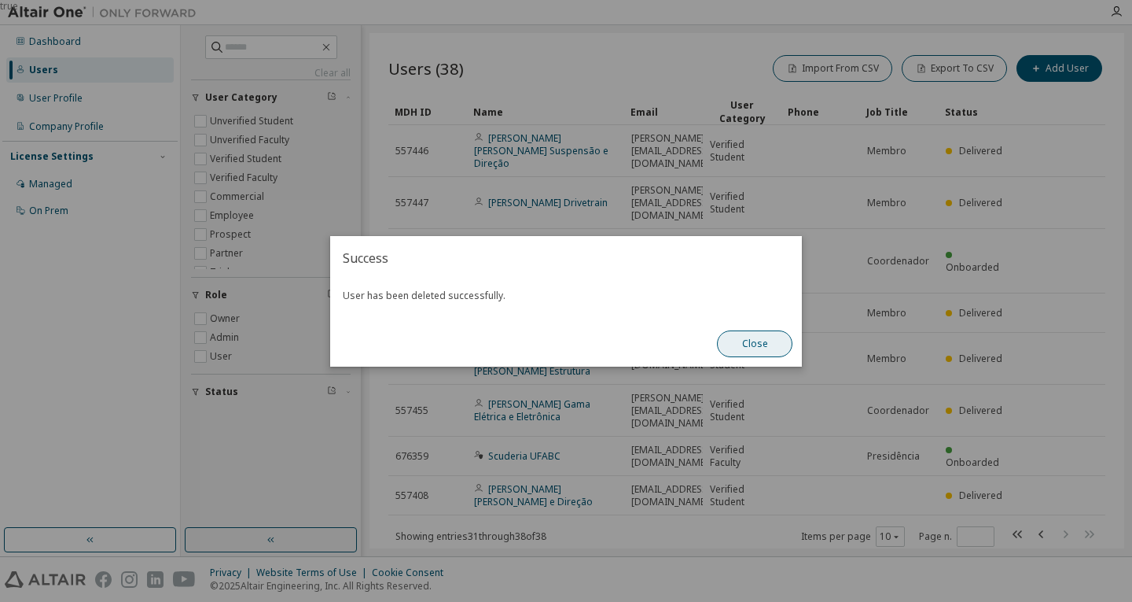
click at [778, 339] on button "Close" at bounding box center [754, 343] width 75 height 27
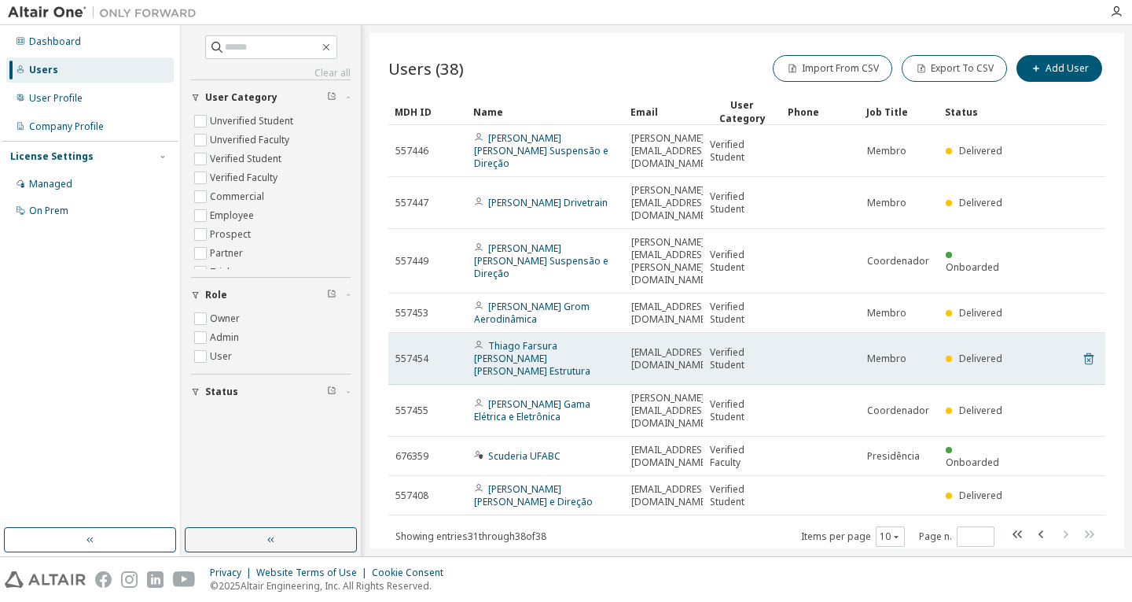
click at [1082, 349] on icon at bounding box center [1089, 358] width 14 height 19
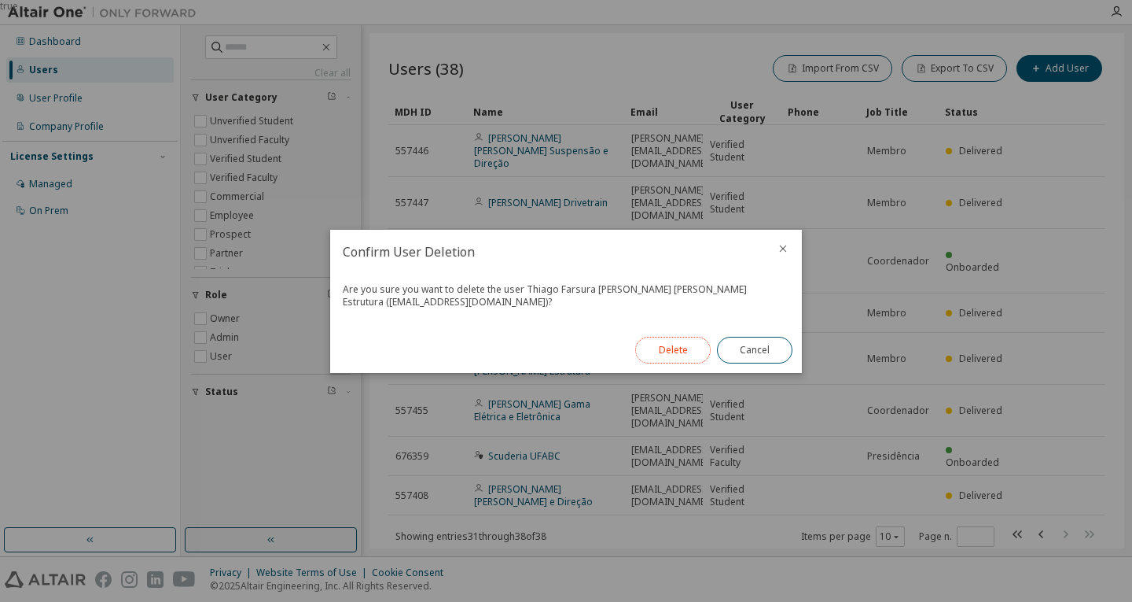
click at [679, 347] on button "Delete" at bounding box center [672, 350] width 75 height 27
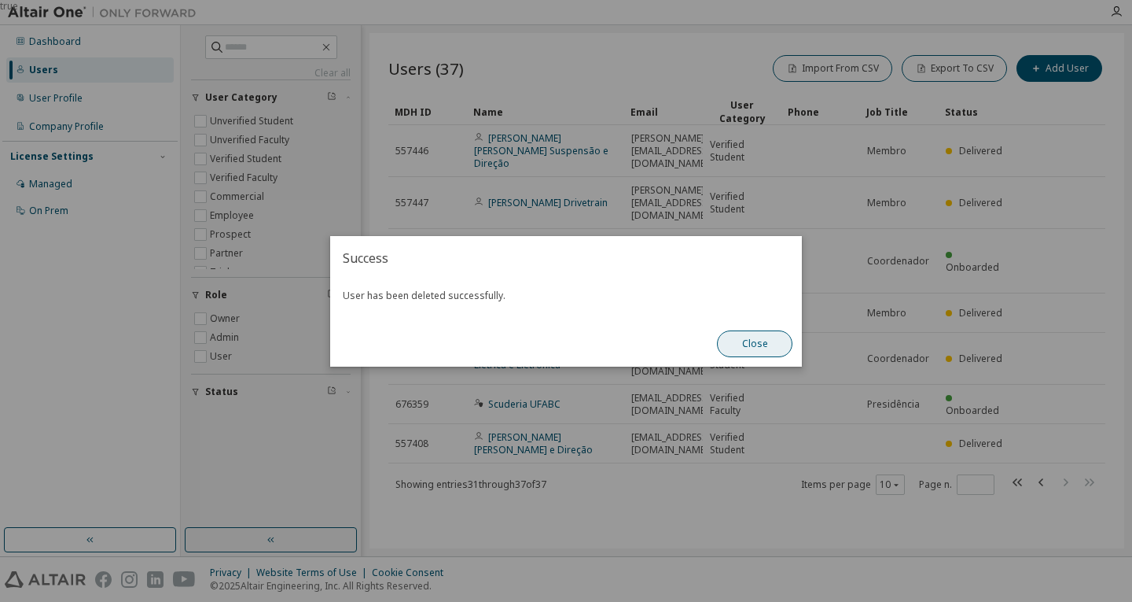
click at [734, 337] on button "Close" at bounding box center [754, 343] width 75 height 27
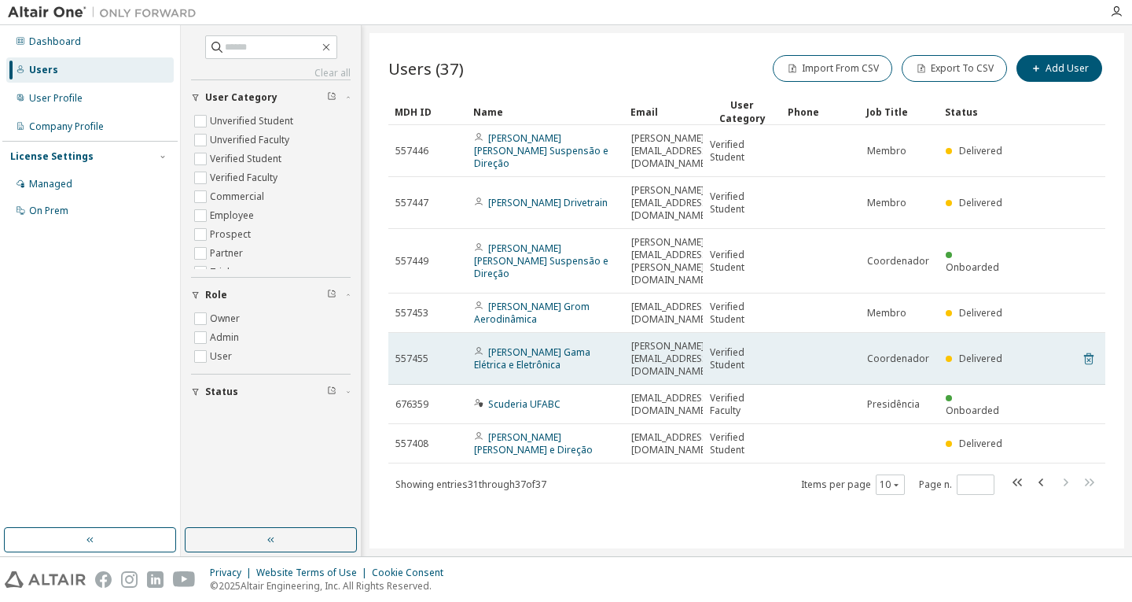
click at [1090, 349] on icon at bounding box center [1089, 358] width 14 height 19
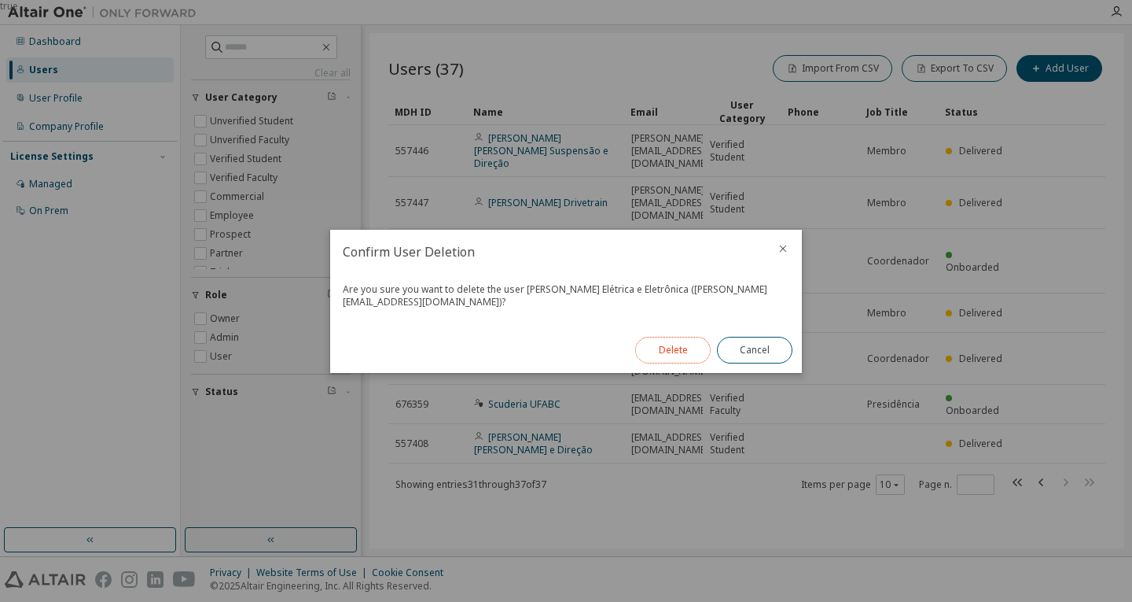
click at [690, 344] on button "Delete" at bounding box center [672, 350] width 75 height 27
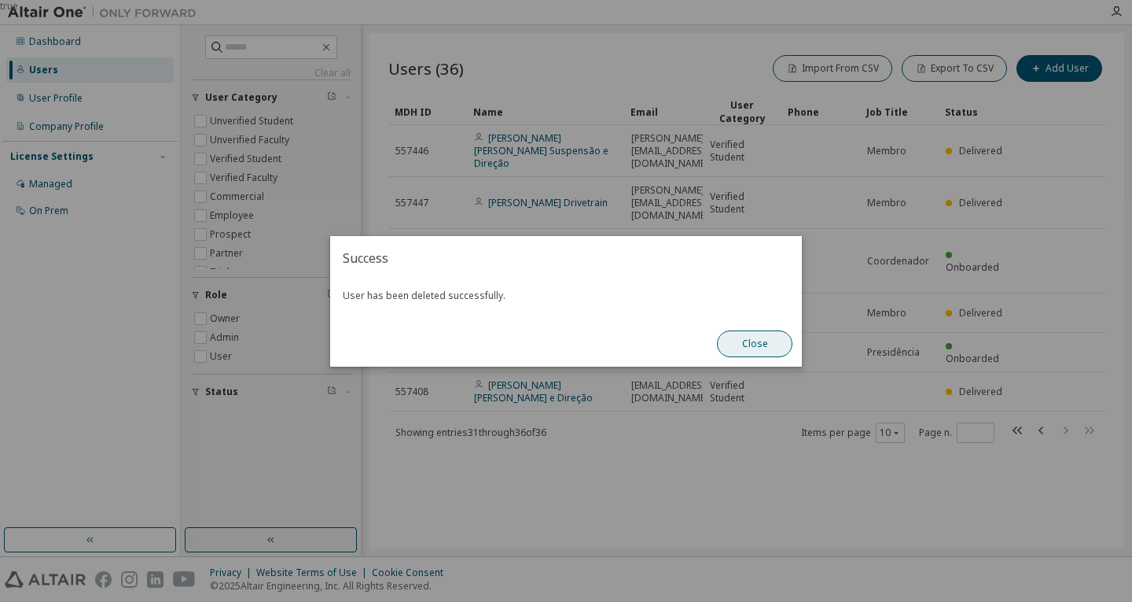
click at [749, 346] on button "Close" at bounding box center [754, 343] width 75 height 27
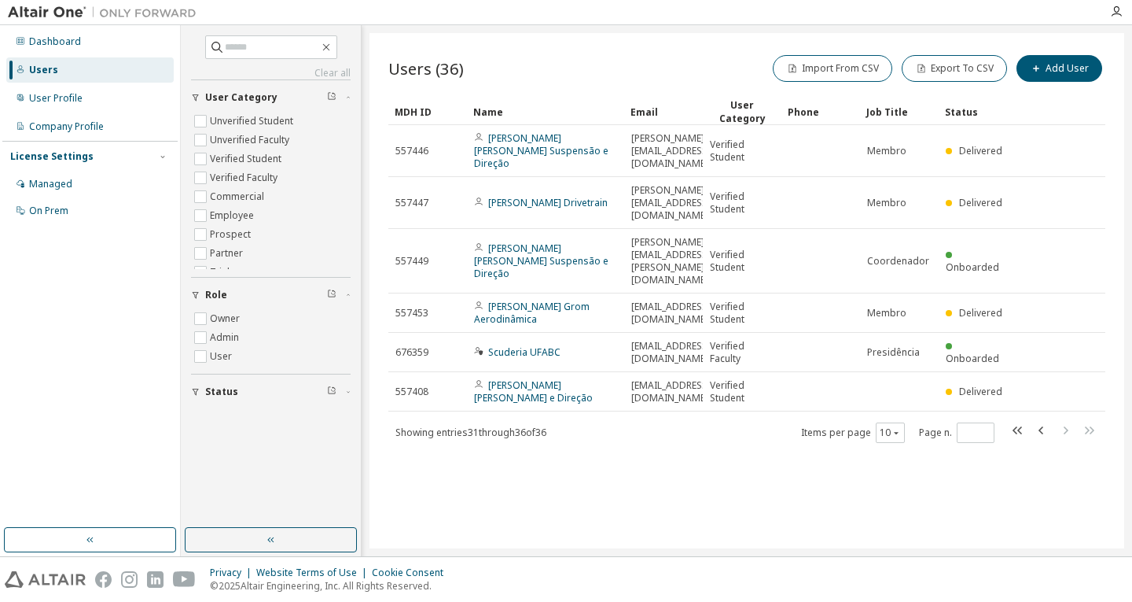
click at [1019, 421] on icon "button" at bounding box center [1018, 430] width 19 height 19
type input "*"
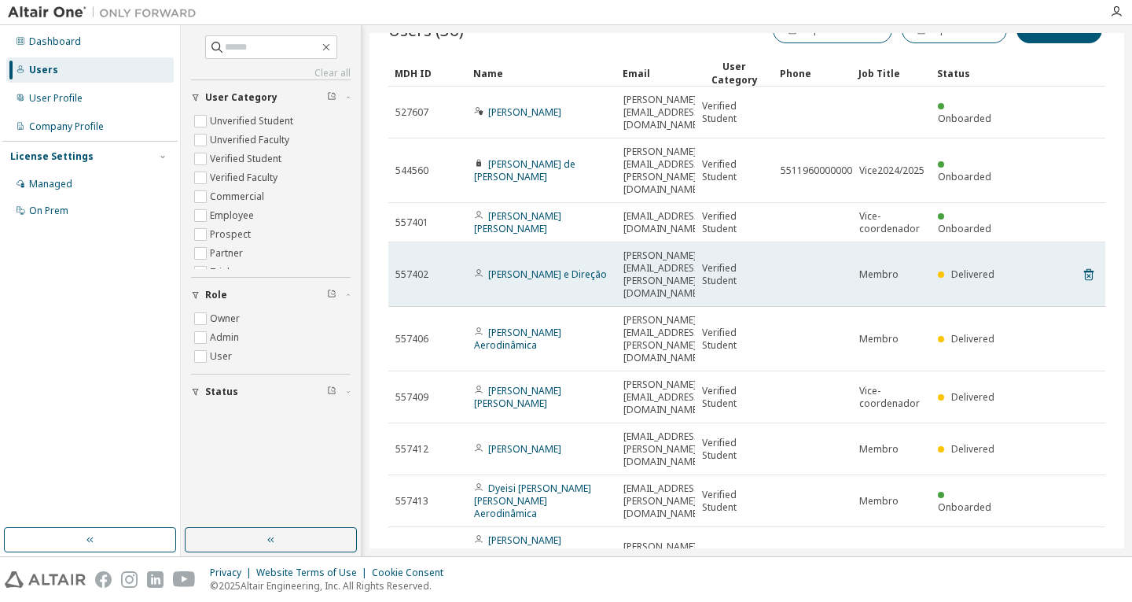
scroll to position [54, 0]
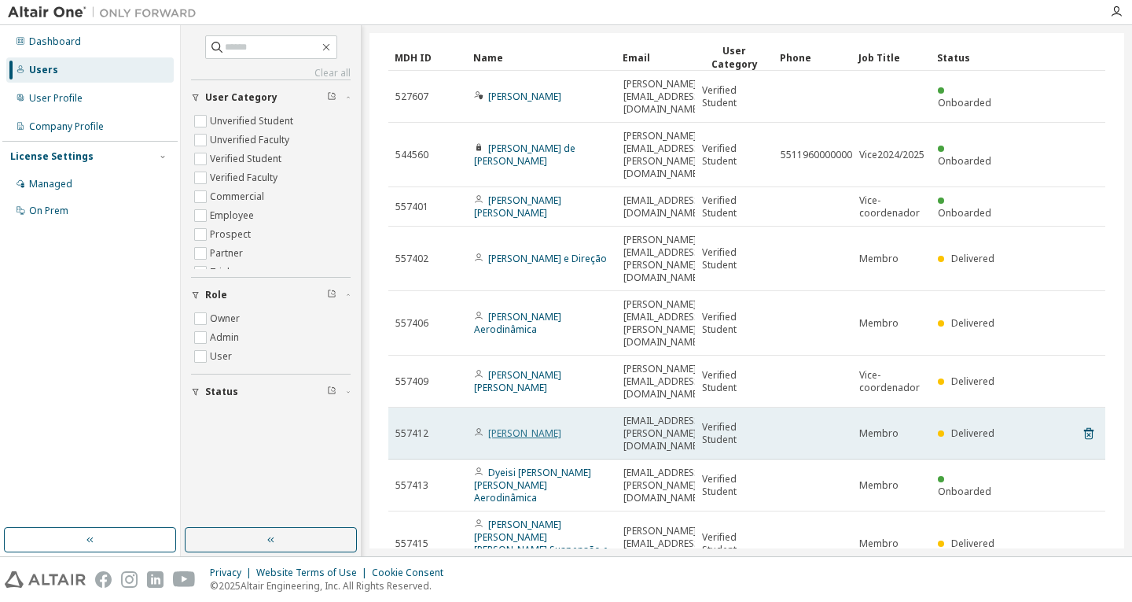
click at [558, 426] on link "[PERSON_NAME]" at bounding box center [524, 432] width 73 height 13
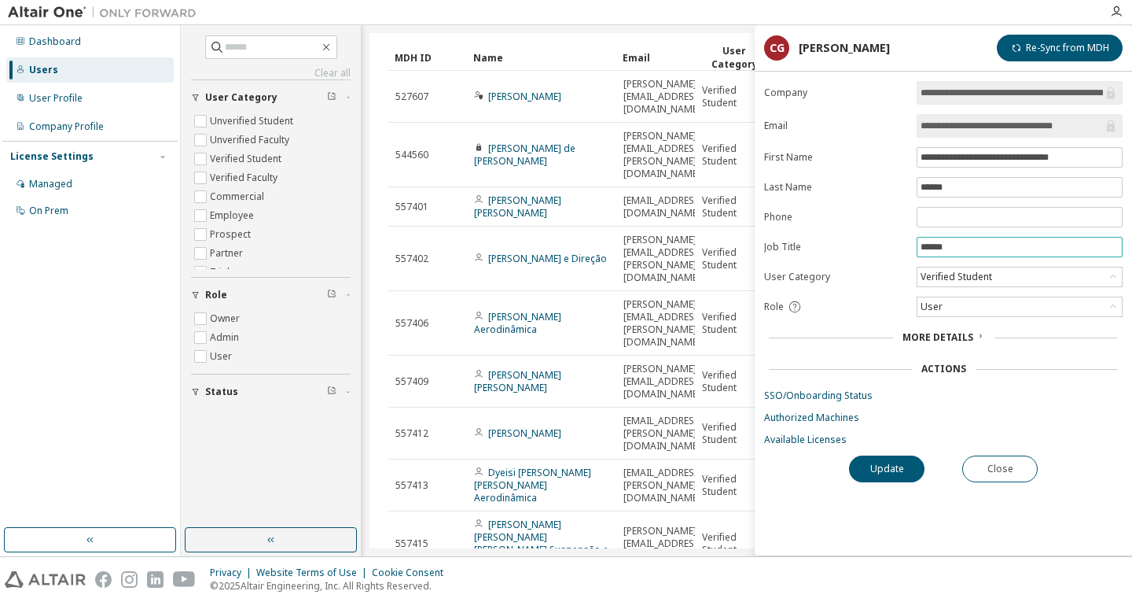
drag, startPoint x: 968, startPoint y: 245, endPoint x: 923, endPoint y: 245, distance: 44.8
click at [918, 248] on span "******" at bounding box center [1020, 247] width 206 height 20
click at [942, 232] on form "**********" at bounding box center [943, 263] width 359 height 365
drag, startPoint x: 970, startPoint y: 198, endPoint x: 971, endPoint y: 186, distance: 12.7
click at [967, 192] on form "**********" at bounding box center [943, 263] width 359 height 365
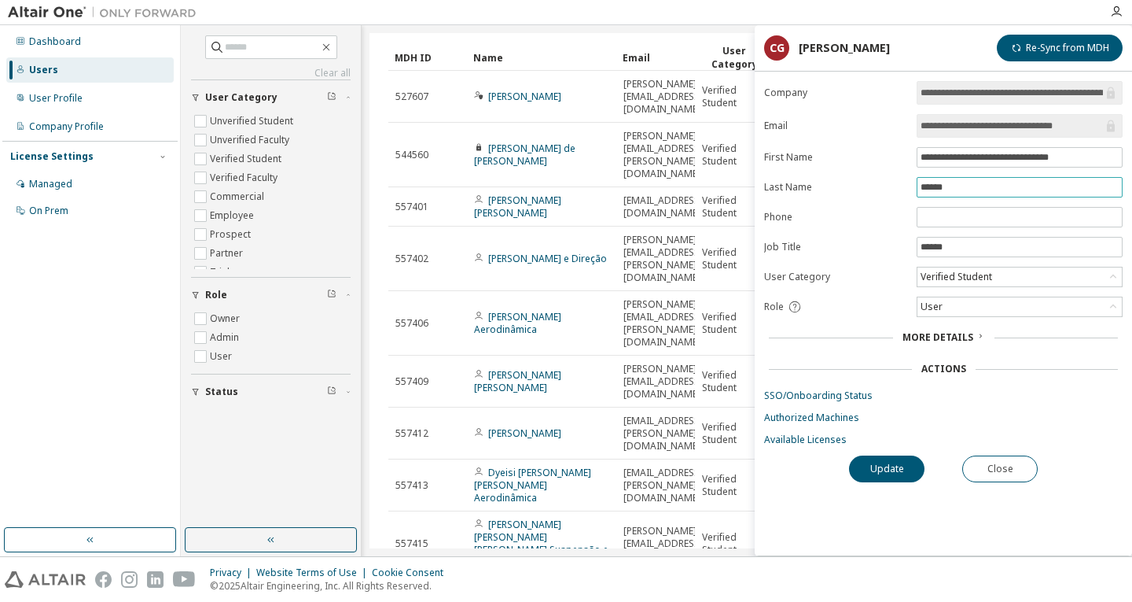
click at [972, 184] on input "******" at bounding box center [1020, 187] width 198 height 13
click at [977, 465] on button "Close" at bounding box center [1000, 468] width 75 height 27
